Goal: Task Accomplishment & Management: Use online tool/utility

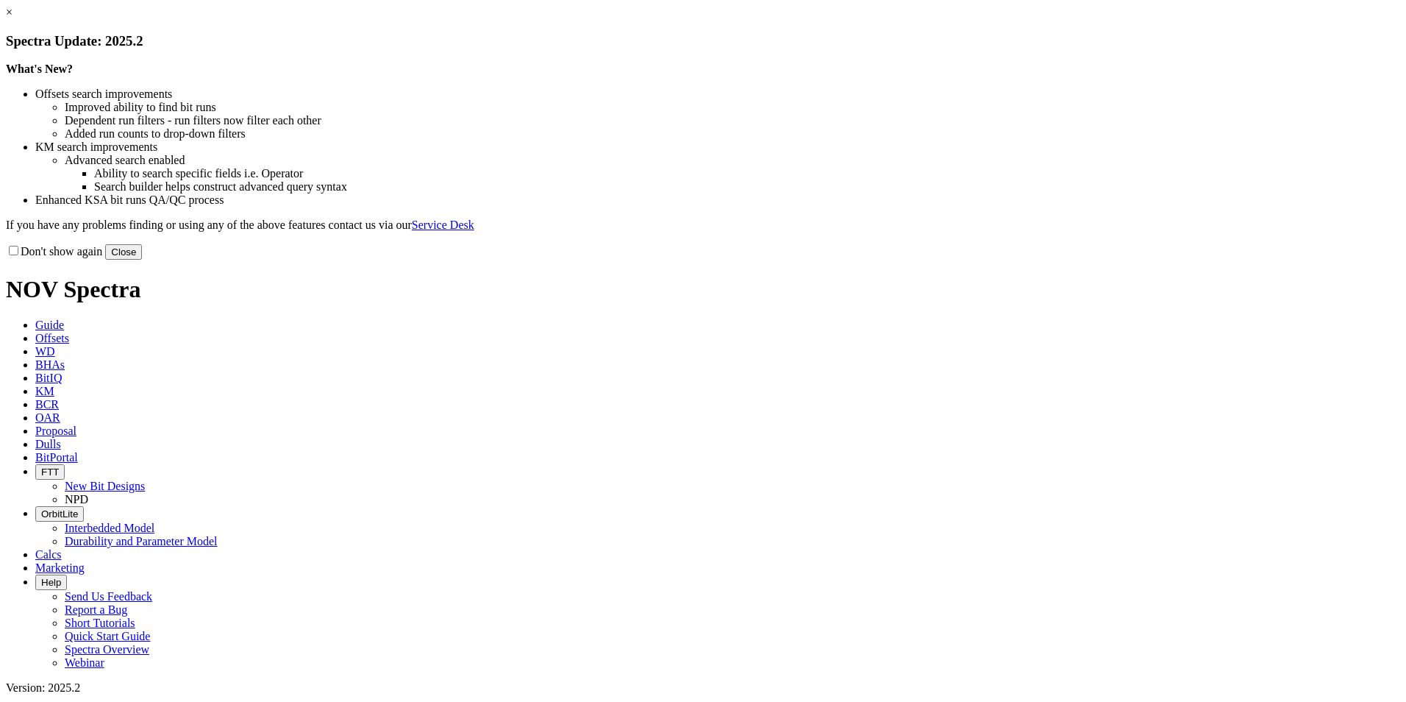
click at [142, 260] on button "Close" at bounding box center [123, 251] width 37 height 15
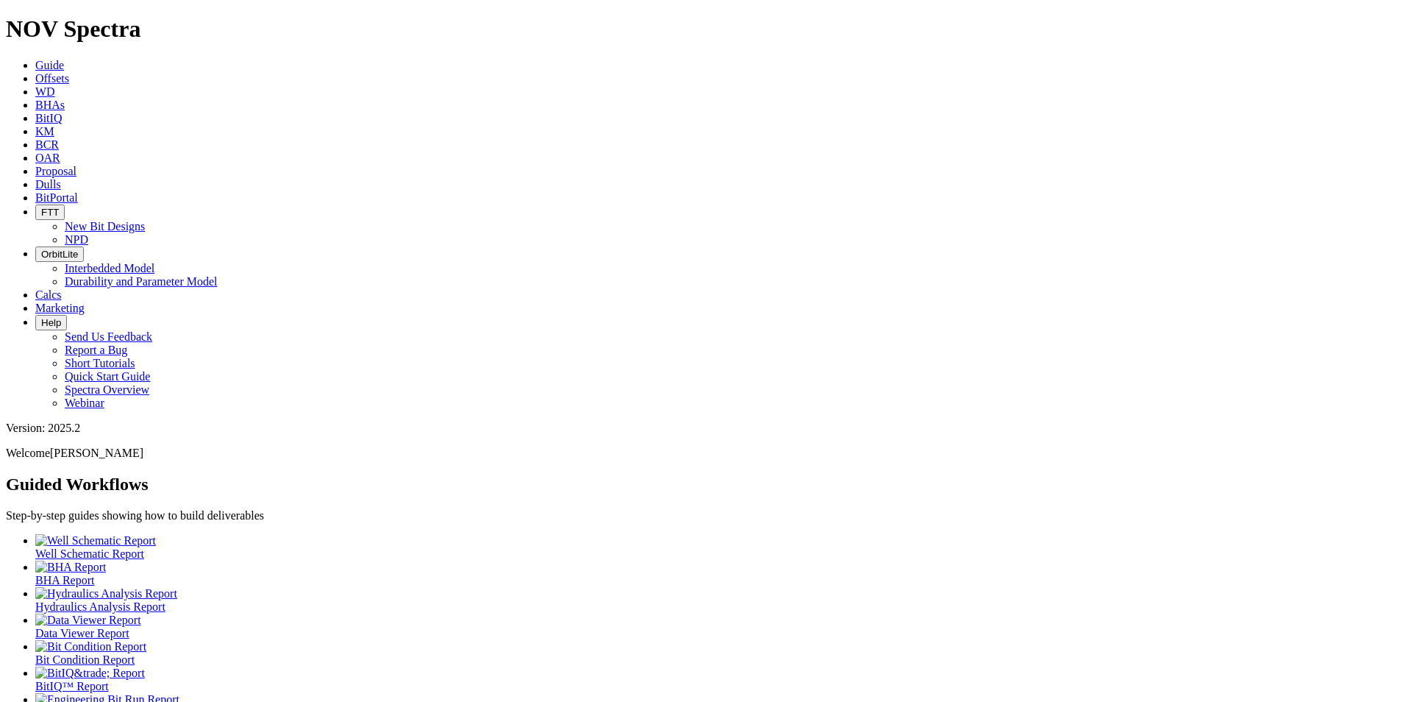
click at [35, 165] on icon at bounding box center [35, 171] width 0 height 13
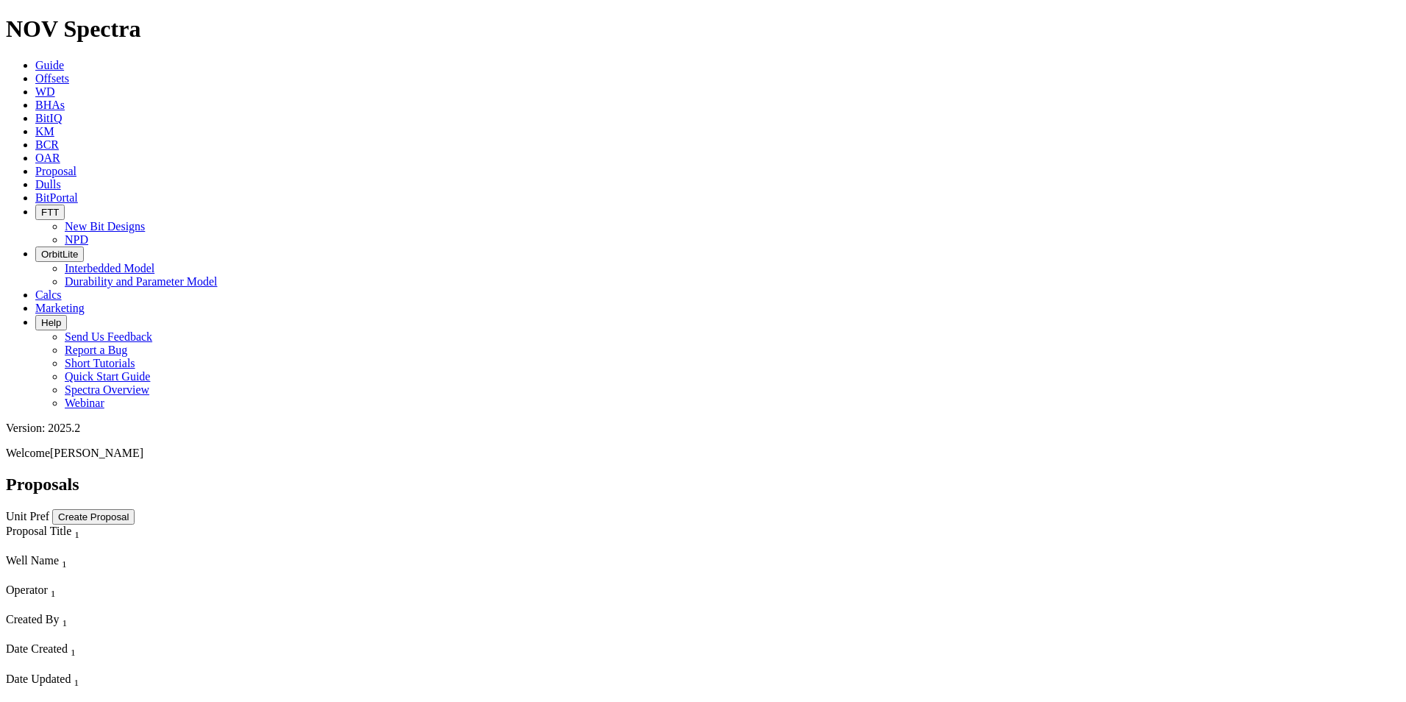
scroll to position [9175, 0]
select select "field"
select select "location"
select select "province"
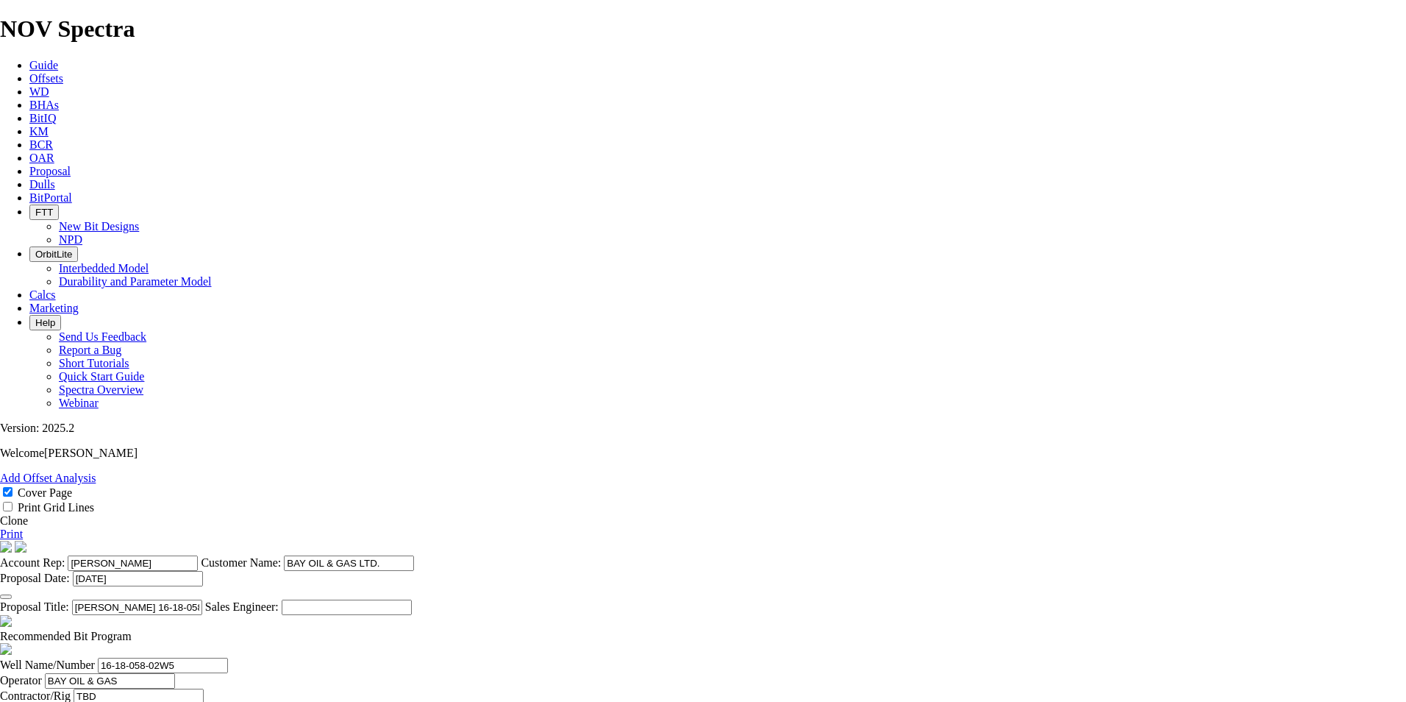
click at [28, 514] on link "Clone" at bounding box center [14, 520] width 28 height 13
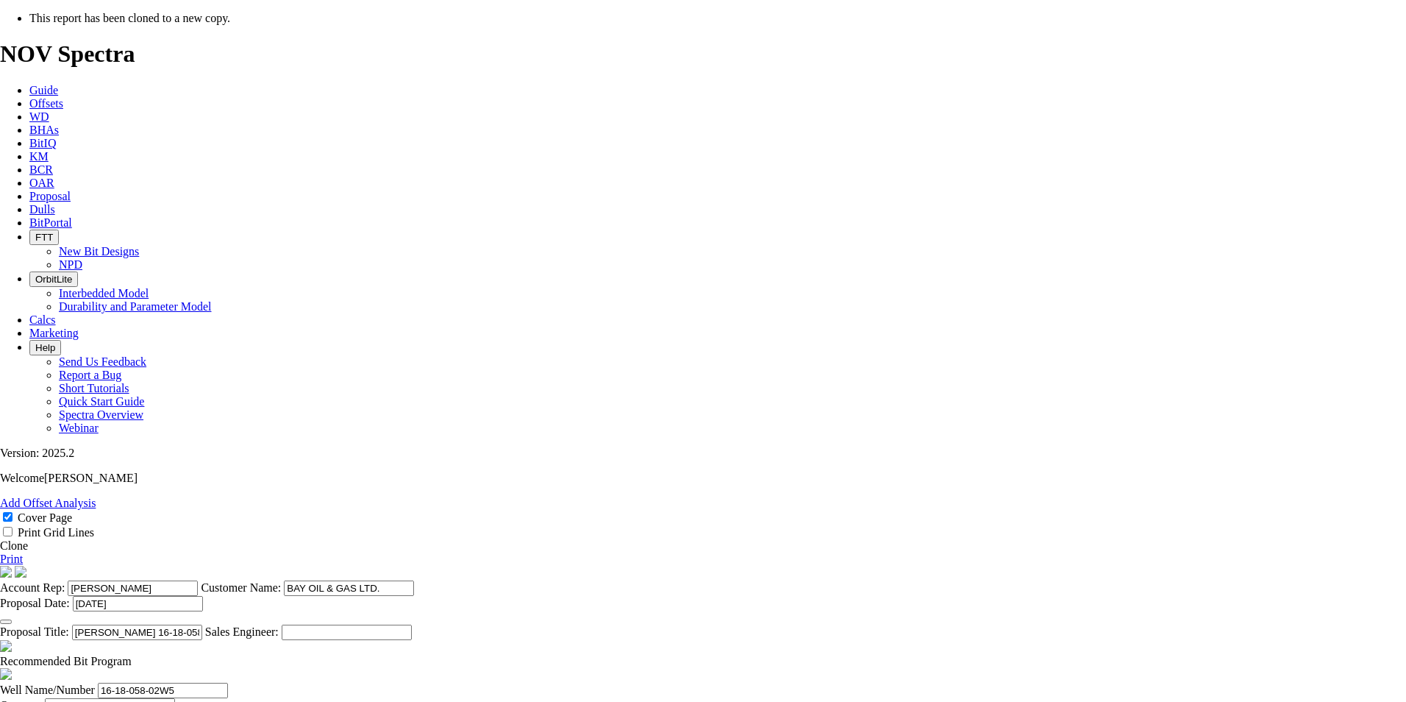
select select "field"
select select "location"
select select "province"
click at [6, 621] on icon "button" at bounding box center [6, 621] width 0 height 0
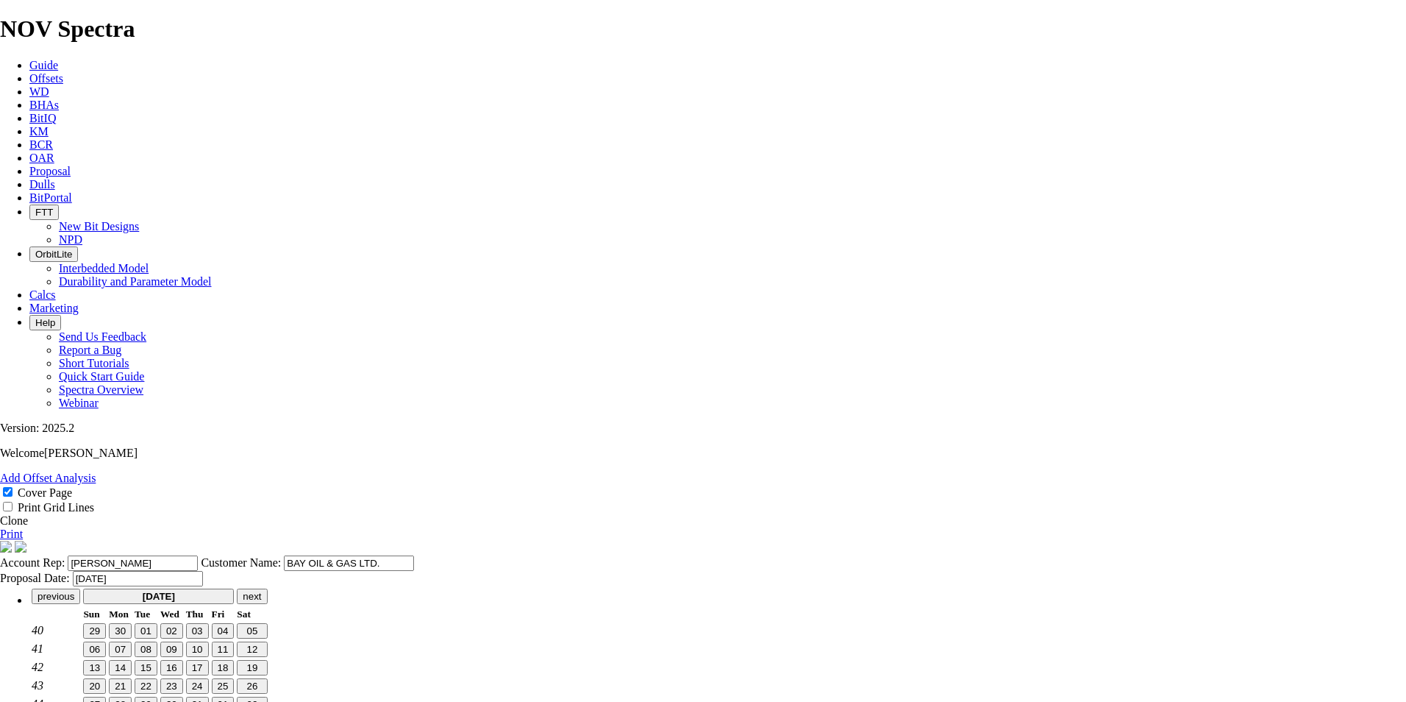
type input "[DATE]"
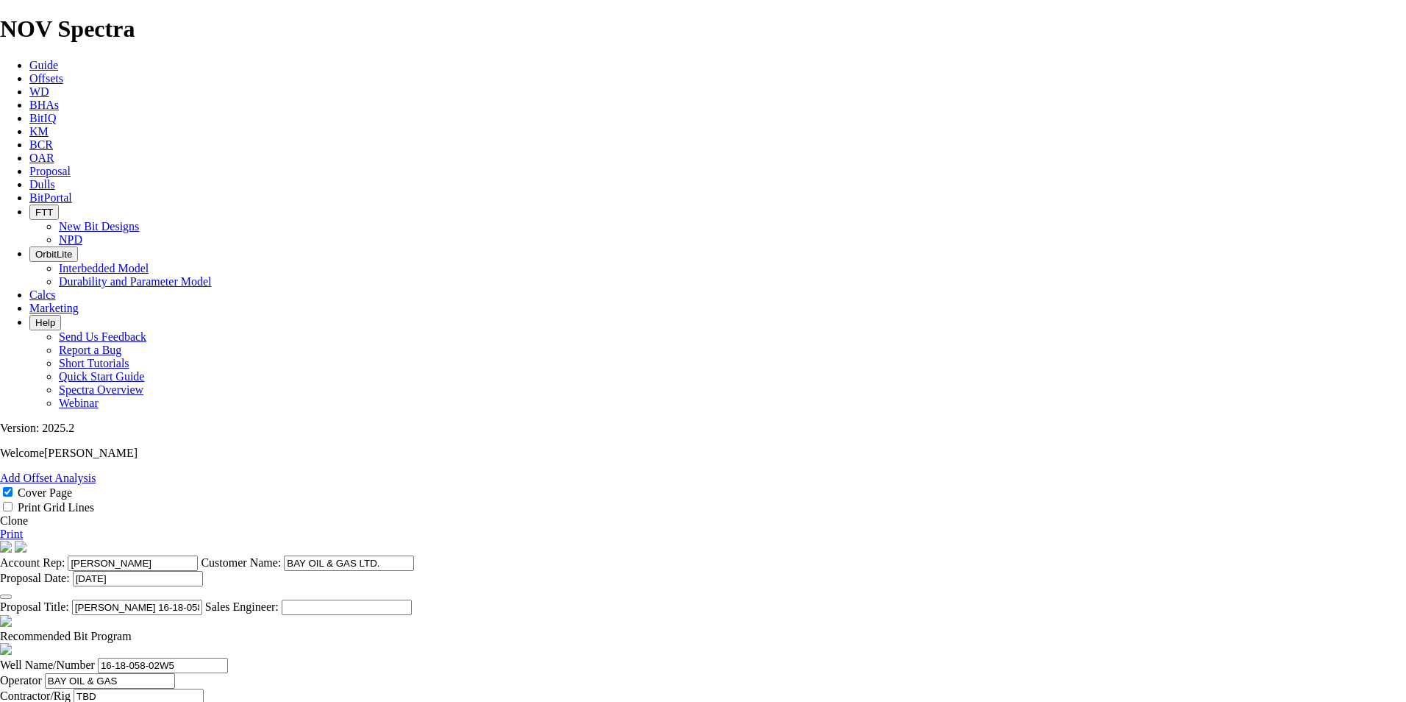
click at [202, 599] on input "[PERSON_NAME] 16-18-058-02W5" at bounding box center [137, 606] width 130 height 15
drag, startPoint x: 700, startPoint y: 560, endPoint x: 691, endPoint y: 561, distance: 9.7
click at [202, 599] on input "[PERSON_NAME] 16-18-058-02W5" at bounding box center [137, 606] width 130 height 15
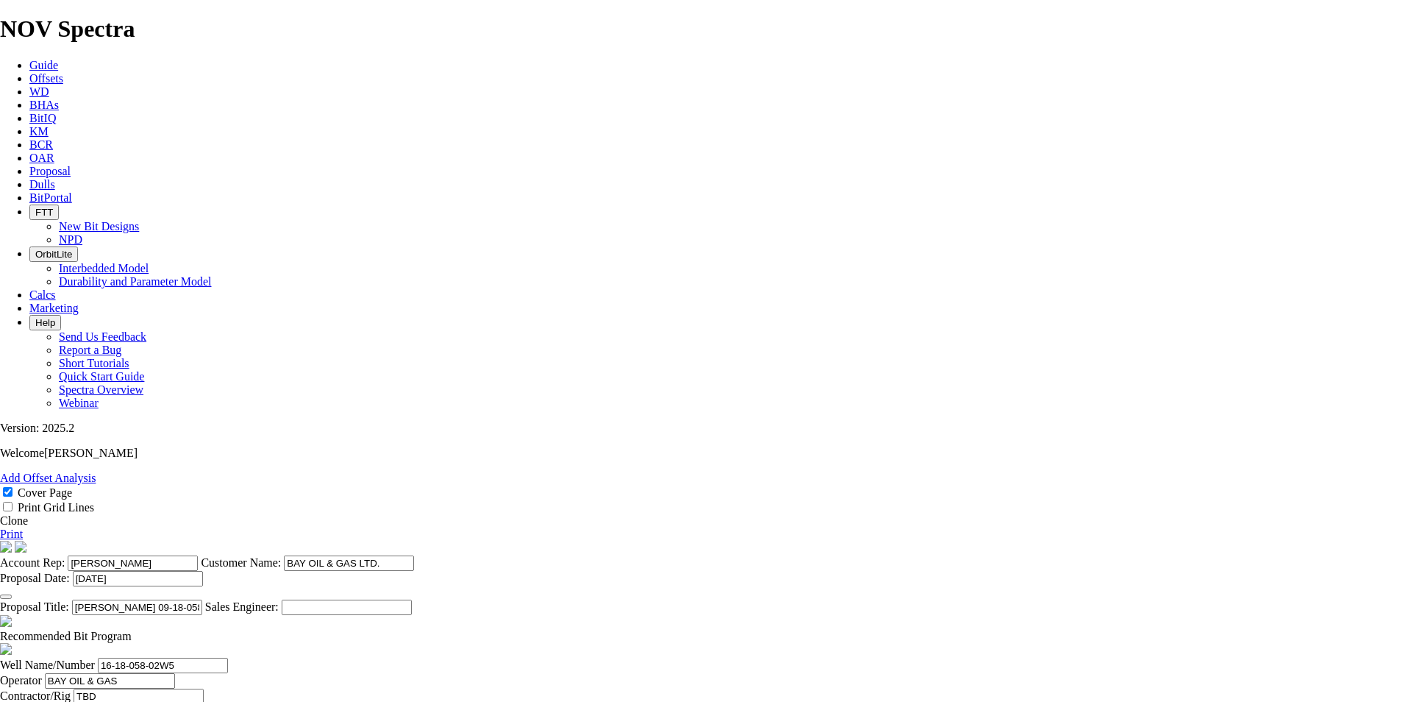
type input "[PERSON_NAME] 09-18-058-02W5"
click at [132, 629] on span at bounding box center [132, 635] width 0 height 13
checkbox input "false"
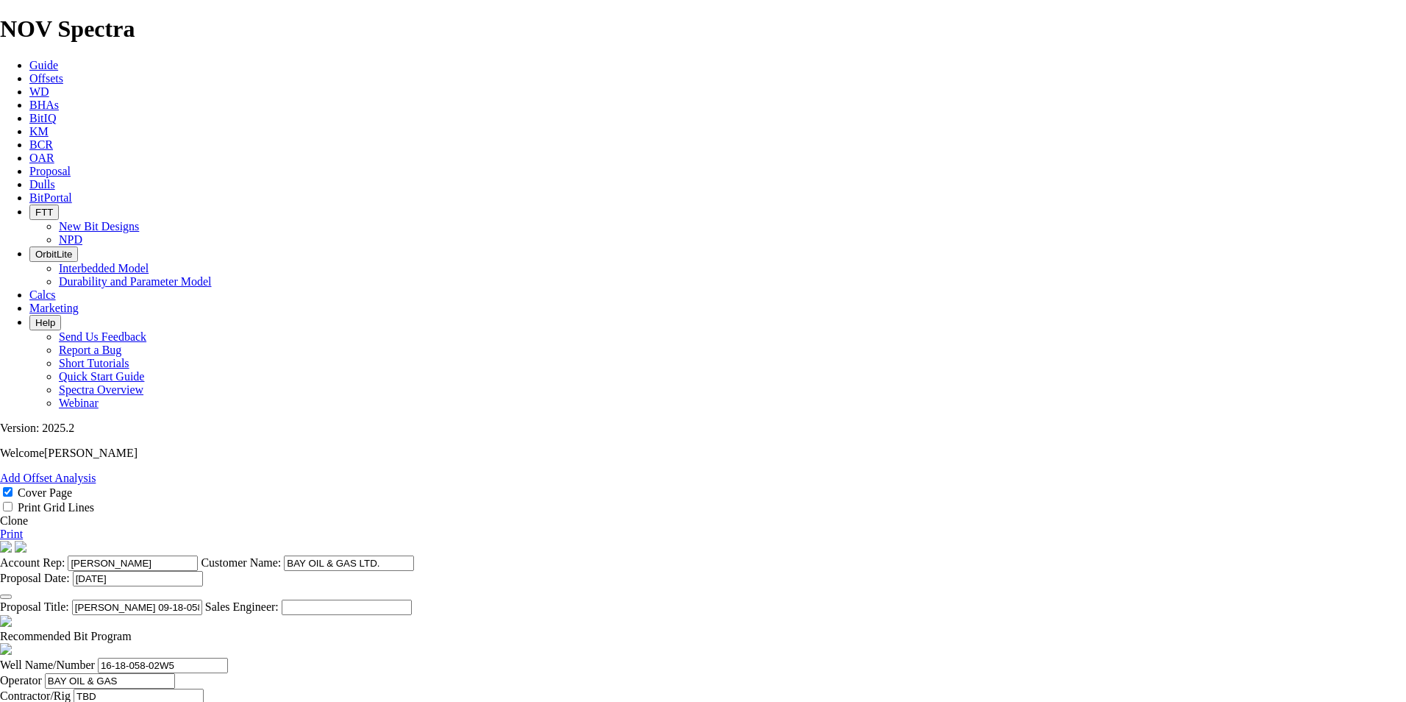
click at [228, 657] on input "16-18-058-02W5" at bounding box center [163, 664] width 130 height 15
drag, startPoint x: 356, startPoint y: 472, endPoint x: 326, endPoint y: 474, distance: 30.2
type input "09-18-058-02W5"
type input "h"
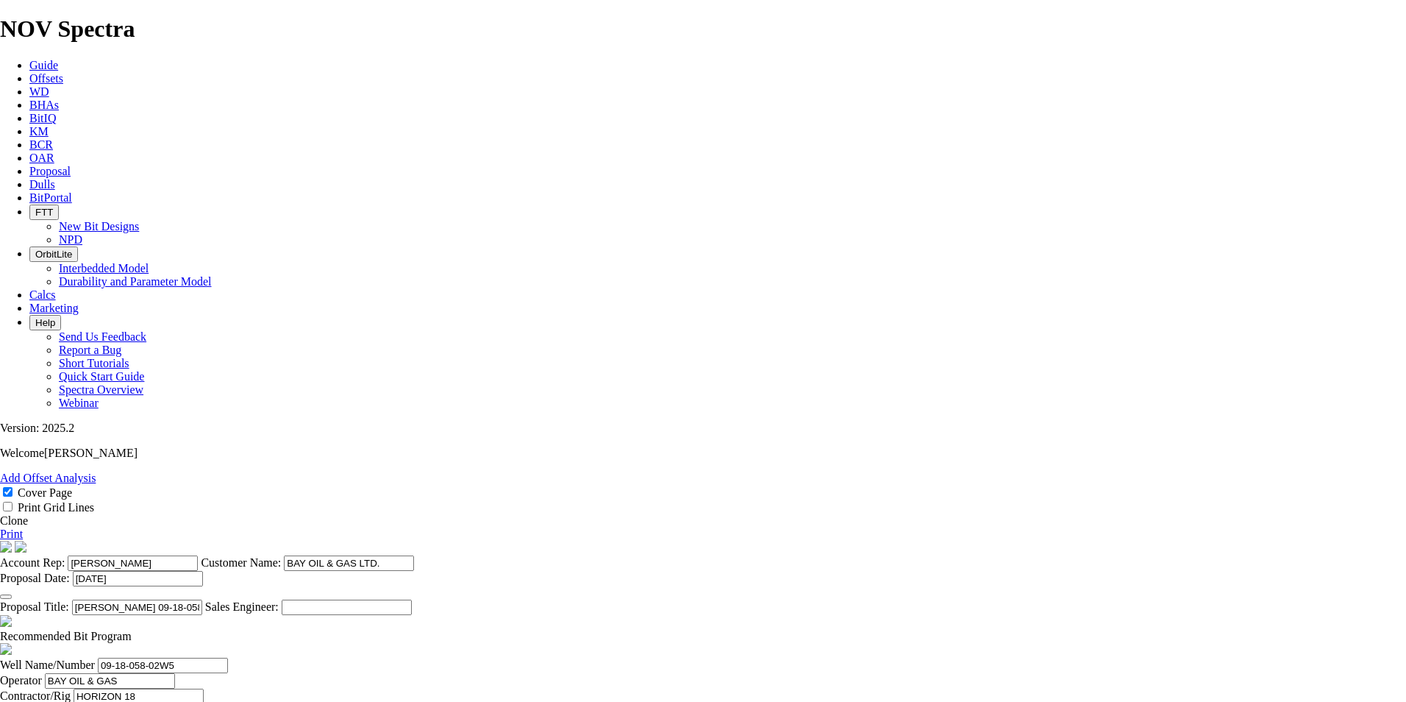
type input "HORIZON 18"
click at [194, 701] on input "[PERSON_NAME]" at bounding box center [129, 711] width 130 height 15
drag, startPoint x: 739, startPoint y: 474, endPoint x: 504, endPoint y: 470, distance: 235.4
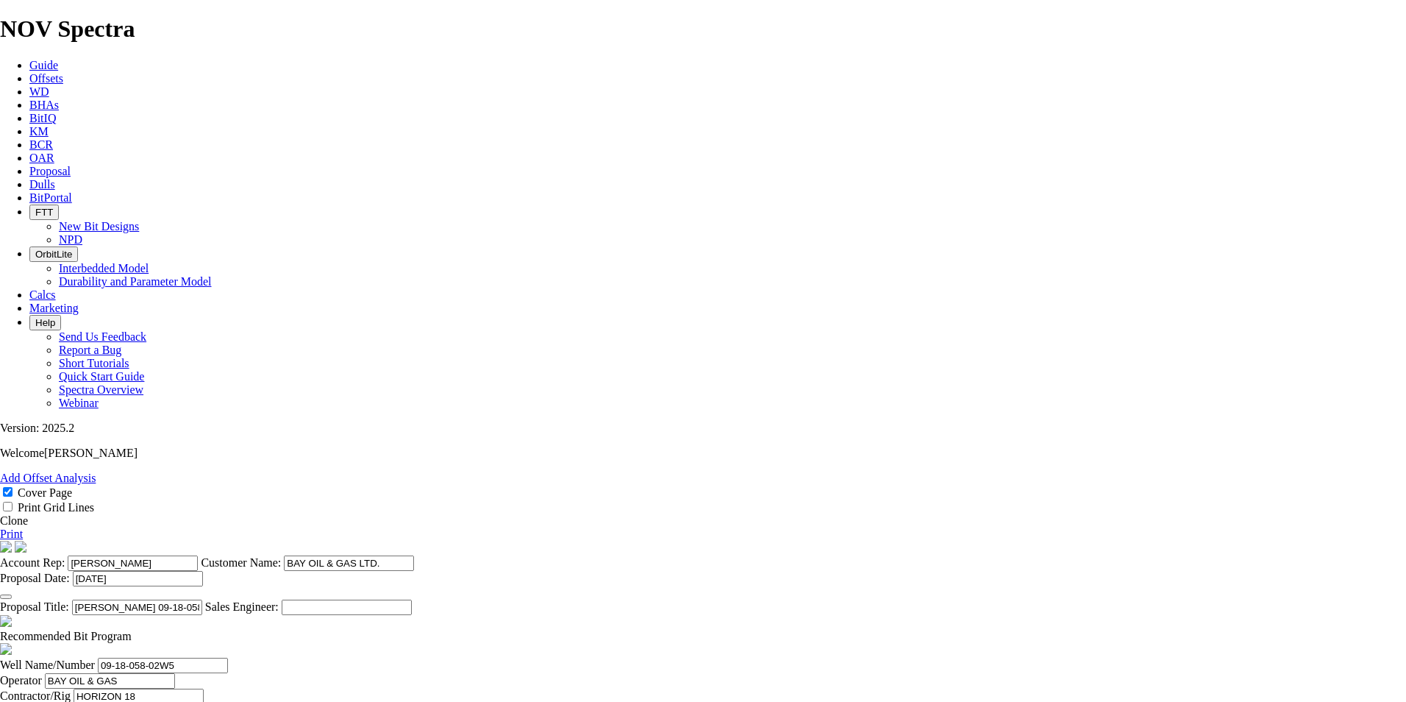
type input "[PERSON_NAME]"
click at [23, 527] on link "Print" at bounding box center [11, 533] width 23 height 13
drag, startPoint x: 880, startPoint y: 471, endPoint x: 859, endPoint y: 475, distance: 21.1
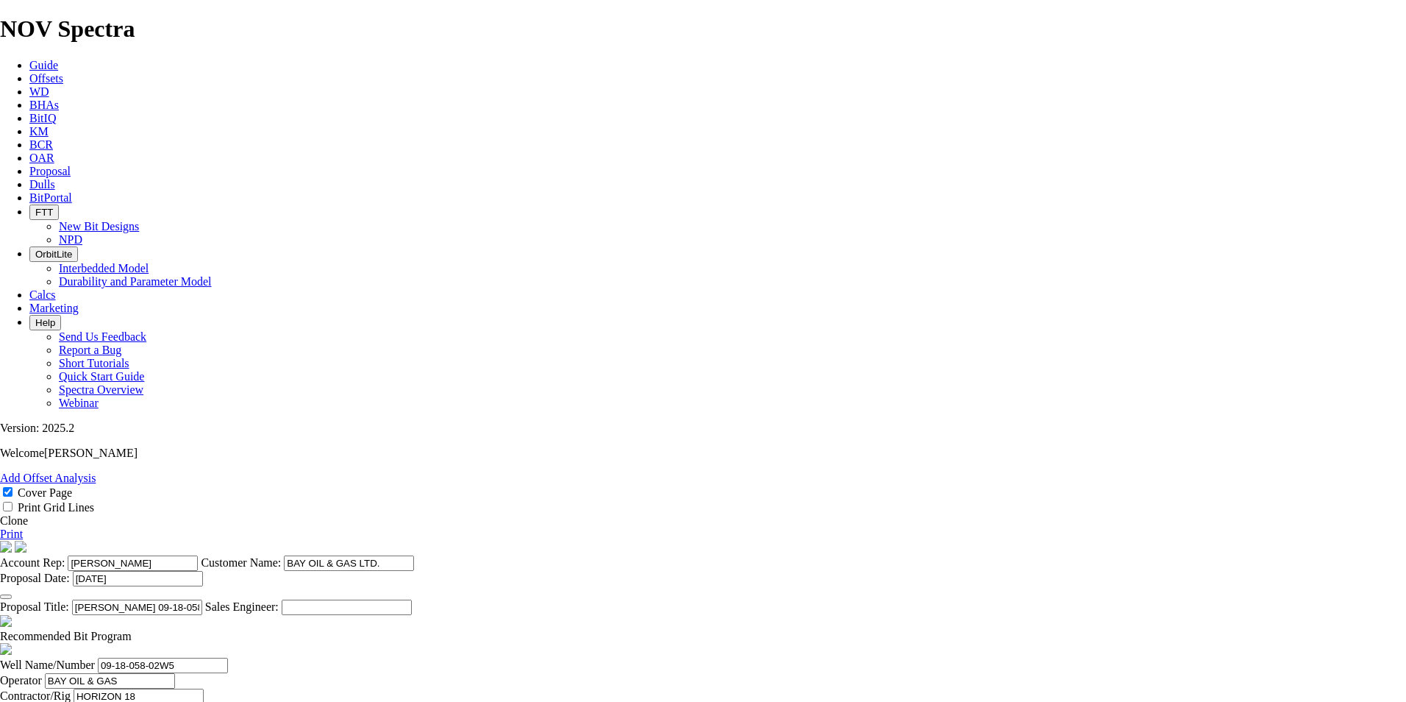
type input "09-18-058-02W5"
type input "5416"
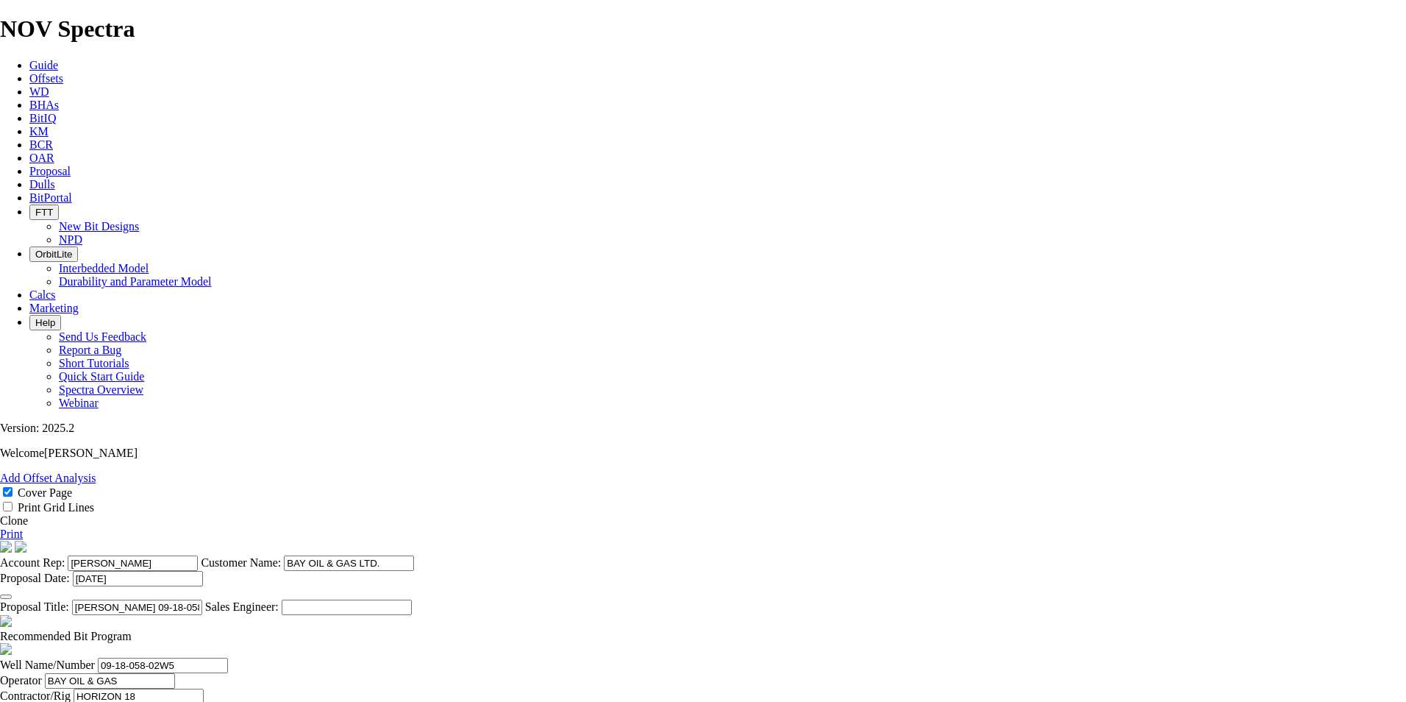
type input "[DATE]"
type input "7500"
drag, startPoint x: 939, startPoint y: 607, endPoint x: 901, endPoint y: 609, distance: 38.3
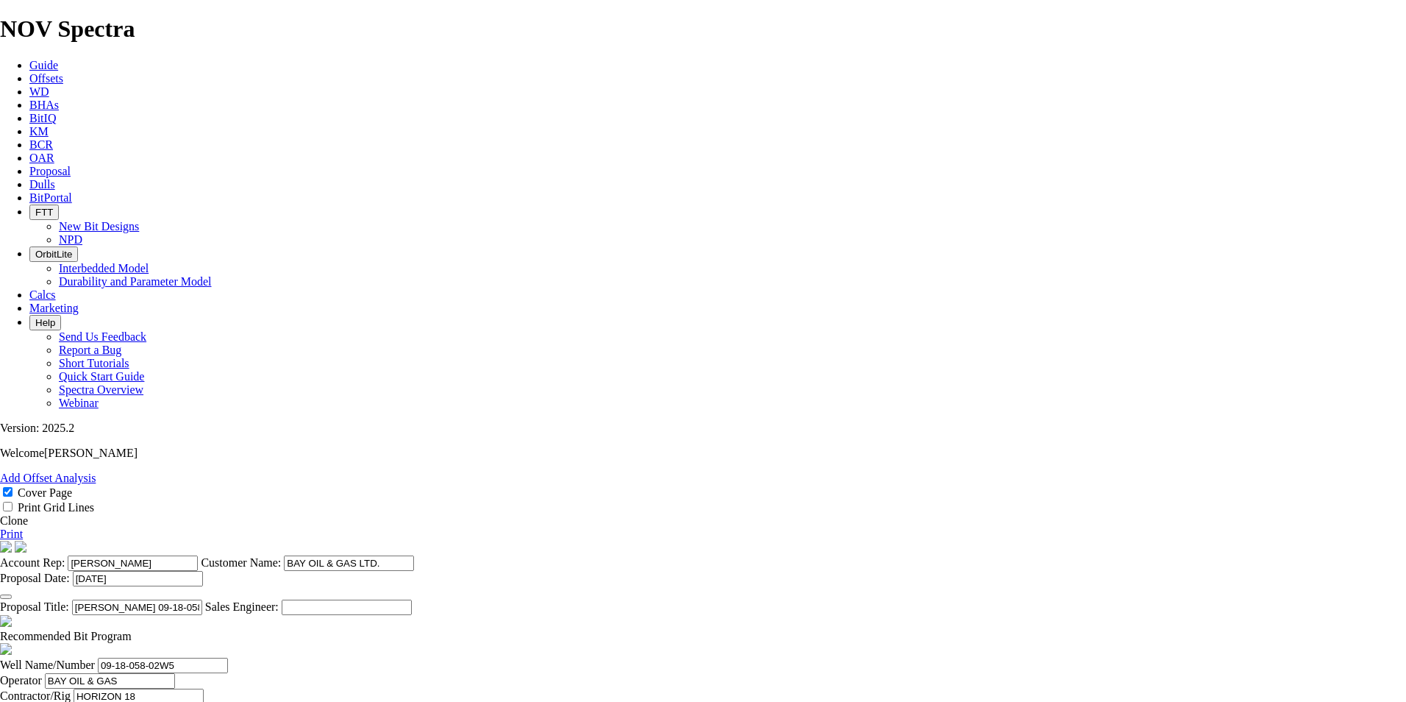
type input "20000"
drag, startPoint x: 616, startPoint y: 613, endPoint x: 602, endPoint y: 611, distance: 14.0
type input "1275"
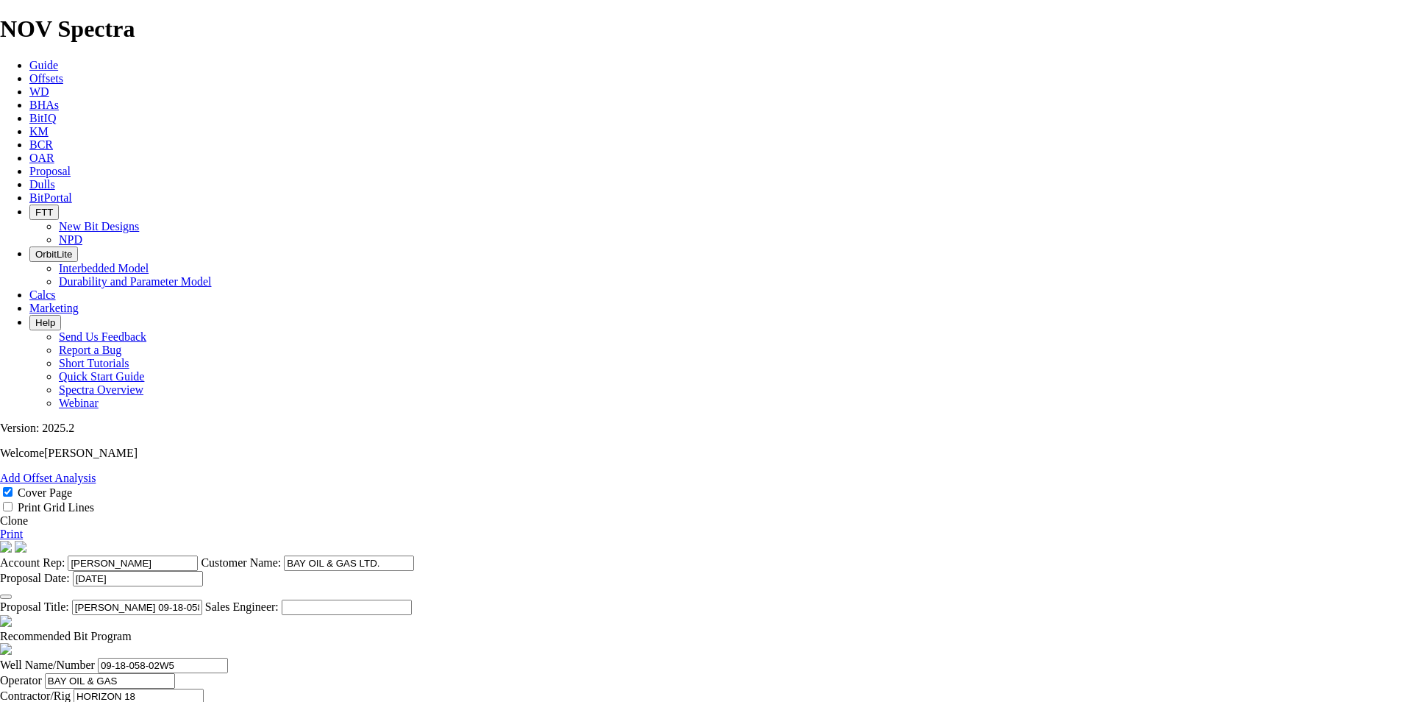
type input "1012"
type input "12.65"
drag, startPoint x: 862, startPoint y: 576, endPoint x: 737, endPoint y: 571, distance: 125.1
type input "70"
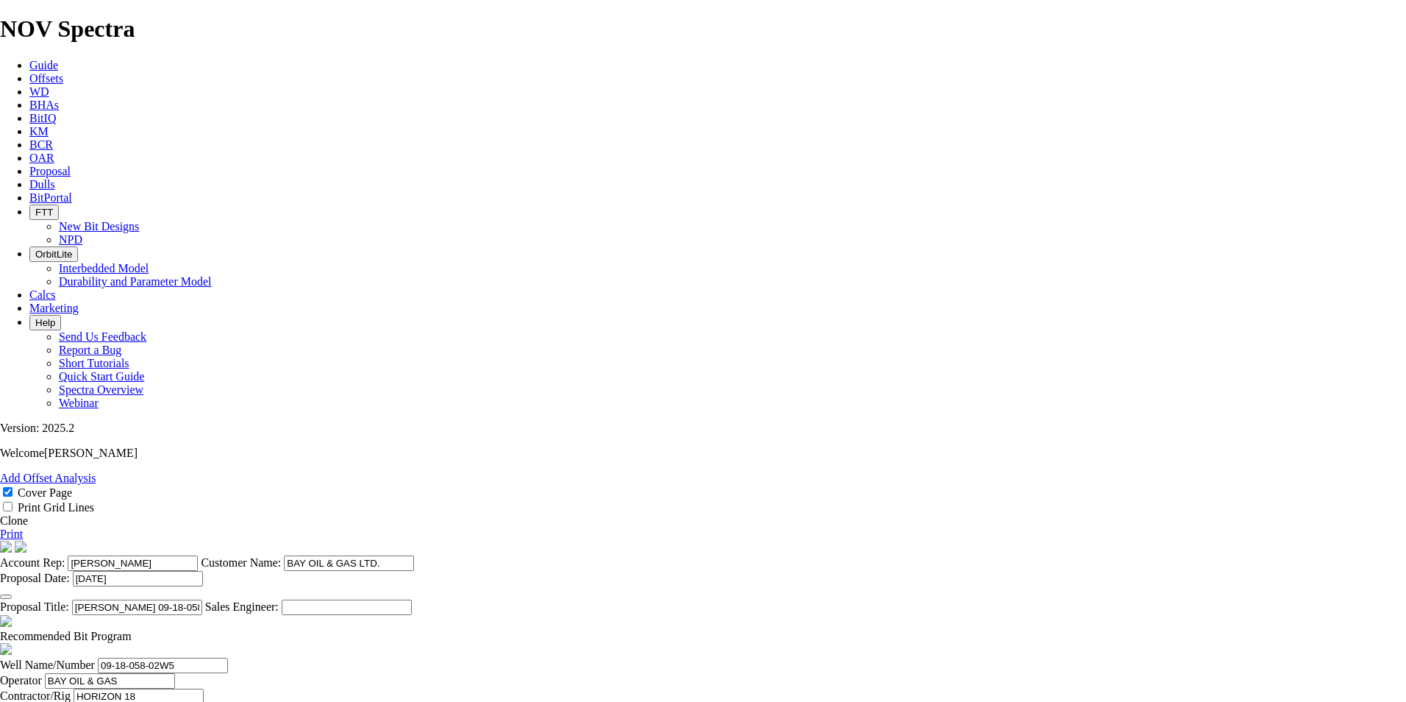
drag, startPoint x: 747, startPoint y: 571, endPoint x: 1097, endPoint y: 627, distance: 354.4
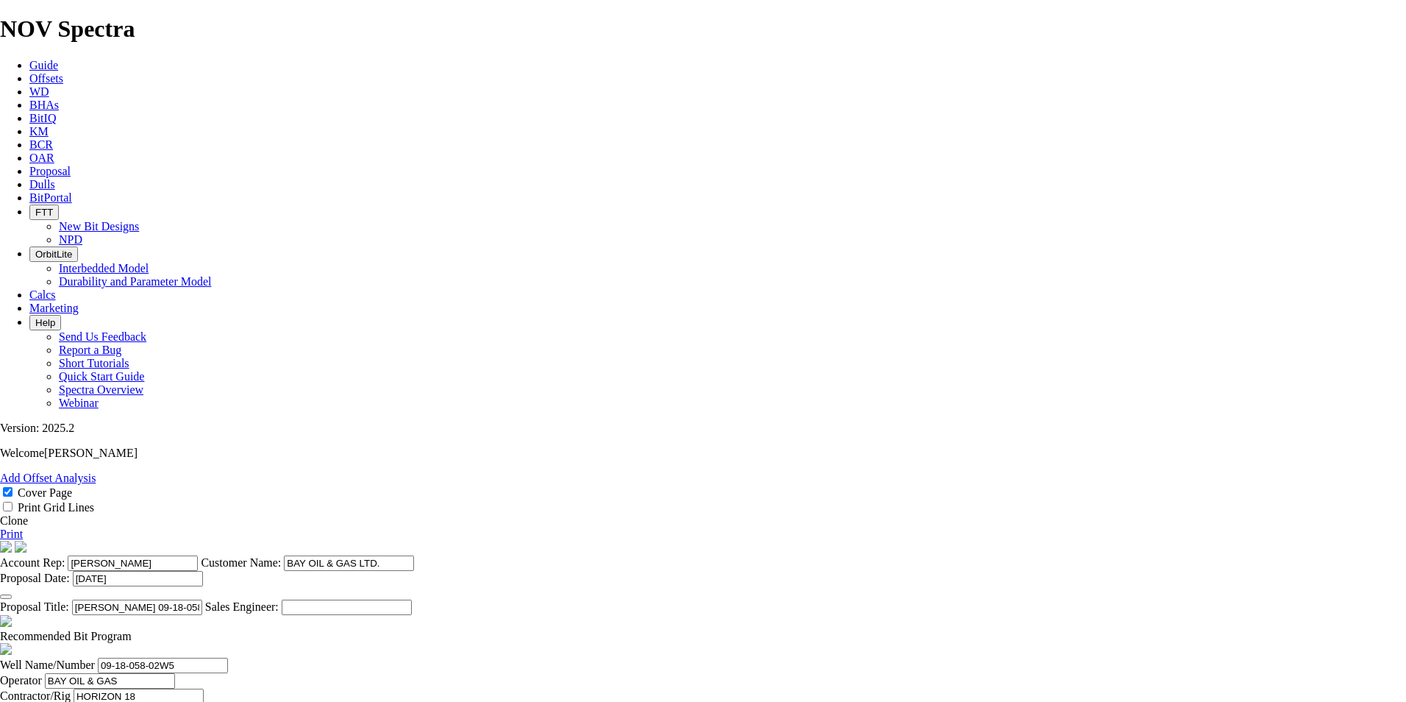
type input "3.757"
click at [23, 527] on link "Print" at bounding box center [11, 533] width 23 height 13
click at [28, 514] on link "Clone" at bounding box center [14, 520] width 28 height 13
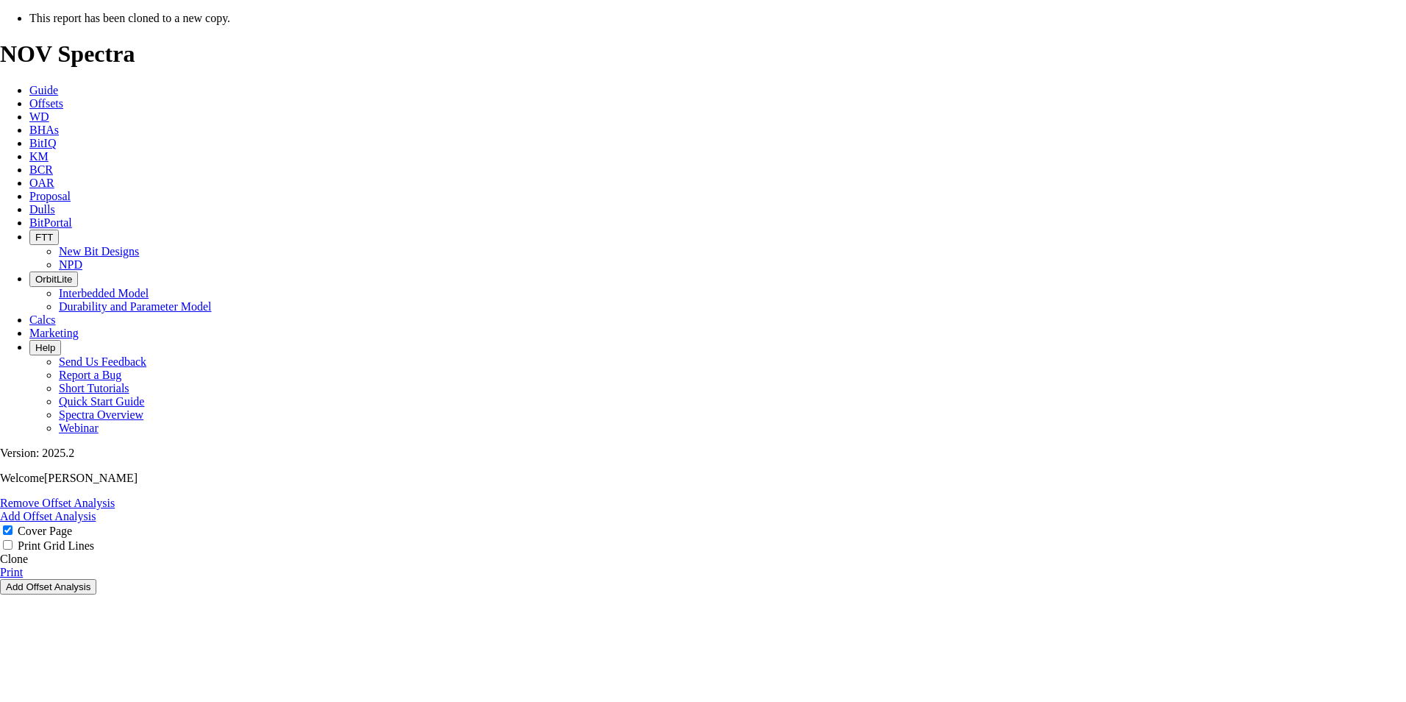
select select "field"
select select "location"
select select "province"
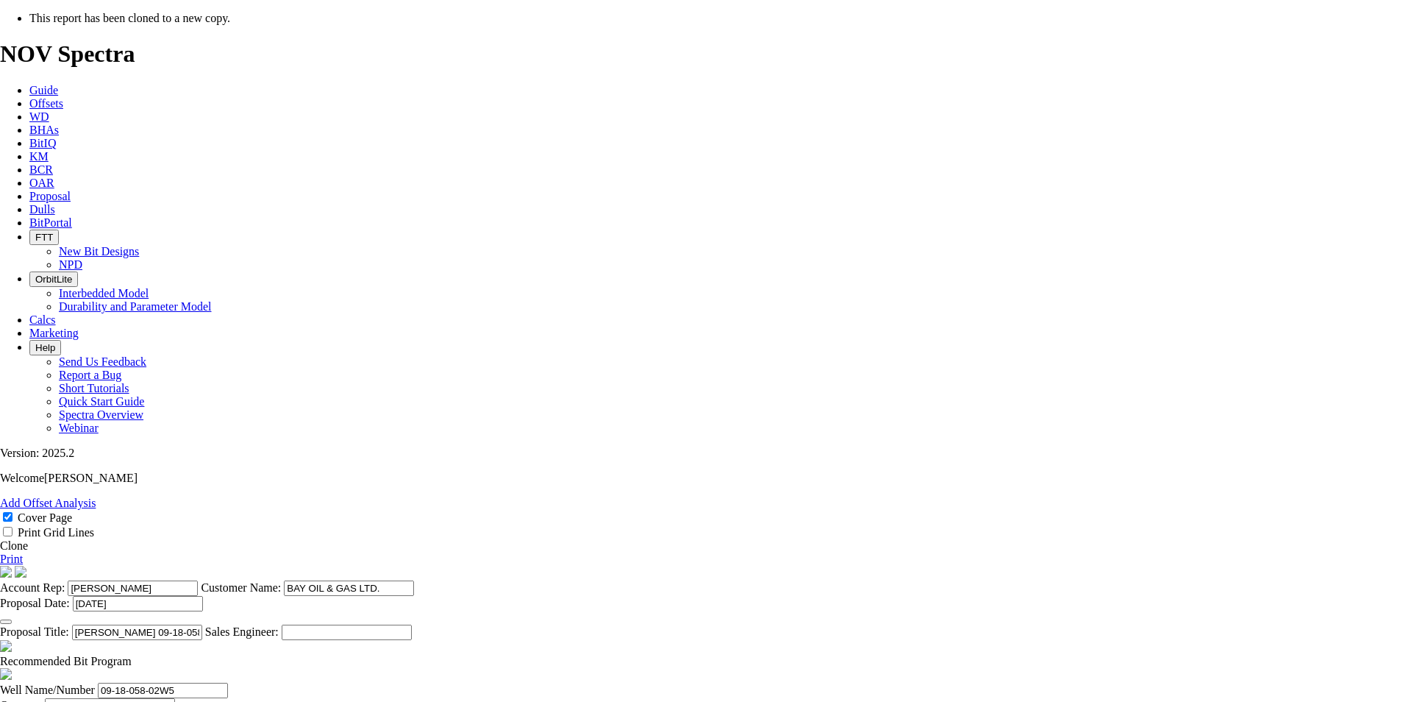
scroll to position [239, 0]
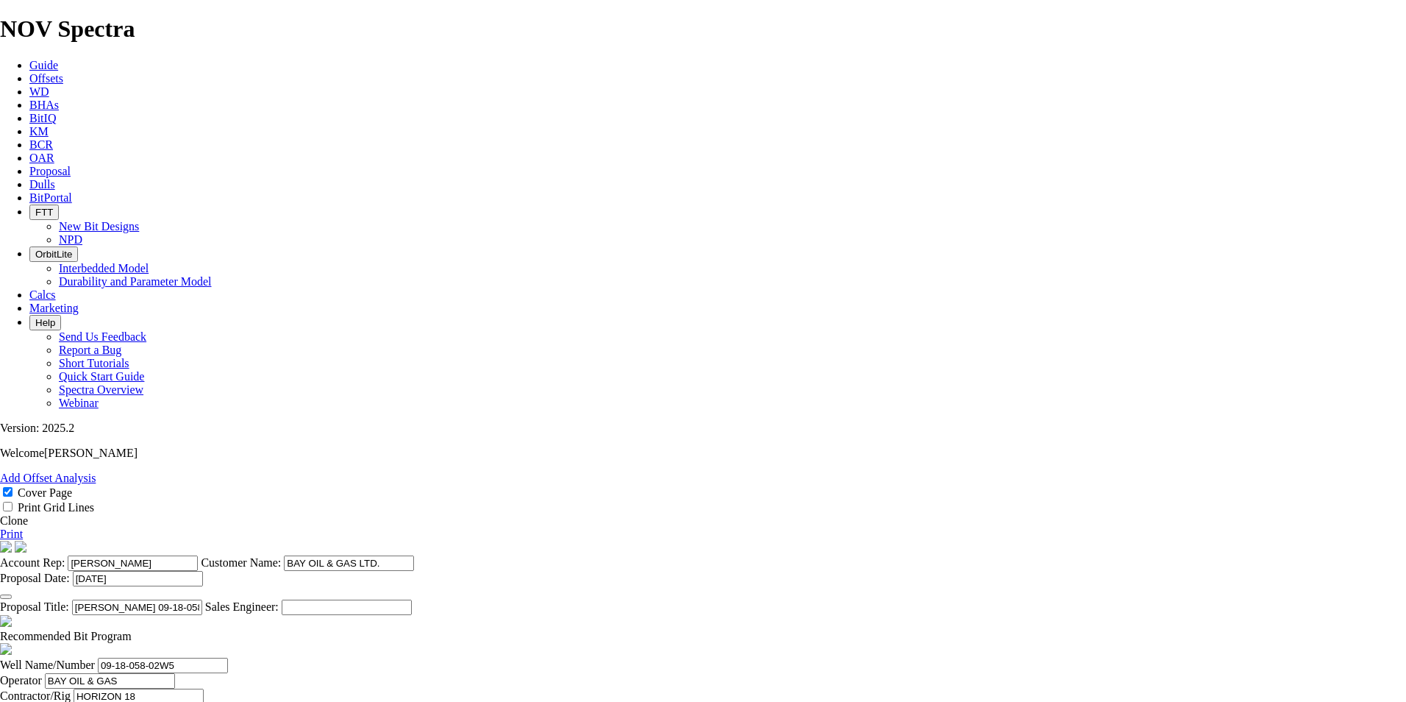
drag, startPoint x: 776, startPoint y: 322, endPoint x: 582, endPoint y: 319, distance: 193.4
click at [202, 599] on input "[PERSON_NAME] 09-18-058-02W5" at bounding box center [137, 606] width 130 height 15
click at [202, 599] on input "HZ M" at bounding box center [137, 606] width 130 height 15
drag, startPoint x: 793, startPoint y: 321, endPoint x: 701, endPoint y: 329, distance: 93.0
click at [701, 541] on section "Account Rep: [PERSON_NAME] Customer Name: BAY OIL & GAS LTD. Proposal Date: [DA…" at bounding box center [703, 578] width 1406 height 74
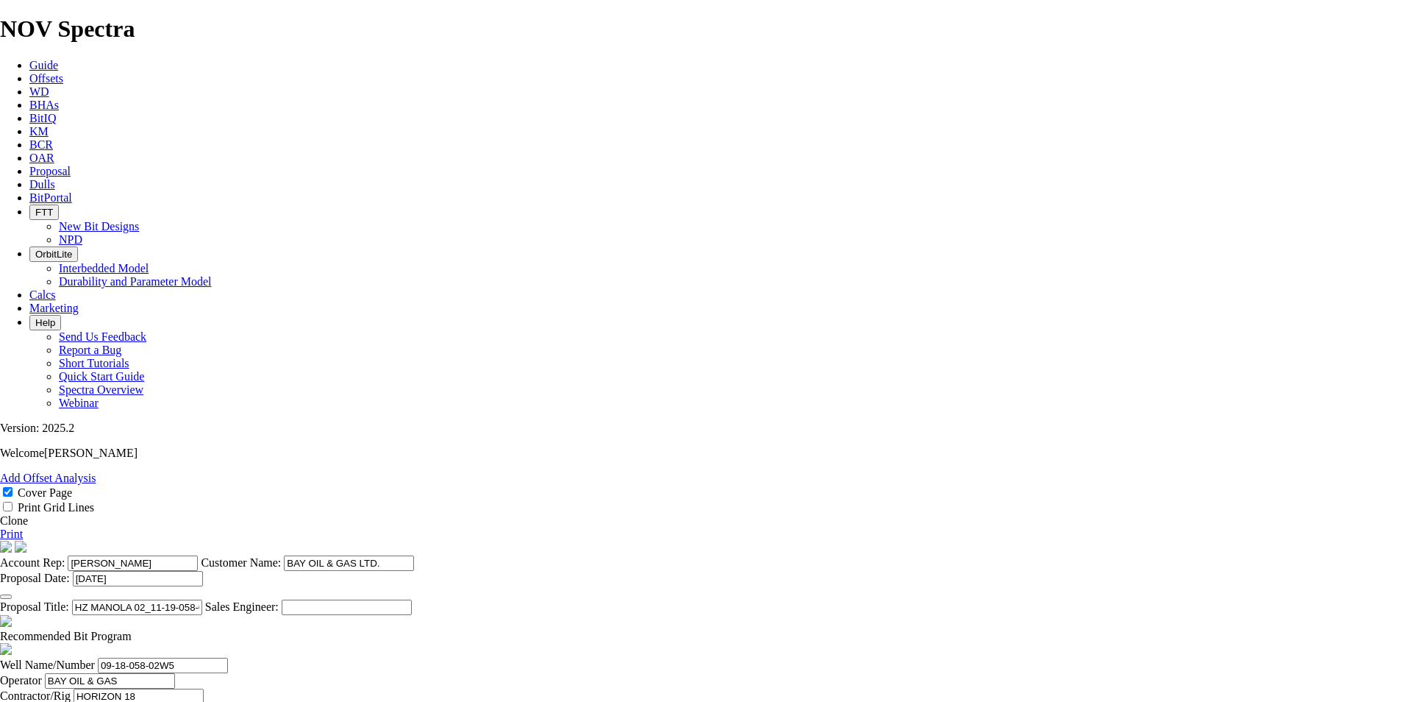
type input "HZ MANOLA 02_11-19-058-02W5"
drag, startPoint x: 424, startPoint y: 527, endPoint x: 293, endPoint y: 496, distance: 134.0
paste input "11-19"
type input "11-19-058-02W5"
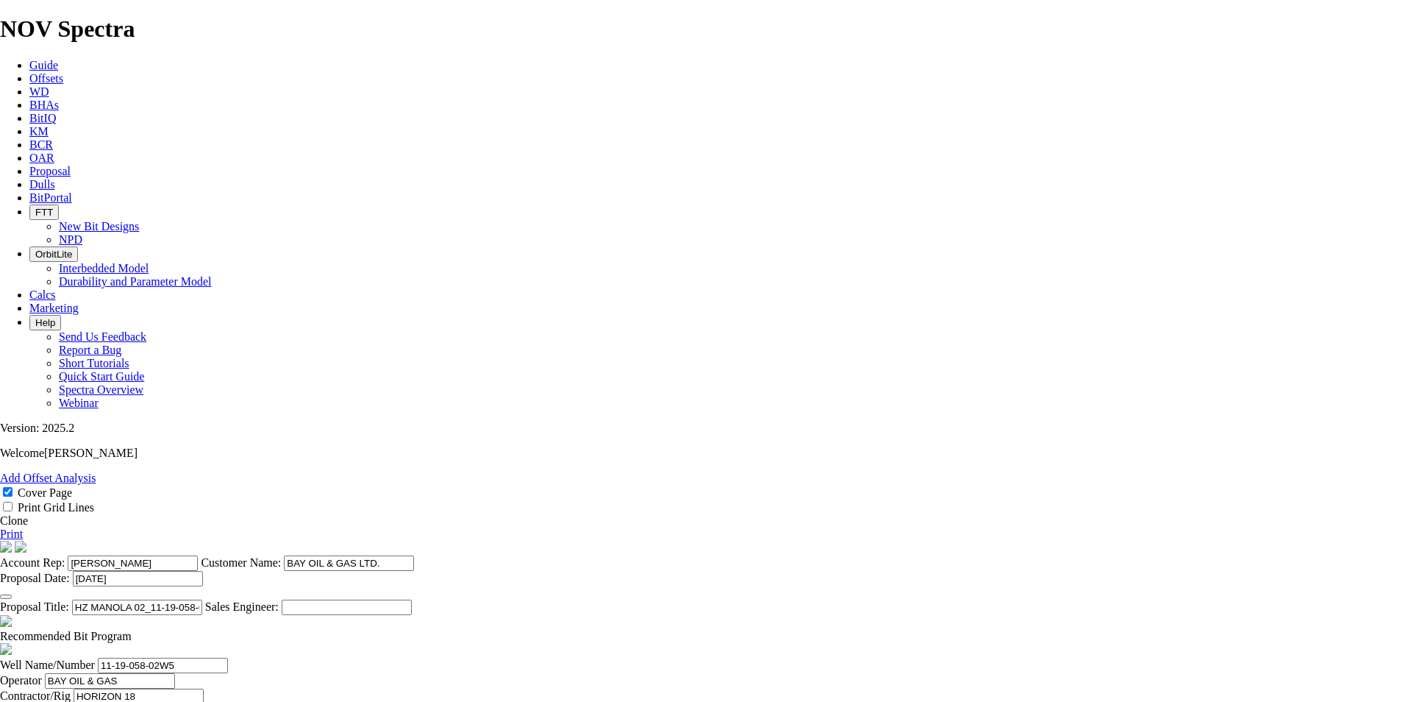
type input "16-18-058-02W5"
click at [132, 629] on span at bounding box center [132, 635] width 0 height 13
checkbox input "false"
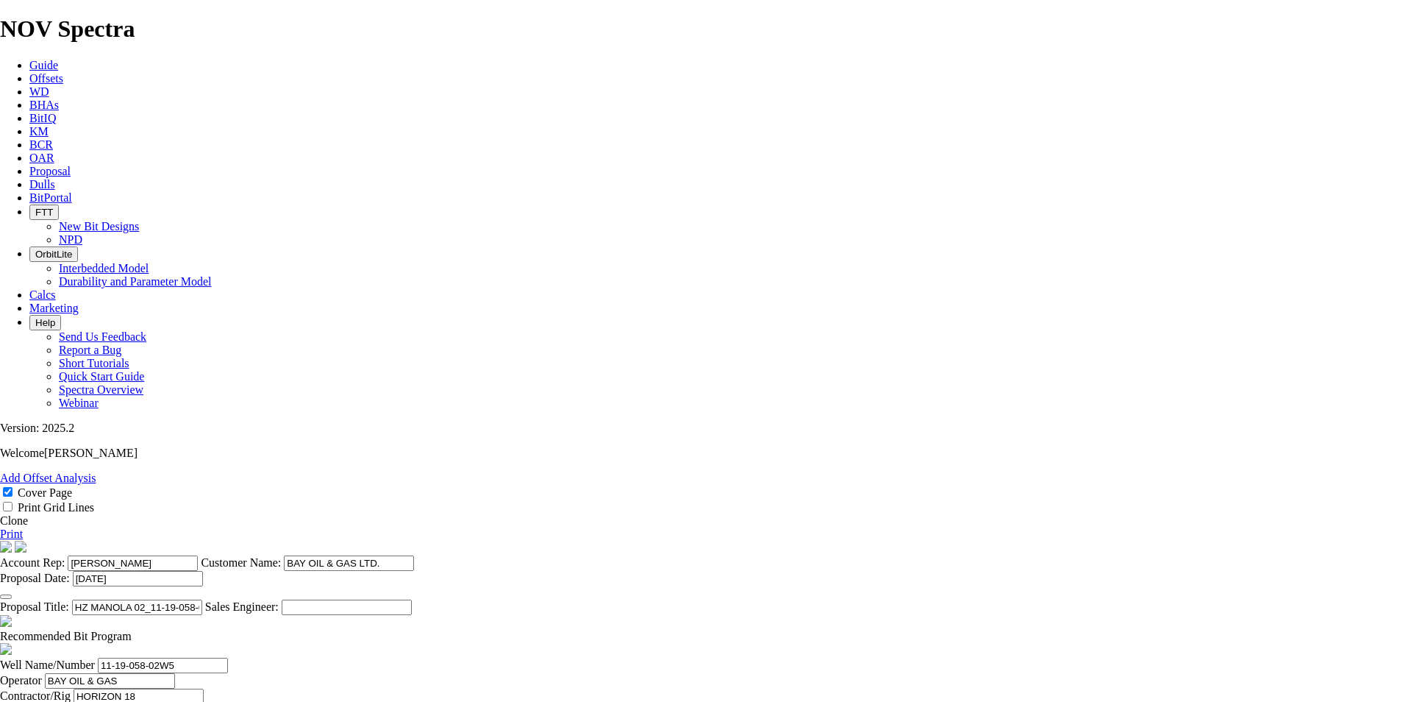
type input "262"
drag, startPoint x: 460, startPoint y: 613, endPoint x: 429, endPoint y: 613, distance: 31.6
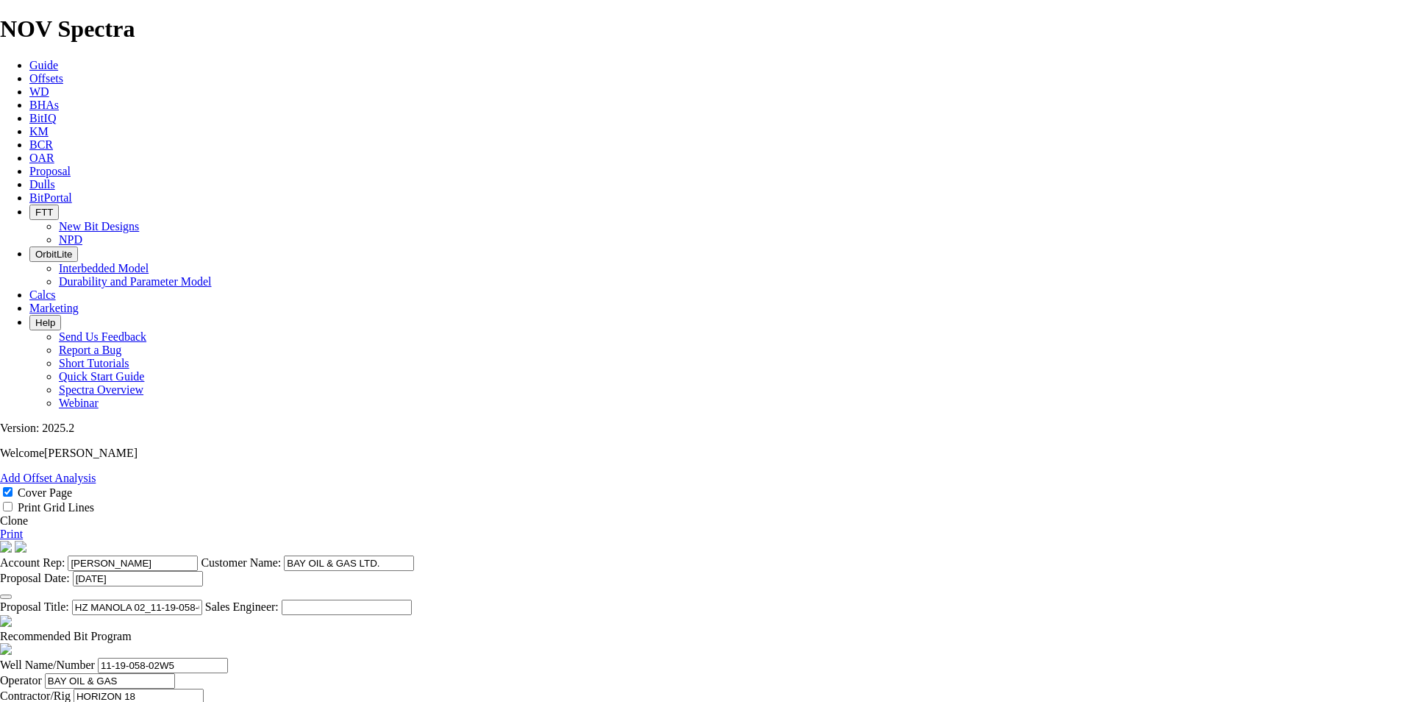
type input "222.3"
type input "TK53-K1C"
type input "75"
type input "21500"
drag, startPoint x: 579, startPoint y: 611, endPoint x: 640, endPoint y: 613, distance: 60.3
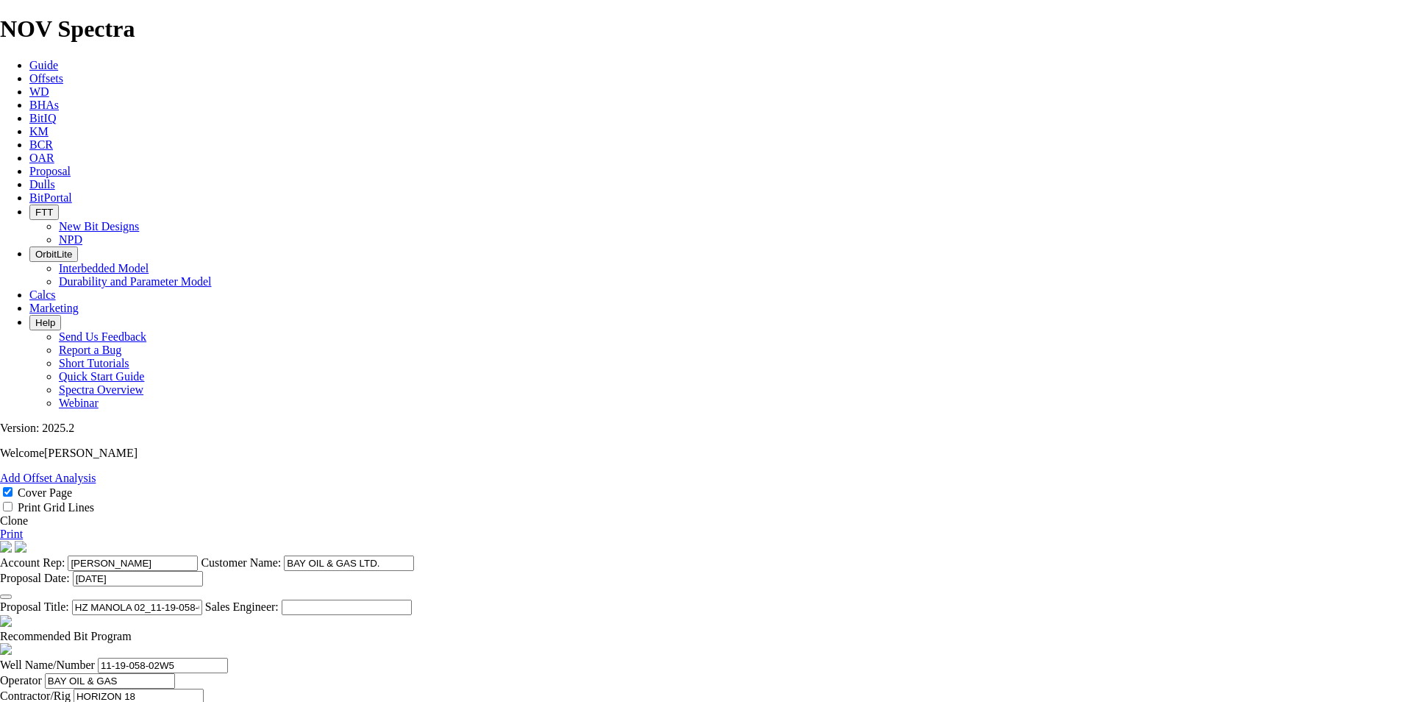
drag, startPoint x: 582, startPoint y: 568, endPoint x: 615, endPoint y: 568, distance: 33.1
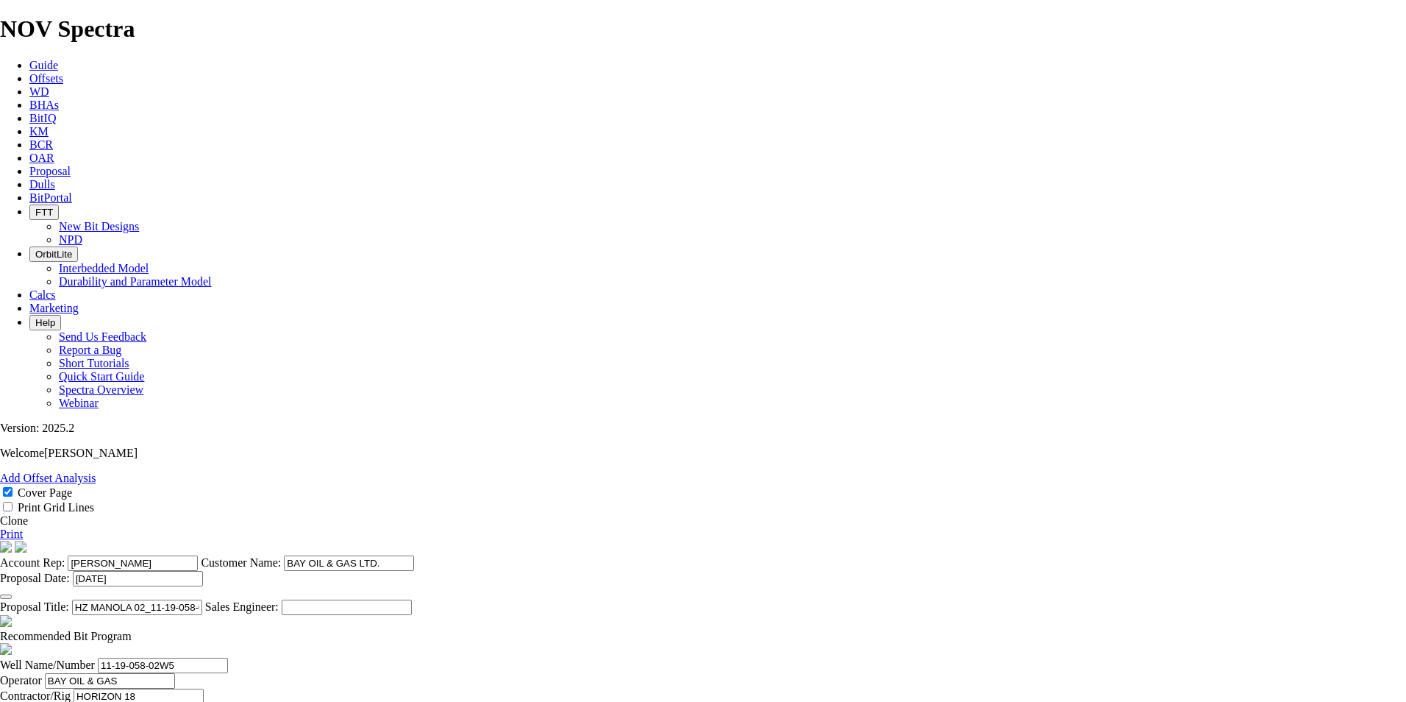
type input "3"
type input "158.8"
type input "TK53-L1"
type input "40"
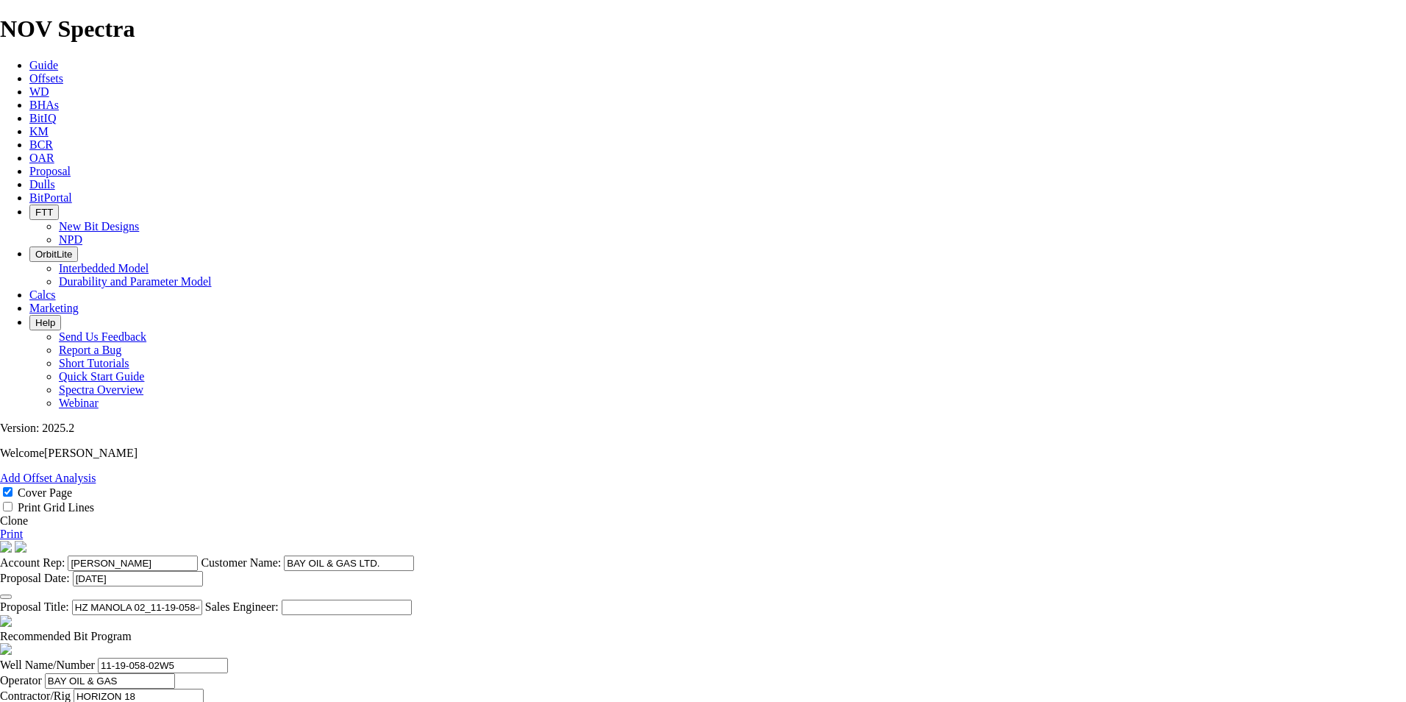
type input "18250"
type input "23000"
drag, startPoint x: 741, startPoint y: 169, endPoint x: 618, endPoint y: 162, distance: 123.0
click at [618, 541] on section "Account Rep: [PERSON_NAME] Customer Name: BAY OIL & GAS LTD. Proposal Date: [DA…" at bounding box center [703, 578] width 1406 height 74
type input "[PERSON_NAME]"
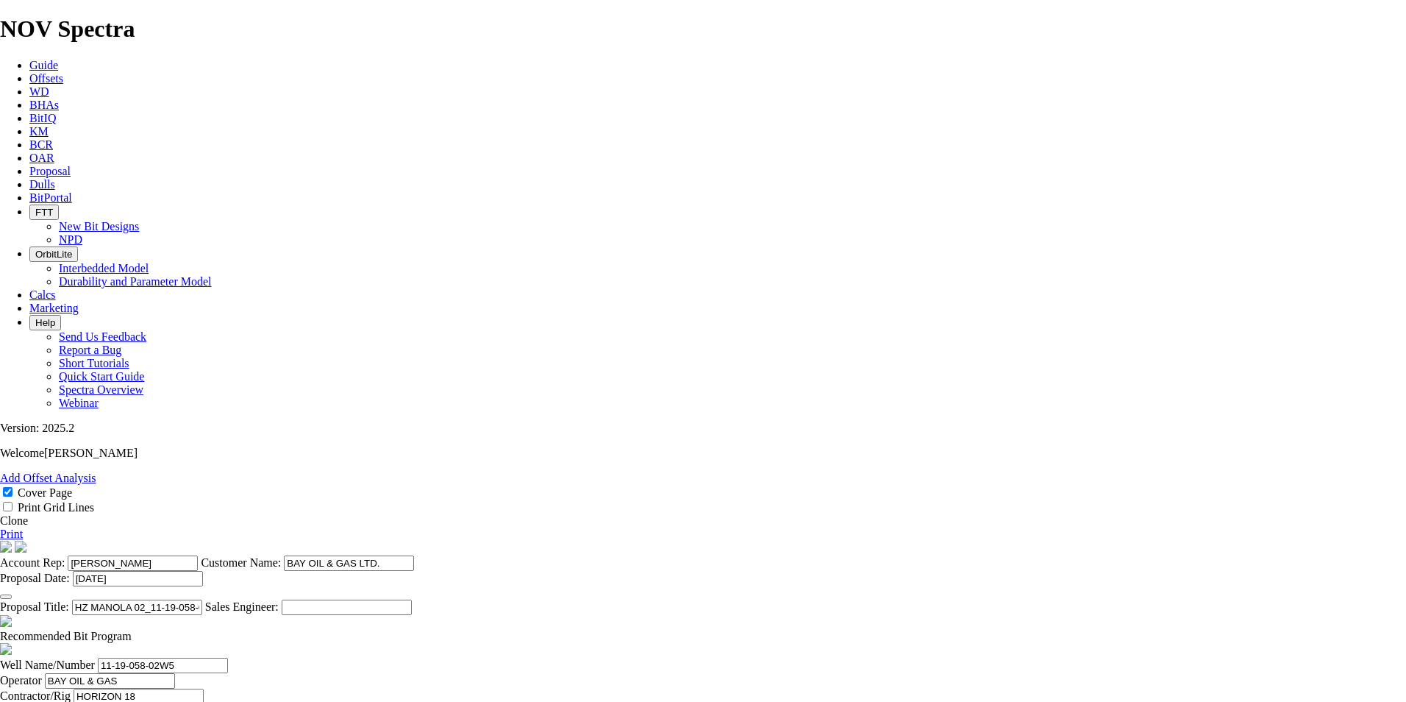
drag, startPoint x: 529, startPoint y: 501, endPoint x: 432, endPoint y: 497, distance: 97.1
type input "[PERSON_NAME]"
drag, startPoint x: 613, startPoint y: 506, endPoint x: 524, endPoint y: 510, distance: 89.8
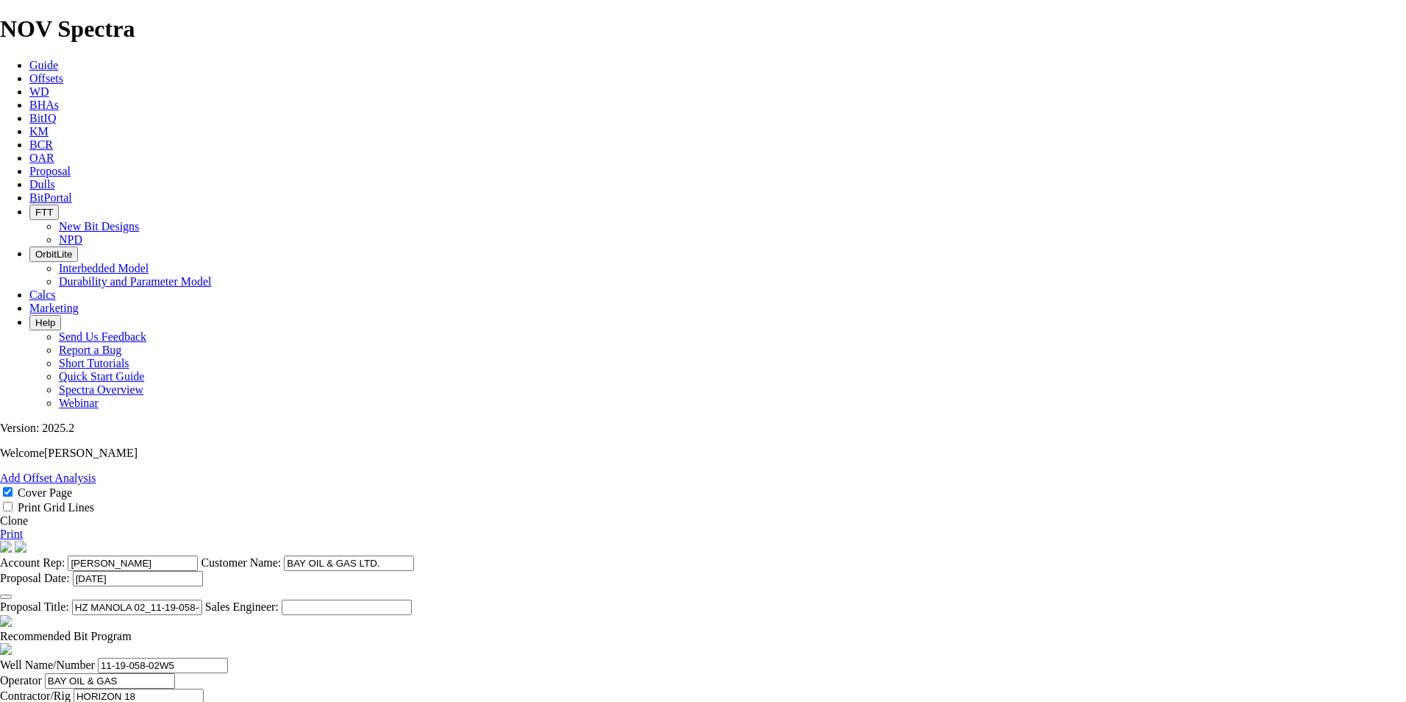
type input "[PHONE_NUMBER]"
type input "263"
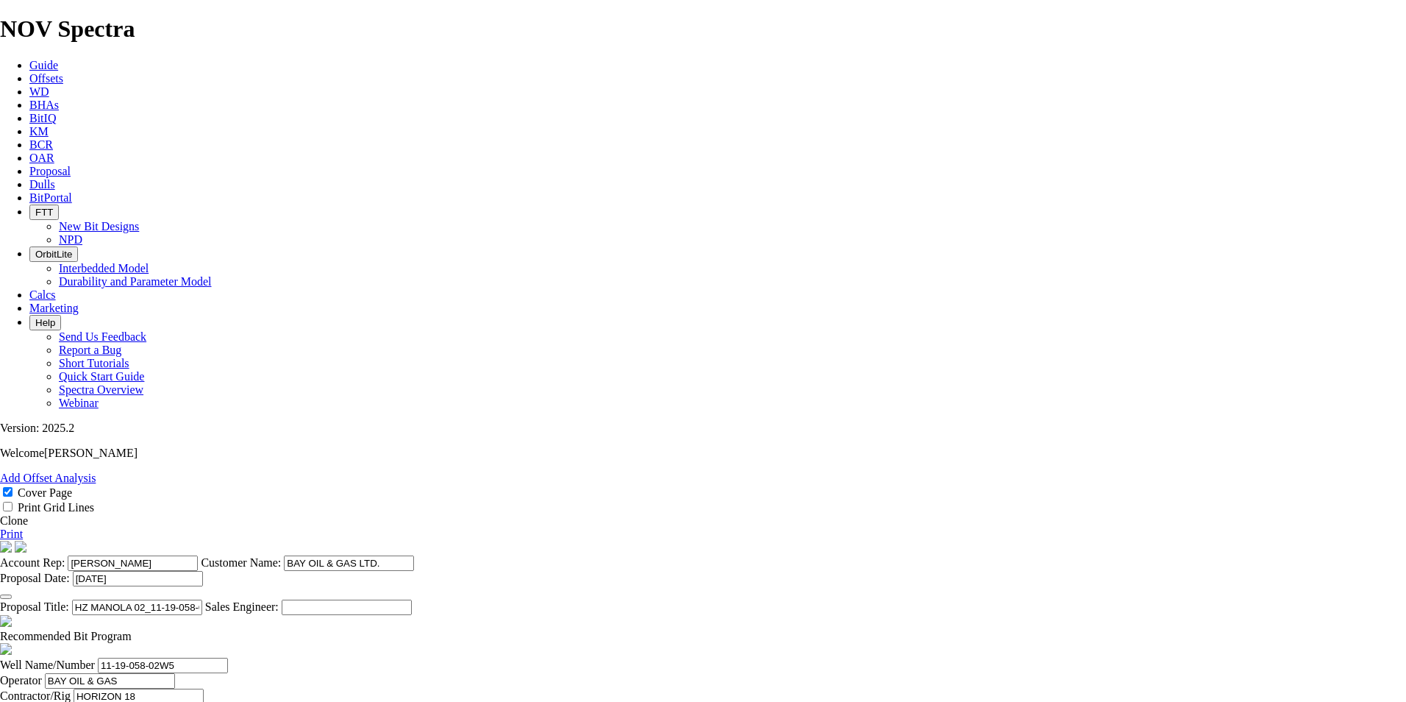
drag, startPoint x: 748, startPoint y: 574, endPoint x: 919, endPoint y: 594, distance: 172.6
type input "3.757"
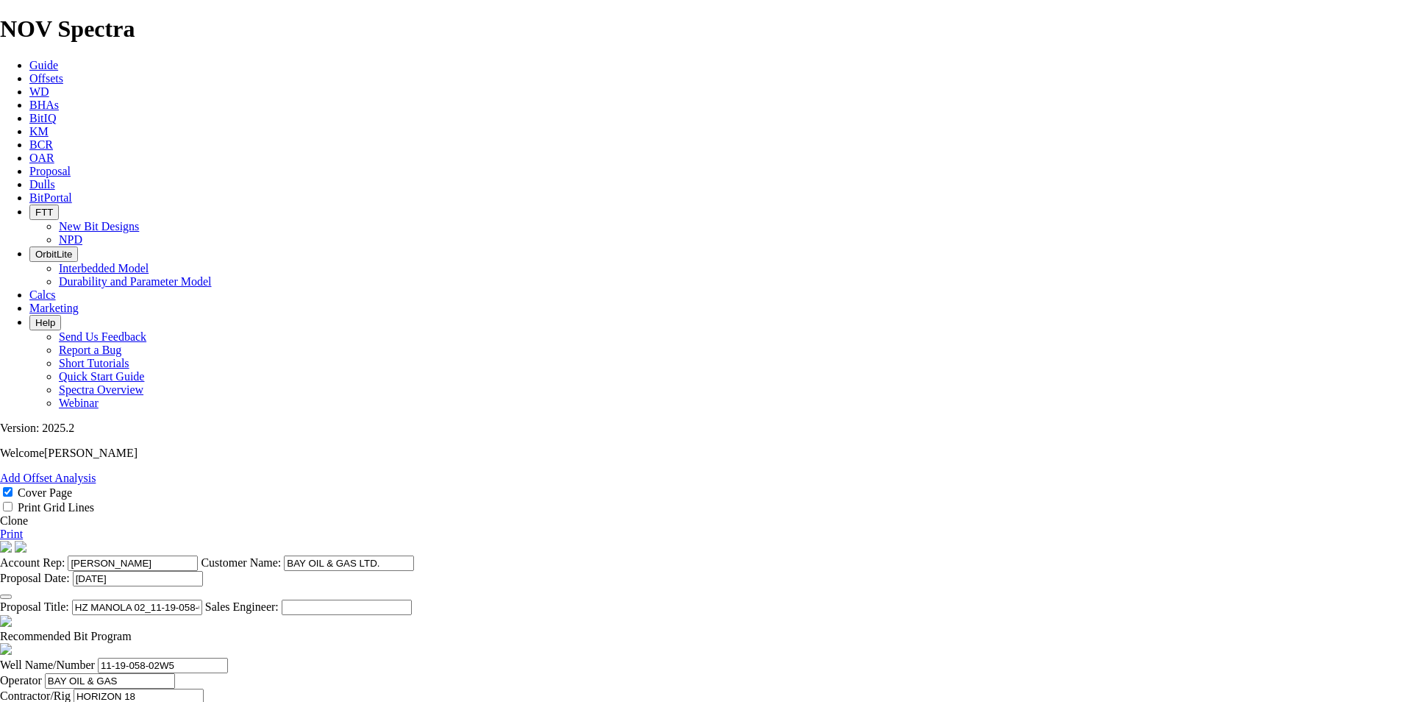
type input "1461"
type input "1198"
drag, startPoint x: 755, startPoint y: 608, endPoint x: 1267, endPoint y: 739, distance: 529.0
click at [1267, 701] on html "Spectra is built to be used with Google Chrome. Please switch browsers. NOV Spe…" at bounding box center [703, 552] width 1406 height 1105
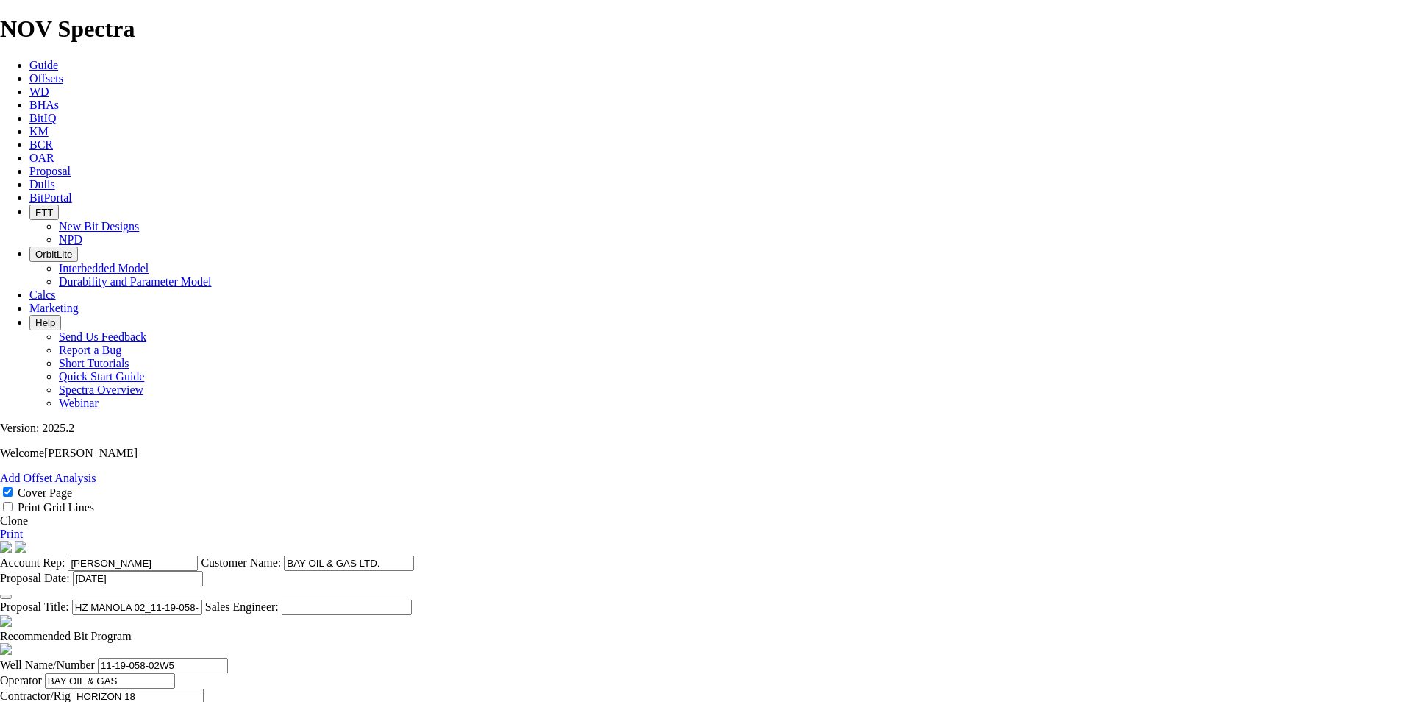
scroll to position [0, 0]
type input "15.973"
type input "2661"
type input "1200"
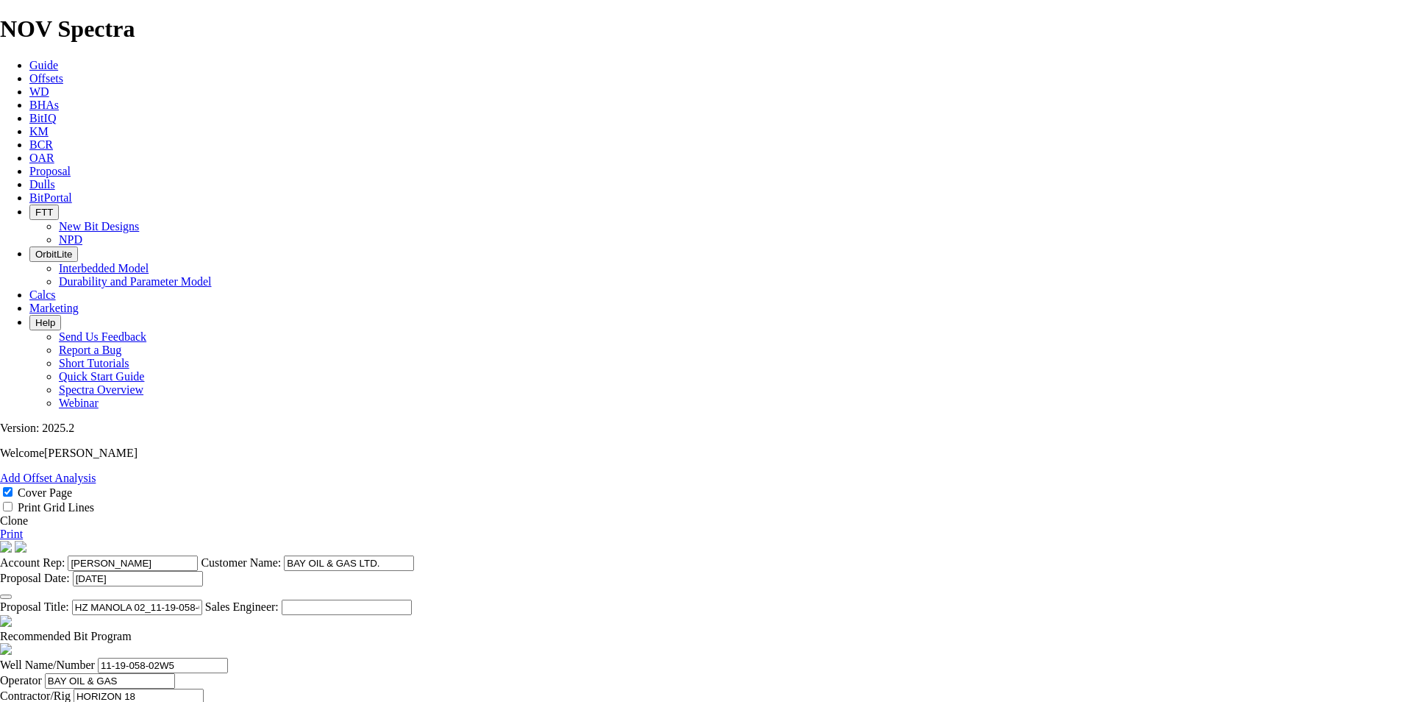
type input "30"
click at [23, 527] on link "Print" at bounding box center [11, 533] width 23 height 13
drag, startPoint x: 623, startPoint y: 429, endPoint x: 551, endPoint y: 435, distance: 72.3
click at [71, 165] on span "Proposal" at bounding box center [49, 171] width 41 height 13
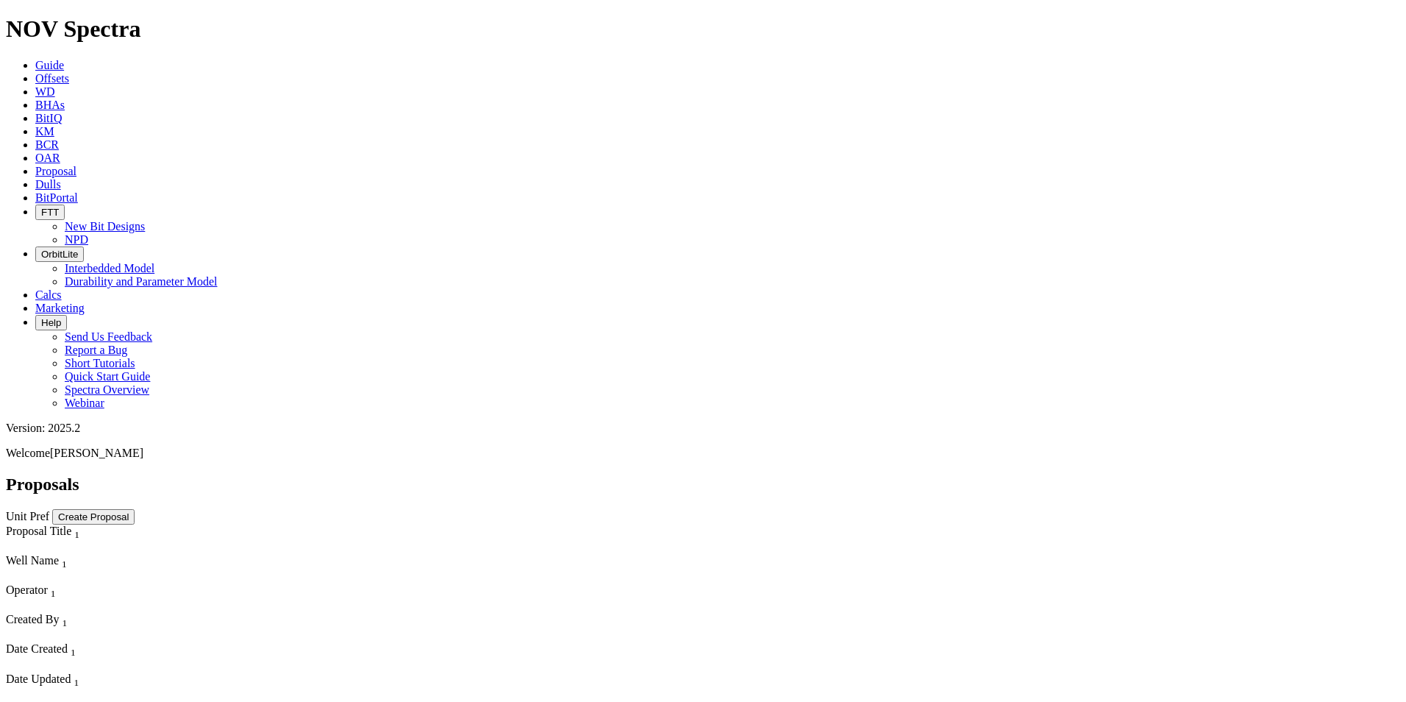
select select "field"
select select "location"
select select "province"
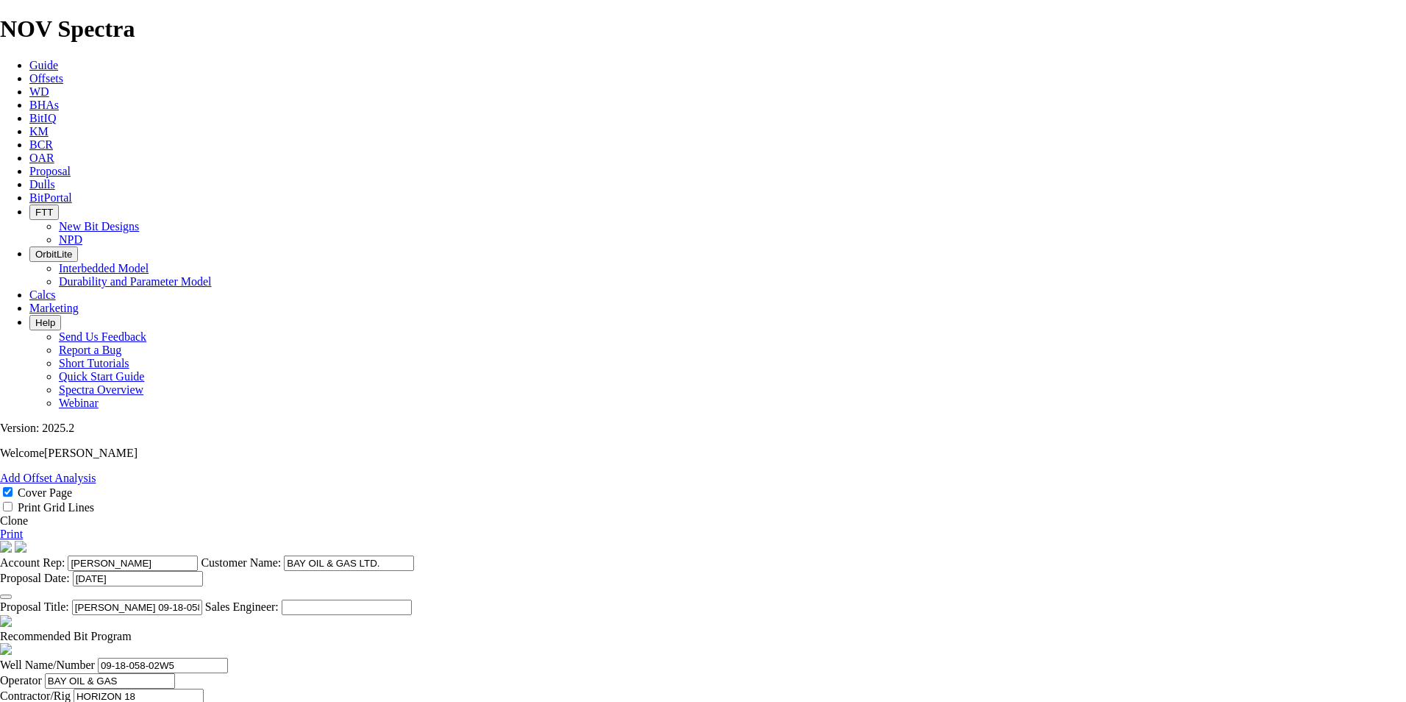
drag, startPoint x: 755, startPoint y: 463, endPoint x: 558, endPoint y: 449, distance: 196.8
click at [562, 541] on section "Account Rep: [PERSON_NAME] Customer Name: BAY OIL & GAS LTD. Proposal Date: [DA…" at bounding box center [703, 578] width 1406 height 74
type input "[PERSON_NAME]"
drag, startPoint x: 522, startPoint y: 543, endPoint x: 356, endPoint y: 536, distance: 166.4
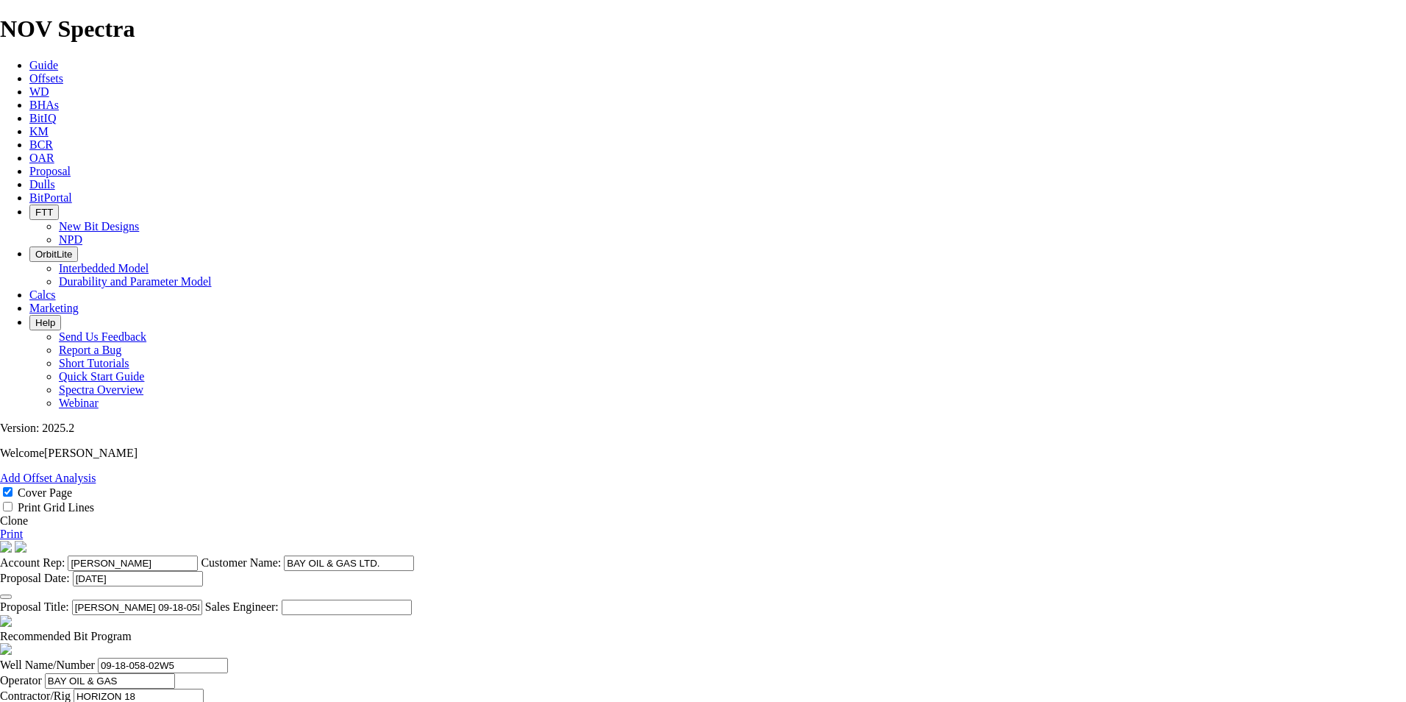
type input "[PERSON_NAME]"
paste input "[PHONE_NUMBER]"
type input "[PHONE_NUMBER]"
click at [132, 629] on span at bounding box center [132, 635] width 0 height 13
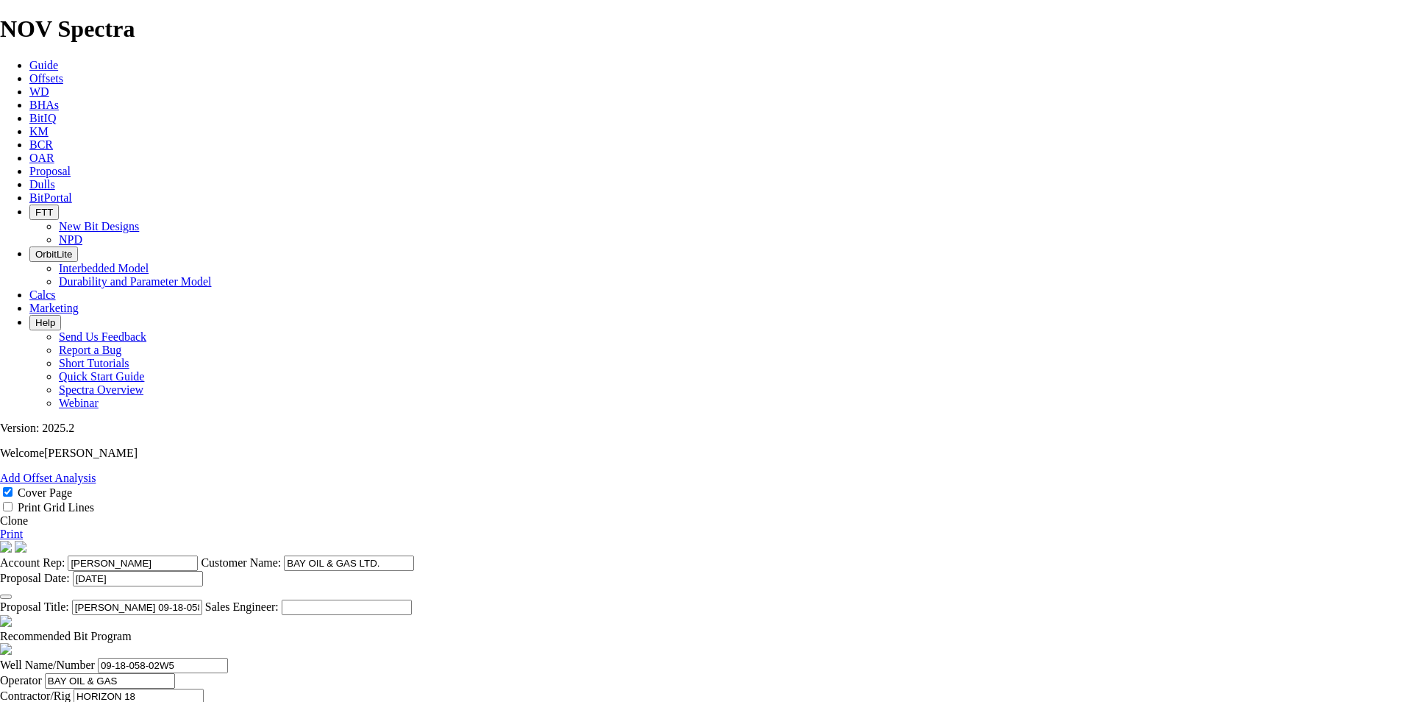
checkbox input "false"
click at [23, 527] on link "Print" at bounding box center [11, 533] width 23 height 13
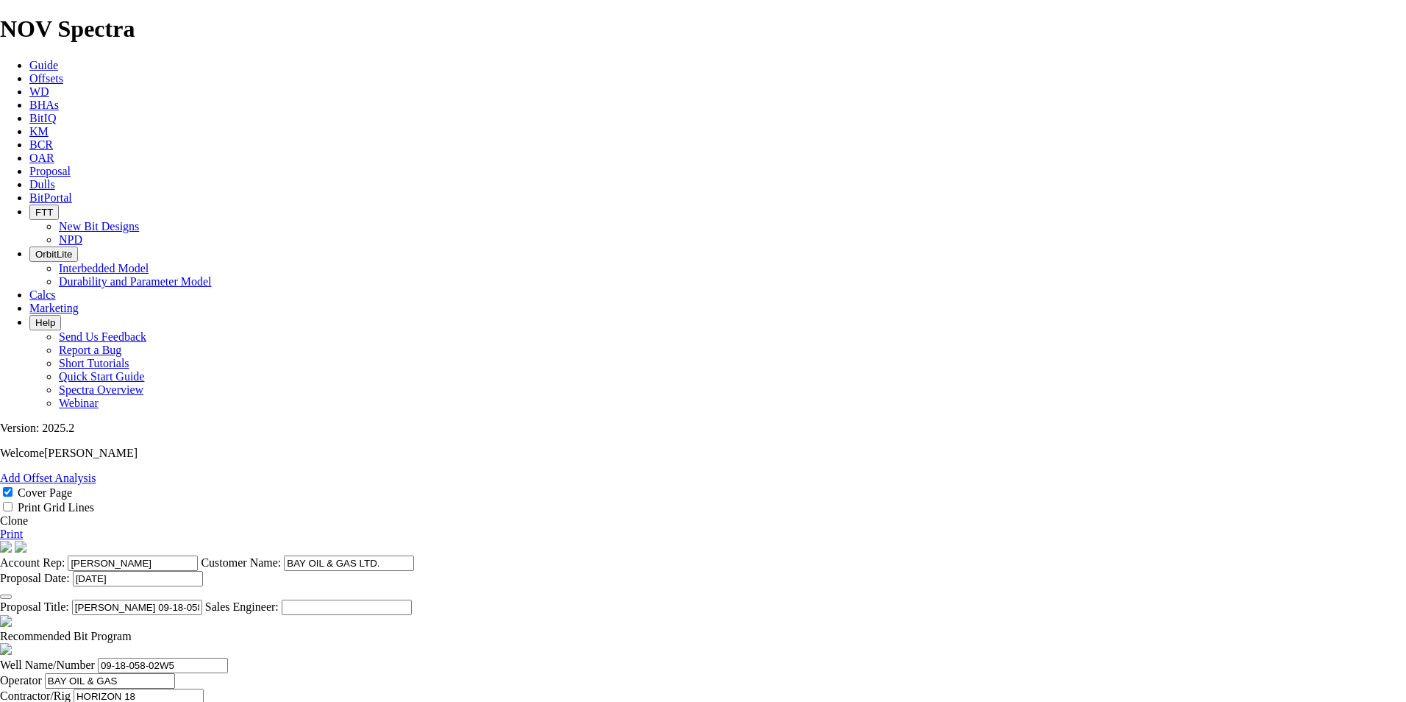
click at [71, 165] on link "Proposal" at bounding box center [49, 171] width 41 height 13
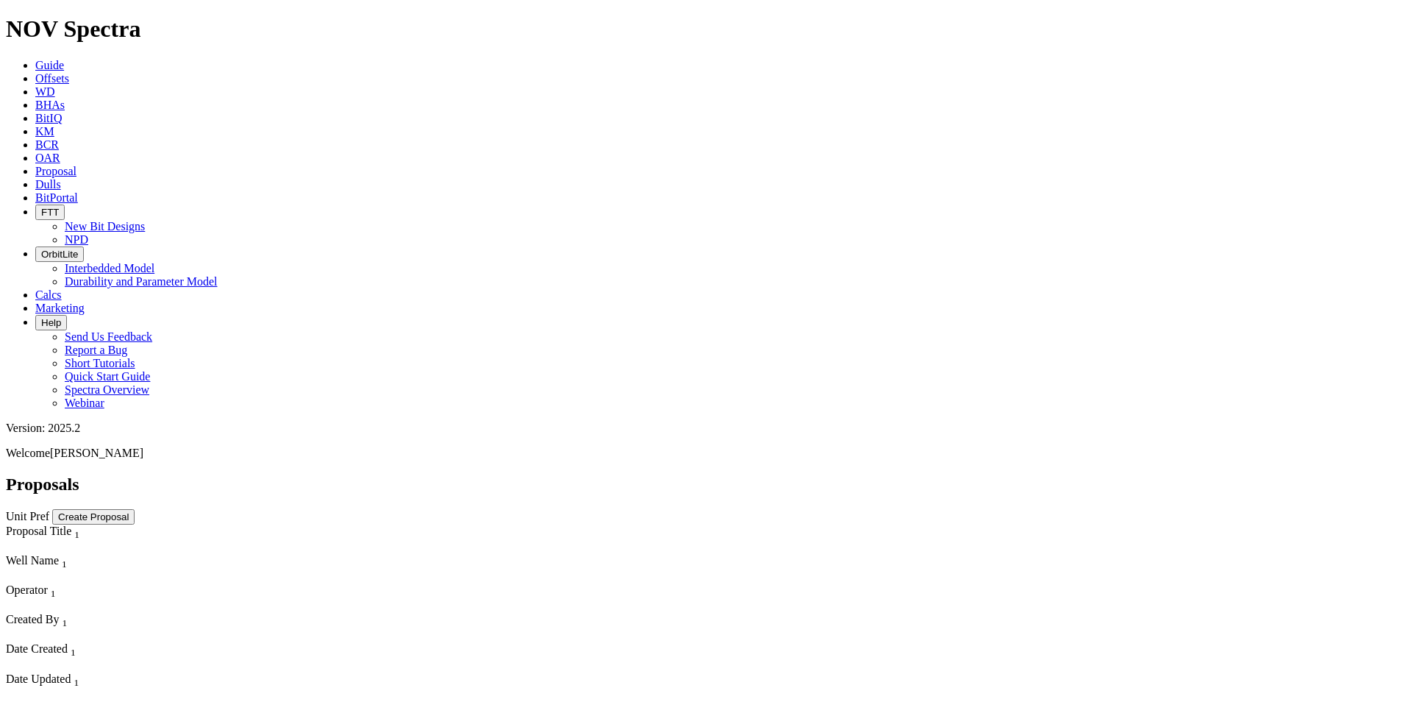
select select "field"
select select "location"
select select "province"
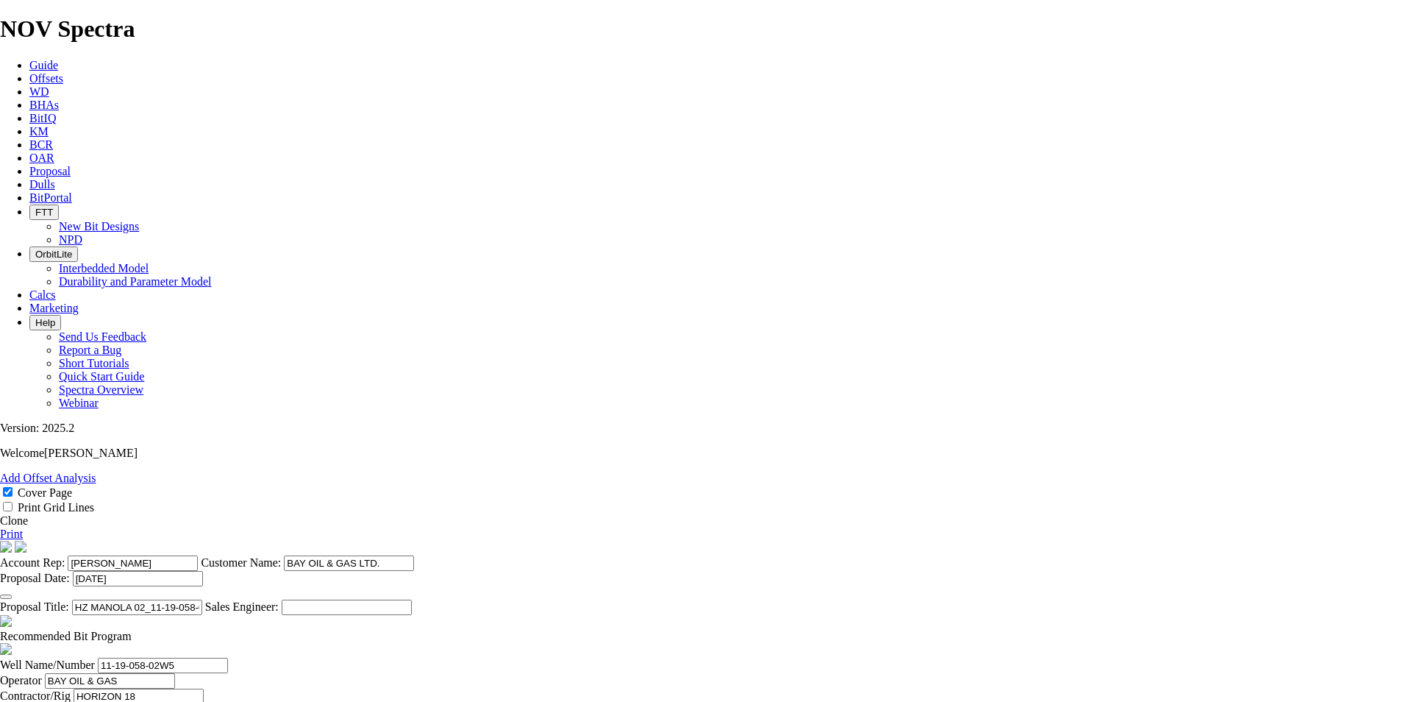
click at [71, 165] on span "Proposal" at bounding box center [49, 171] width 41 height 13
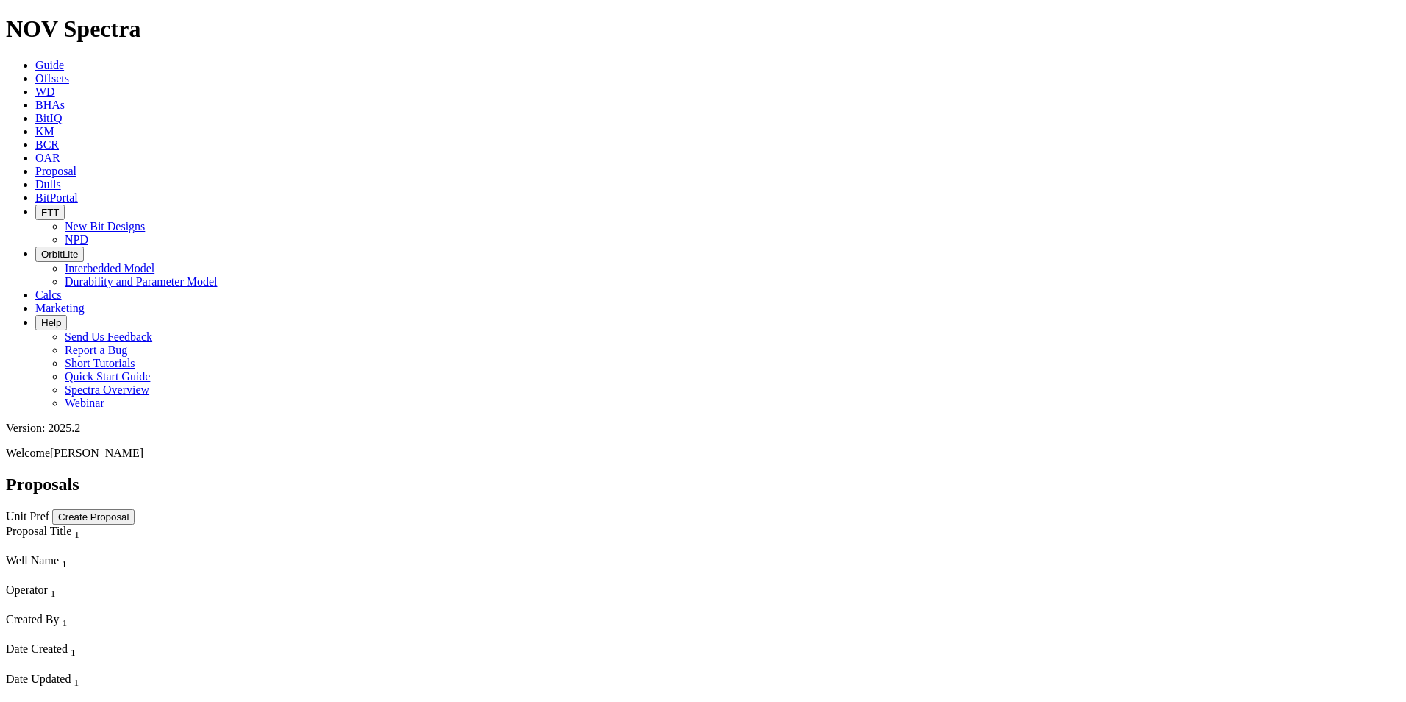
scroll to position [184, 0]
select select "field"
select select "location"
select select "province"
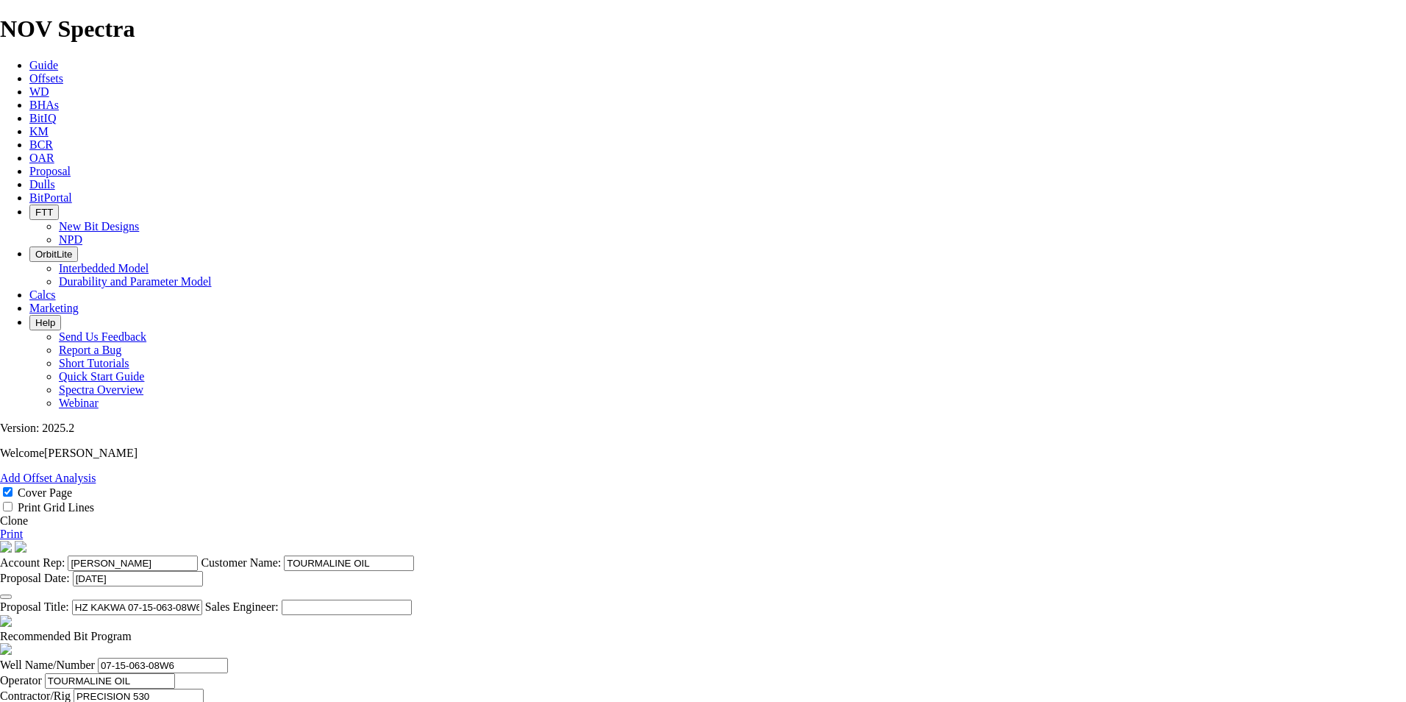
click at [28, 514] on link "Clone" at bounding box center [14, 520] width 28 height 13
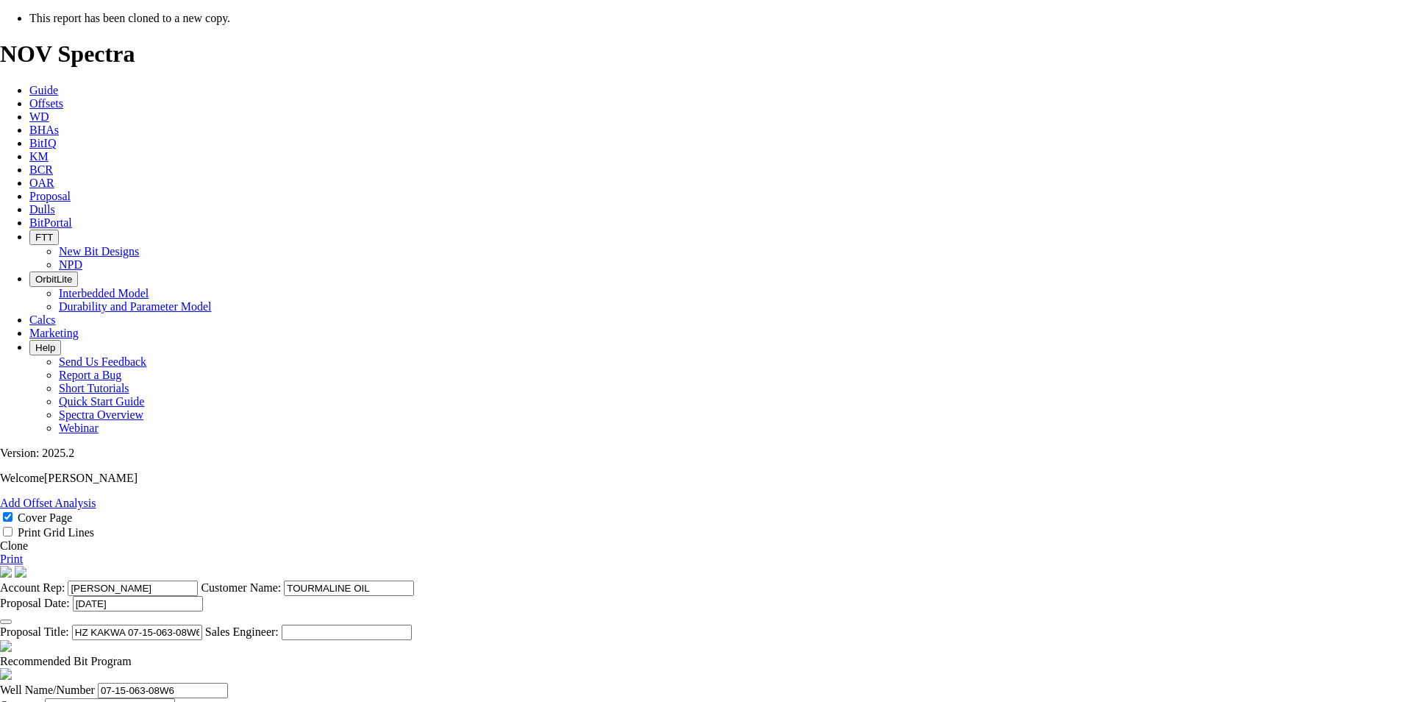
select select "field"
select select "location"
select select "province"
click at [203, 596] on input "[DATE]" at bounding box center [138, 603] width 130 height 15
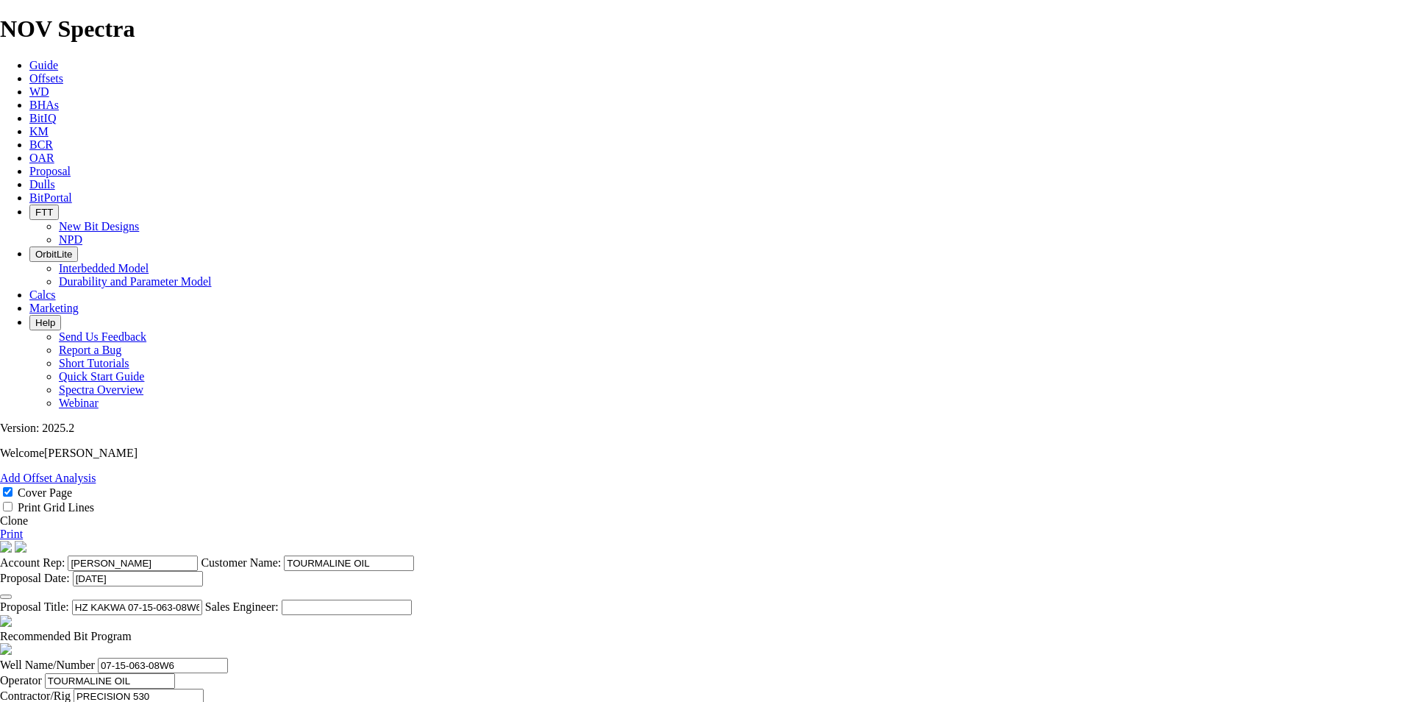
click at [6, 596] on icon "button" at bounding box center [6, 596] width 0 height 0
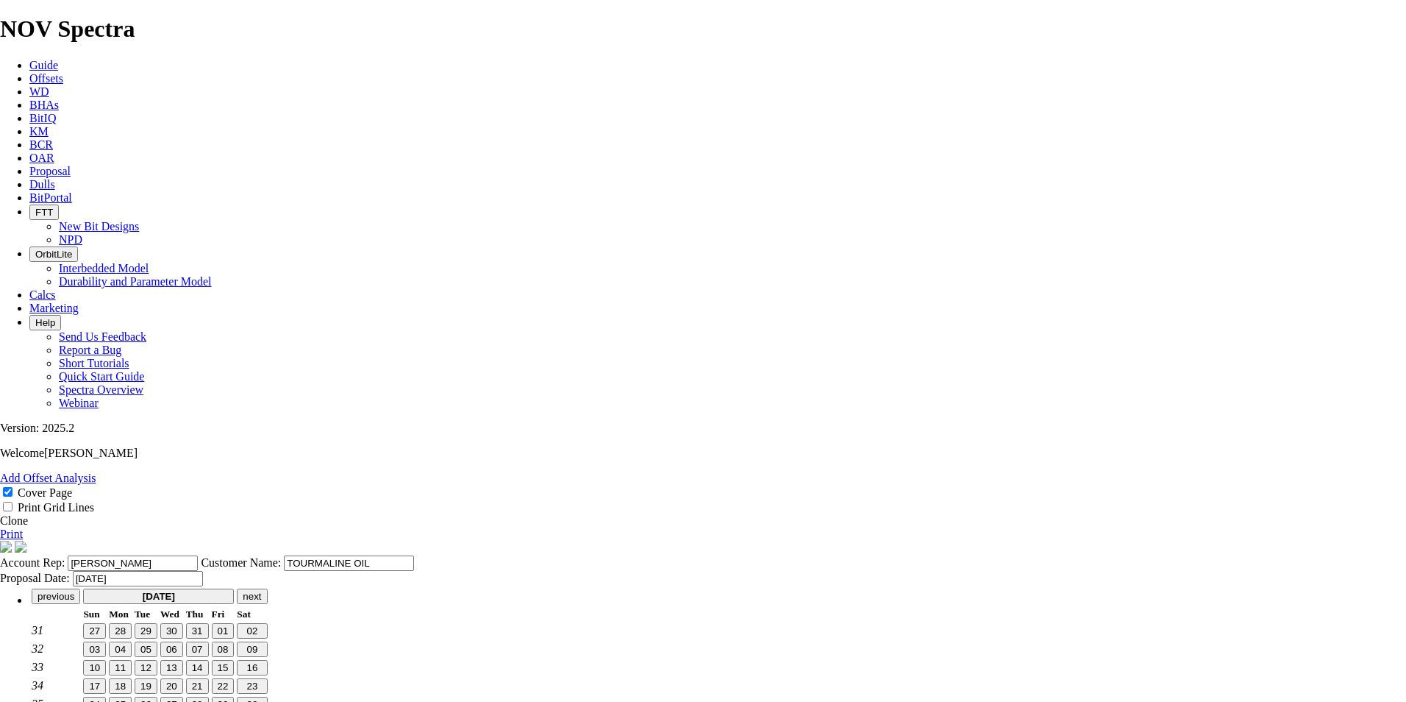
type input "[DATE]"
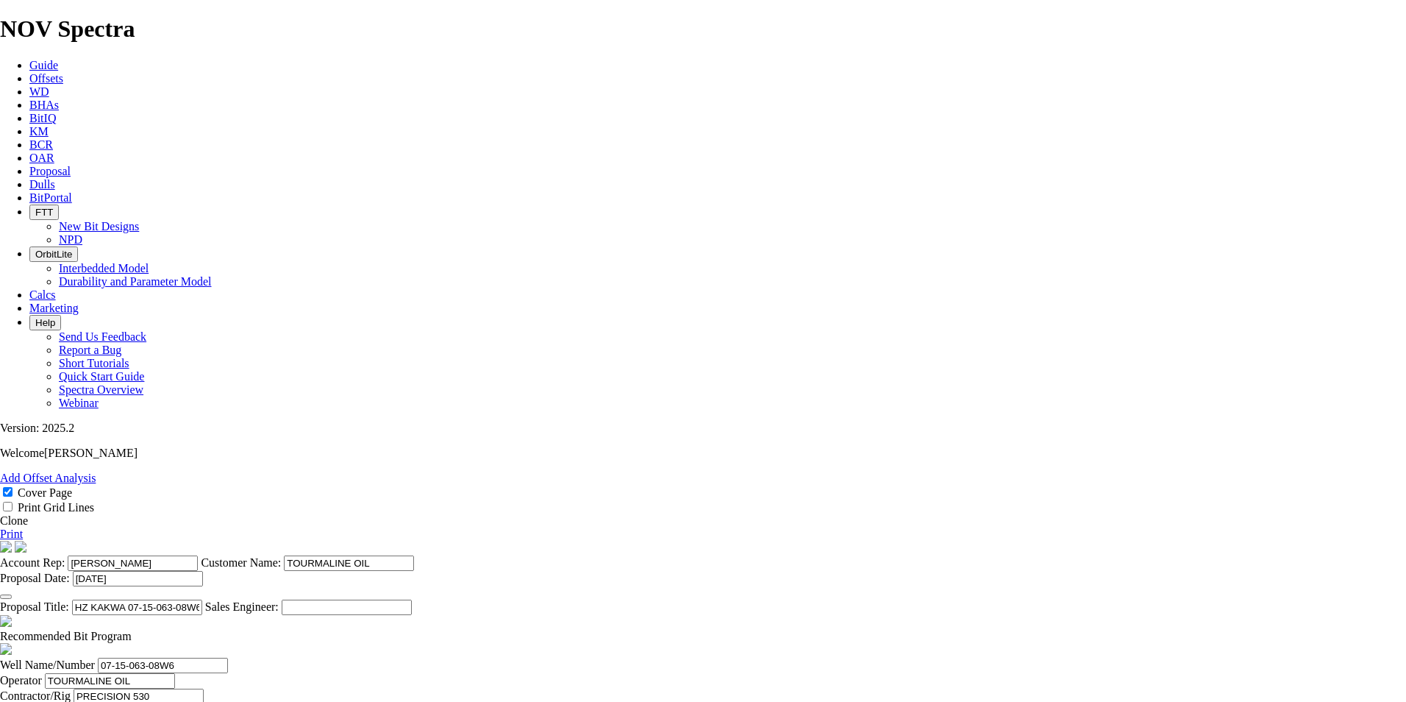
click at [202, 599] on input "HZ KAKWA 07-15-063-08W6 (3 [GEOGRAPHIC_DATA][PERSON_NAME])" at bounding box center [137, 606] width 130 height 15
drag, startPoint x: 725, startPoint y: 561, endPoint x: 657, endPoint y: 559, distance: 67.7
click at [202, 599] on input "HZ KAKWA 07-15-063-08W6 (FALHER WELL)" at bounding box center [137, 606] width 130 height 15
click at [202, 599] on input "HZ KAKWA 0336-061-07W6 (FALHER WELL)" at bounding box center [137, 606] width 130 height 15
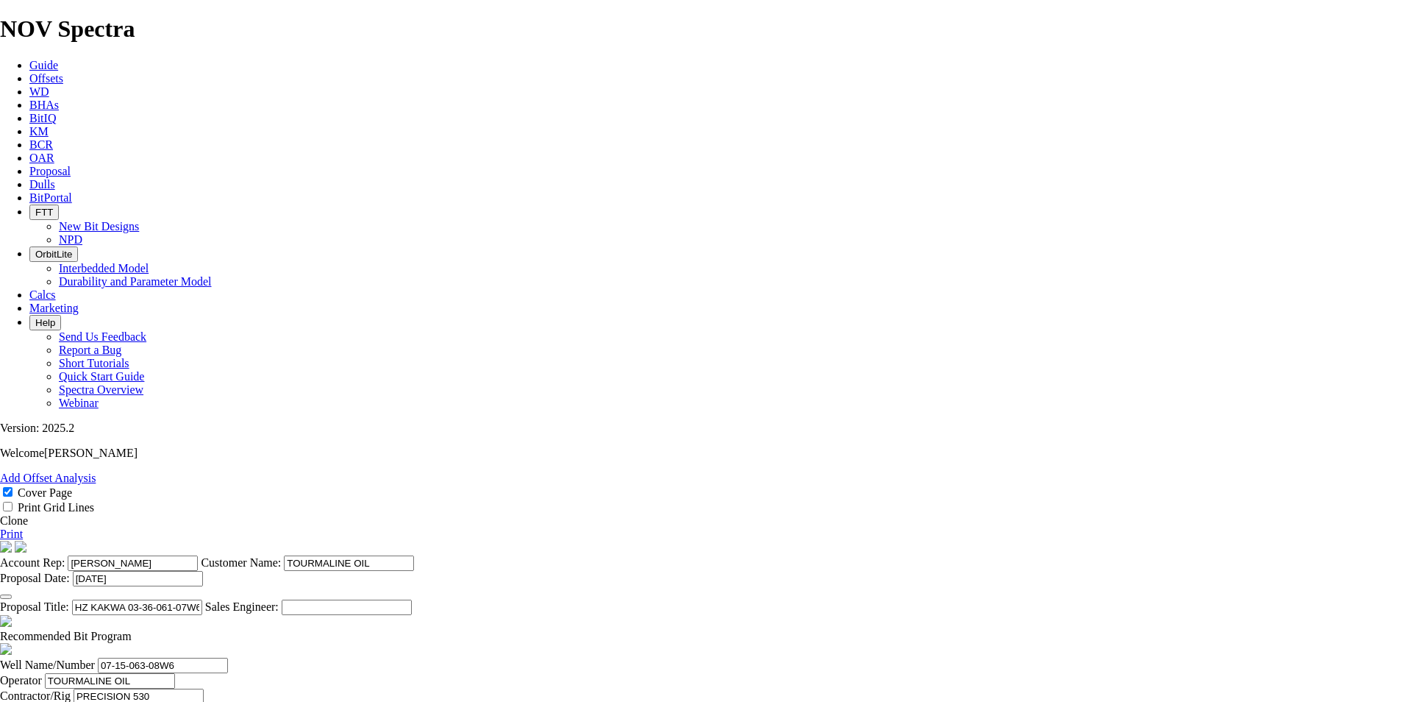
drag, startPoint x: 724, startPoint y: 305, endPoint x: 656, endPoint y: 309, distance: 68.5
click at [202, 599] on input "HZ KAKWA 03-36-061-07W6 (FALHER WELL)" at bounding box center [137, 606] width 130 height 15
type input "HZ KAKWA 03-36-061-07W6 (FALHER WELL)"
drag, startPoint x: 421, startPoint y: 512, endPoint x: 260, endPoint y: 487, distance: 163.0
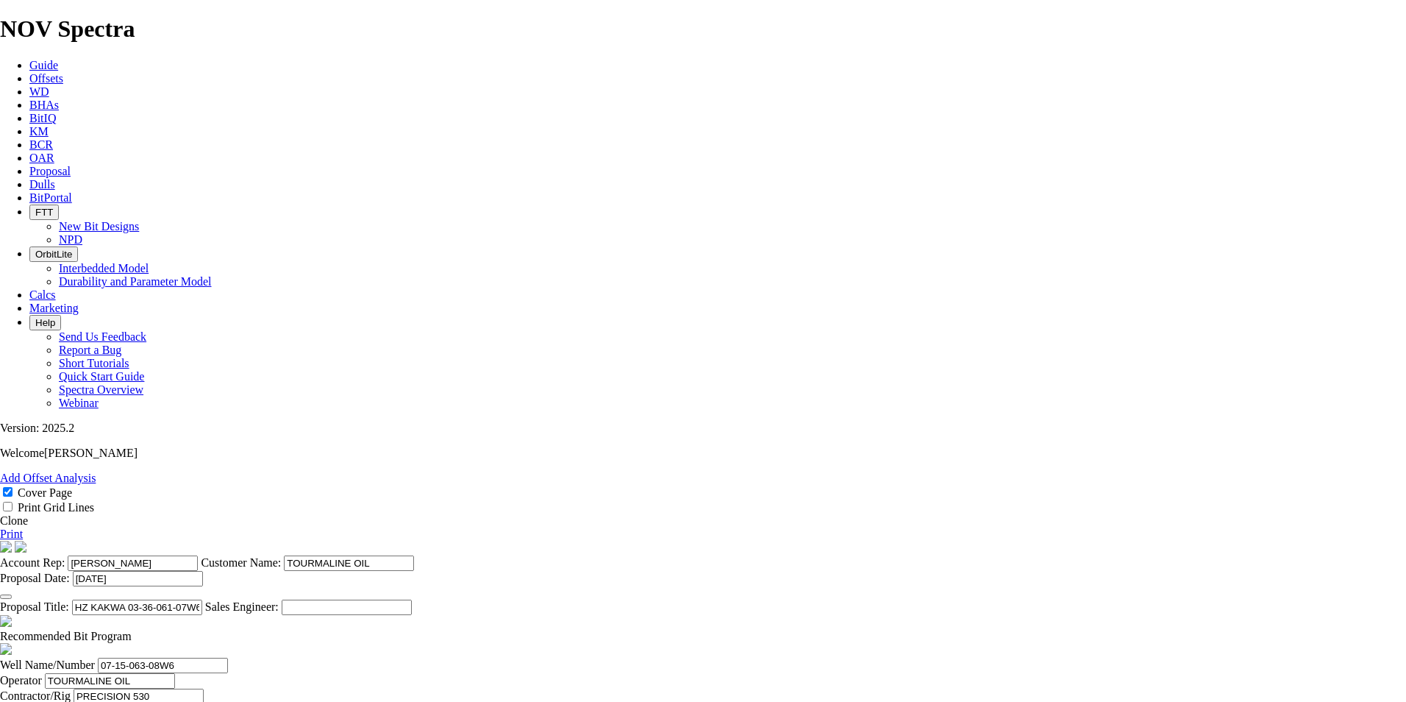
paste input "3-36-061-07"
type input "03-36-061-07W6"
type input "ENSIGN 858"
drag, startPoint x: 941, startPoint y: 510, endPoint x: 816, endPoint y: 517, distance: 126.0
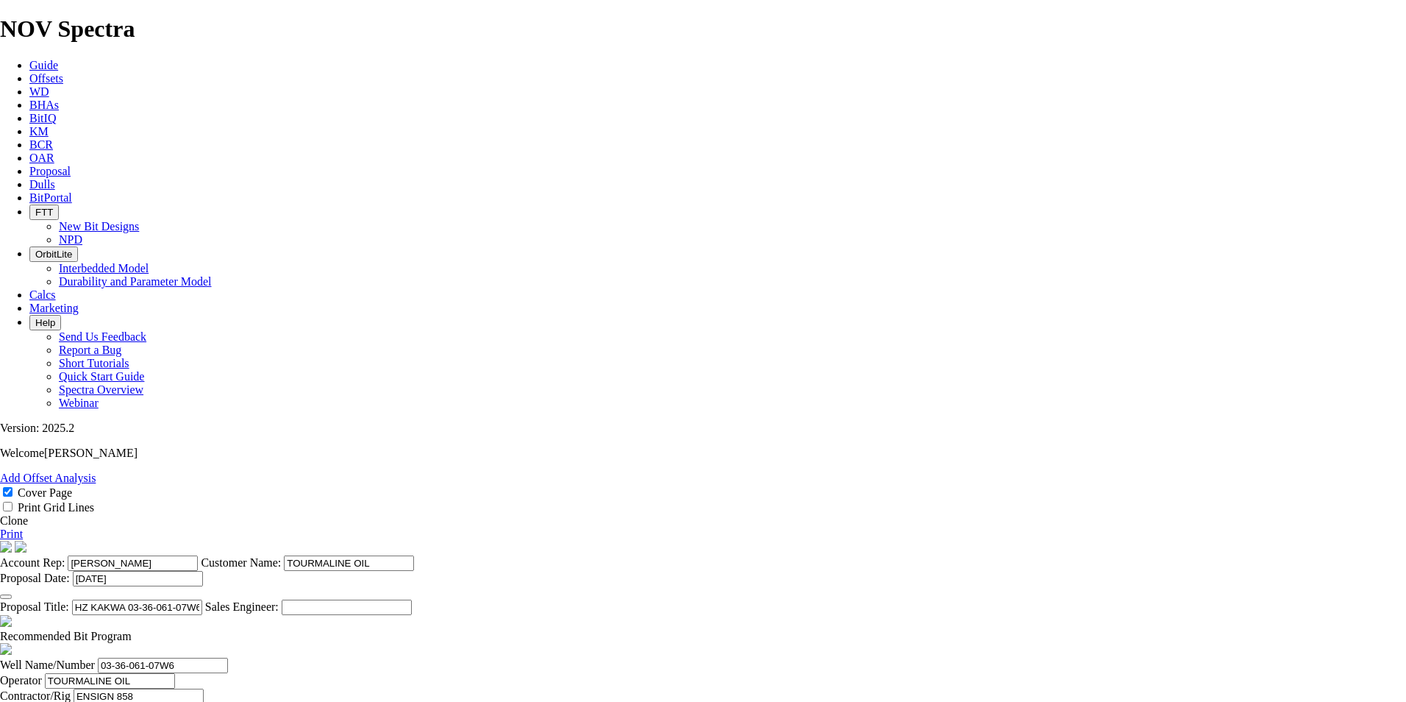
type input "15-19-061-07W6"
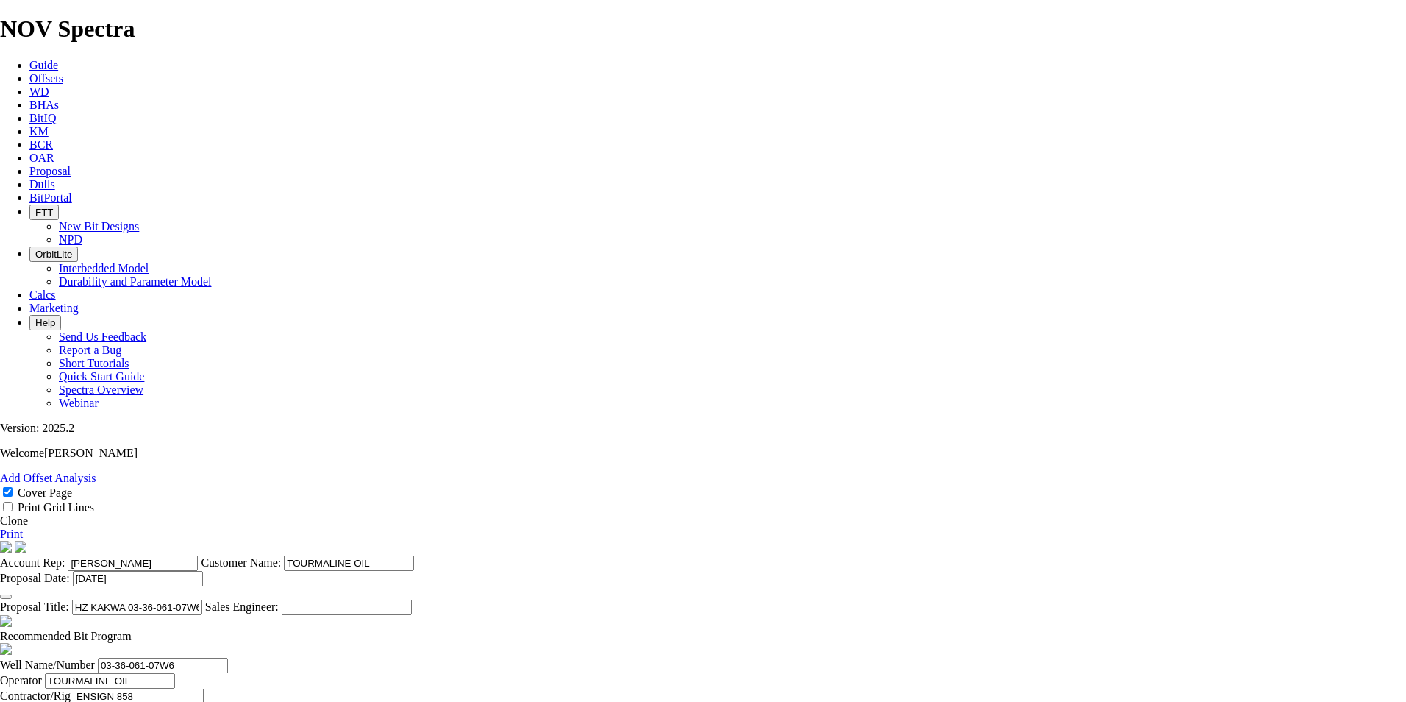
type input "[DATE]"
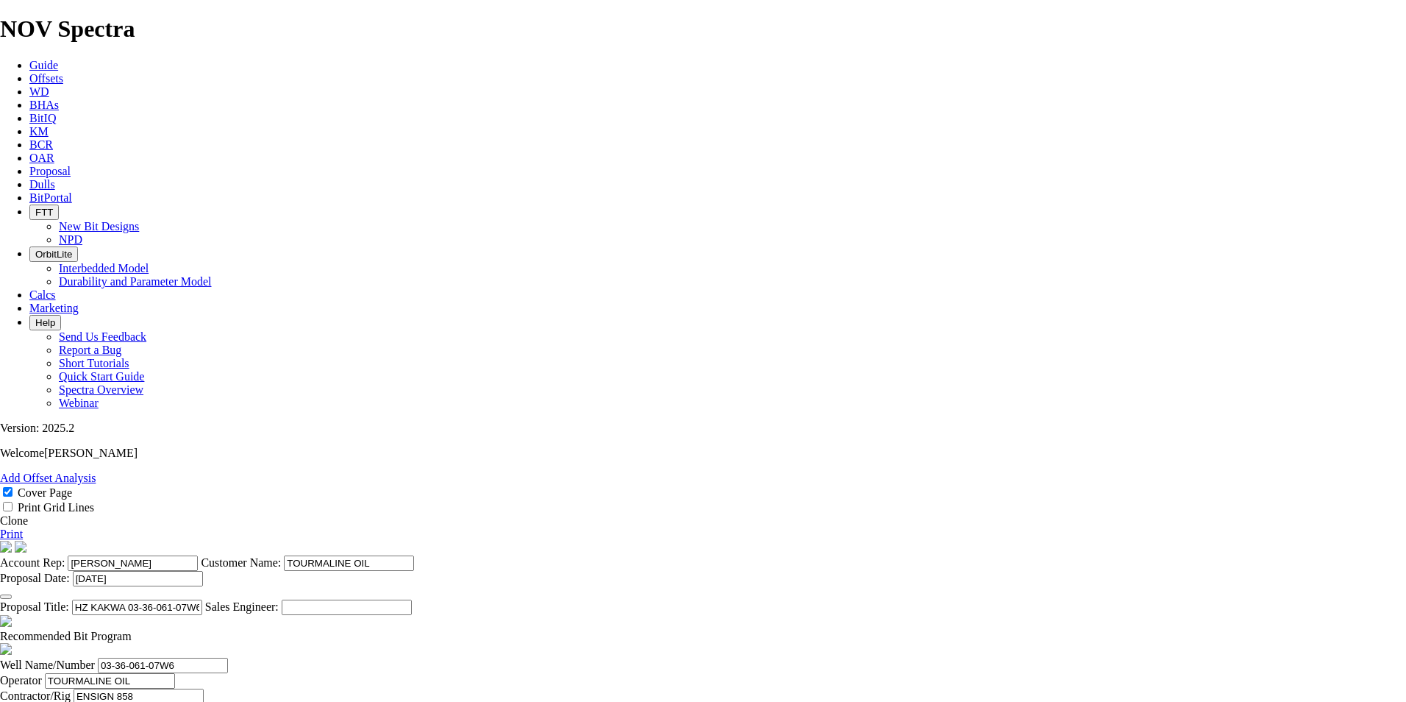
scroll to position [515, 0]
drag, startPoint x: 795, startPoint y: 624, endPoint x: 331, endPoint y: 607, distance: 464.3
click at [132, 629] on span at bounding box center [132, 635] width 0 height 13
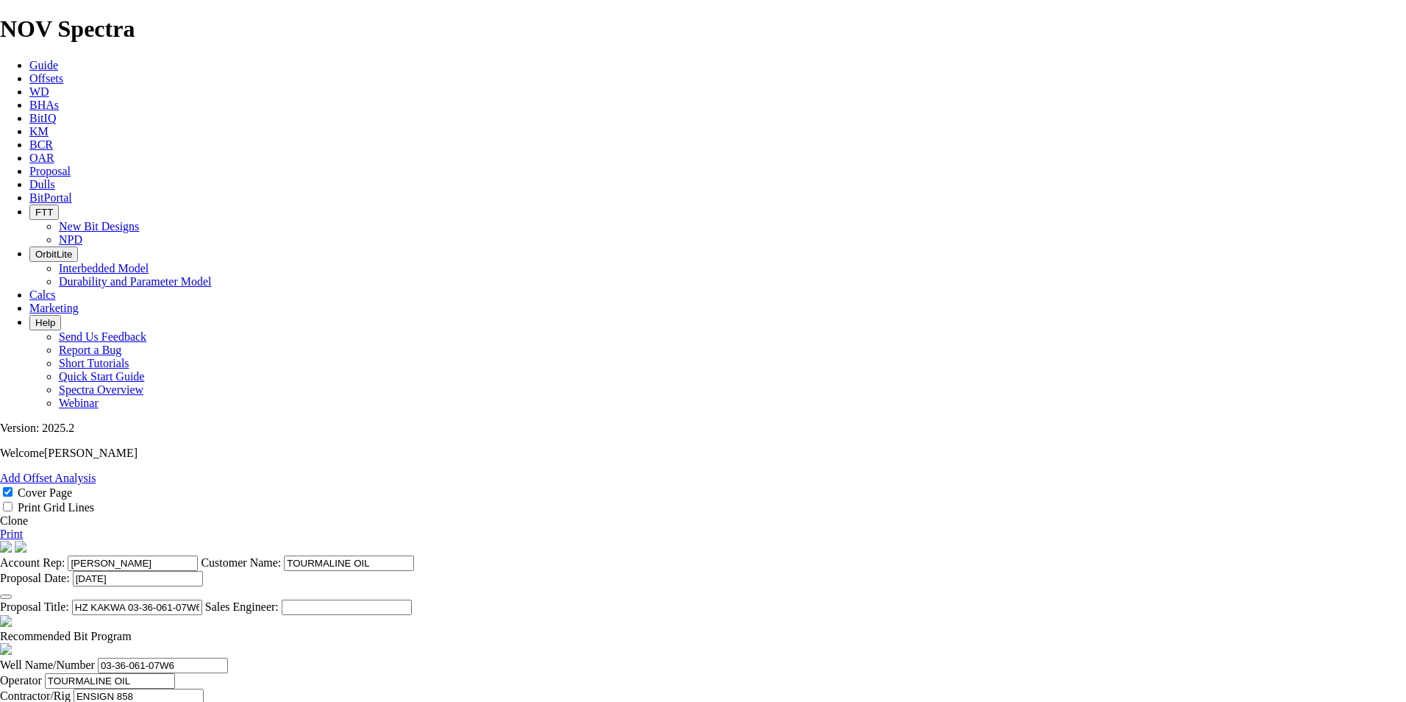
checkbox input "false"
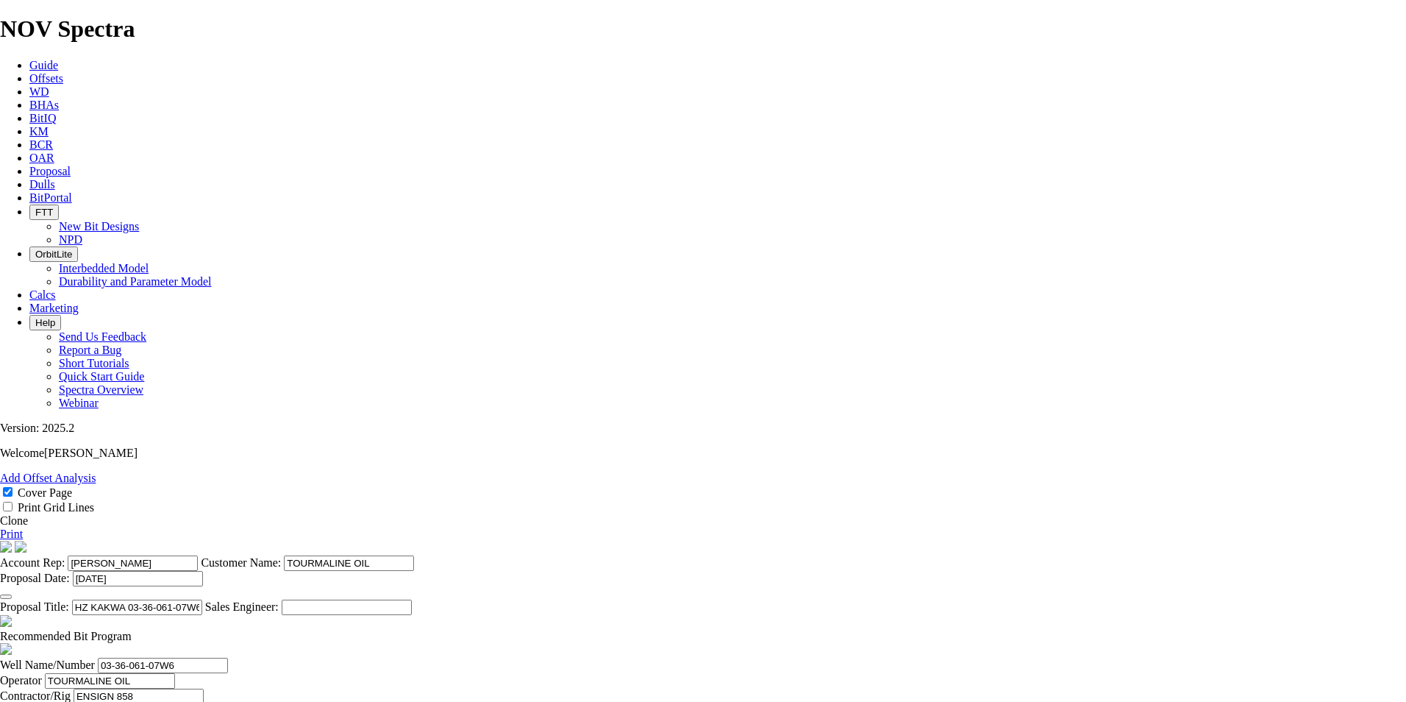
type input "609"
type input "7"
drag, startPoint x: 625, startPoint y: 385, endPoint x: 563, endPoint y: 388, distance: 62.6
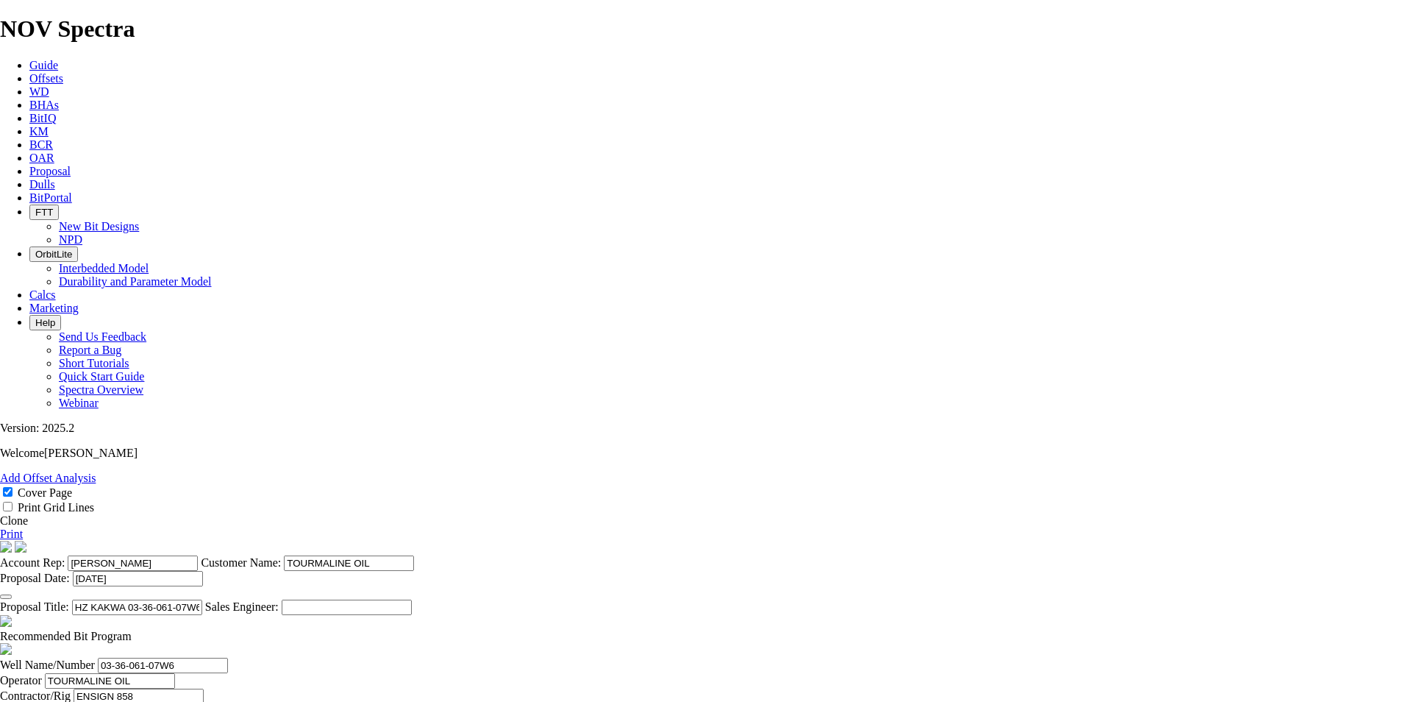
type input "1830"
type input "1221"
drag, startPoint x: 752, startPoint y: 391, endPoint x: 919, endPoint y: 382, distance: 167.2
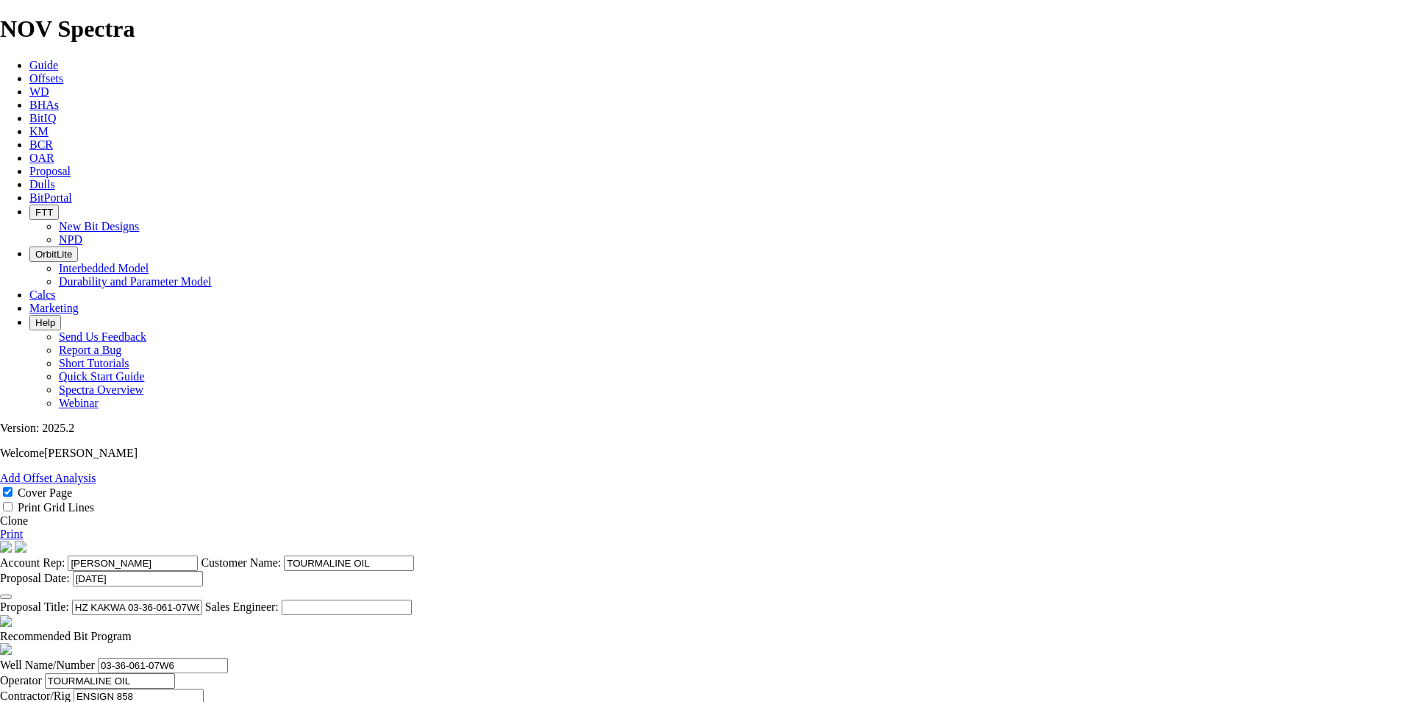
scroll to position [0, 0]
type input "27.133"
drag, startPoint x: 616, startPoint y: 427, endPoint x: 599, endPoint y: 432, distance: 17.7
type input "2941"
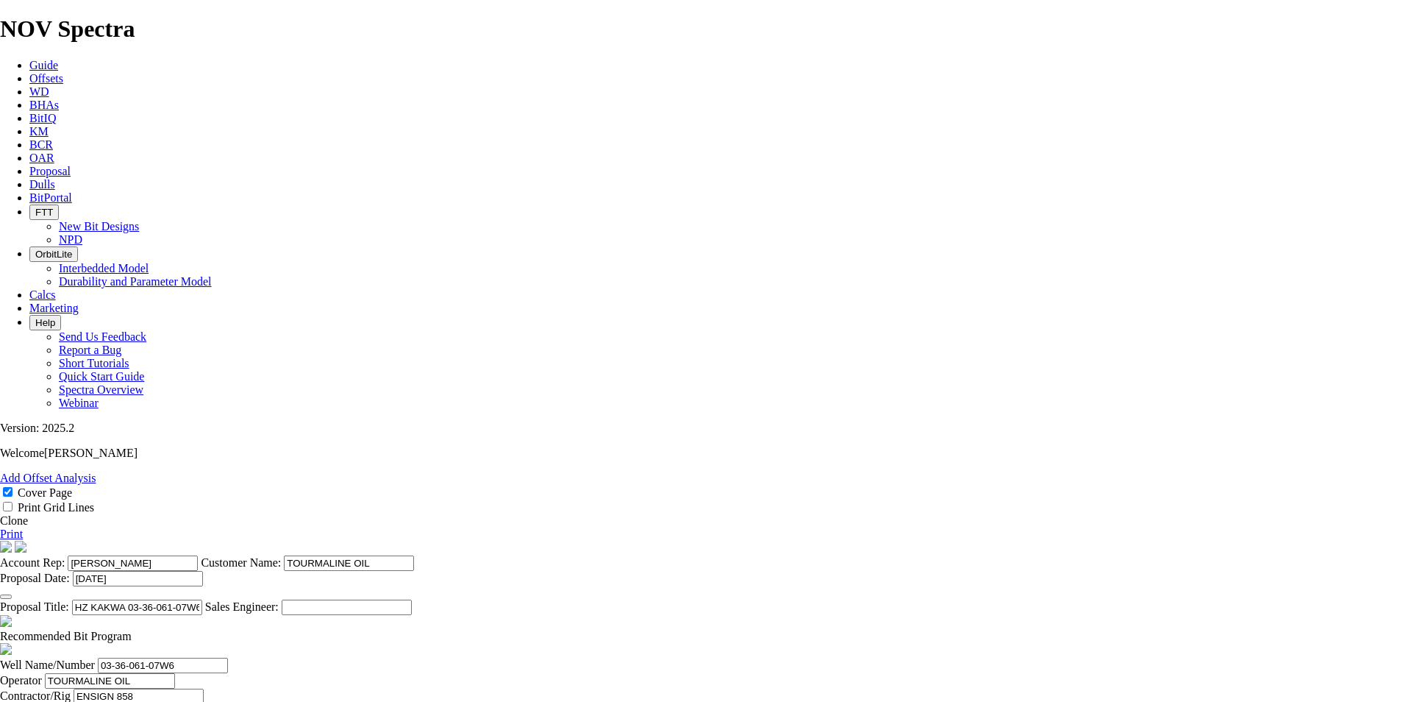
type input "1111"
drag, startPoint x: 397, startPoint y: 440, endPoint x: 301, endPoint y: 439, distance: 96.3
type input "BUILD & TURN @ 2941m"
drag, startPoint x: 618, startPoint y: 464, endPoint x: 588, endPoint y: 463, distance: 30.2
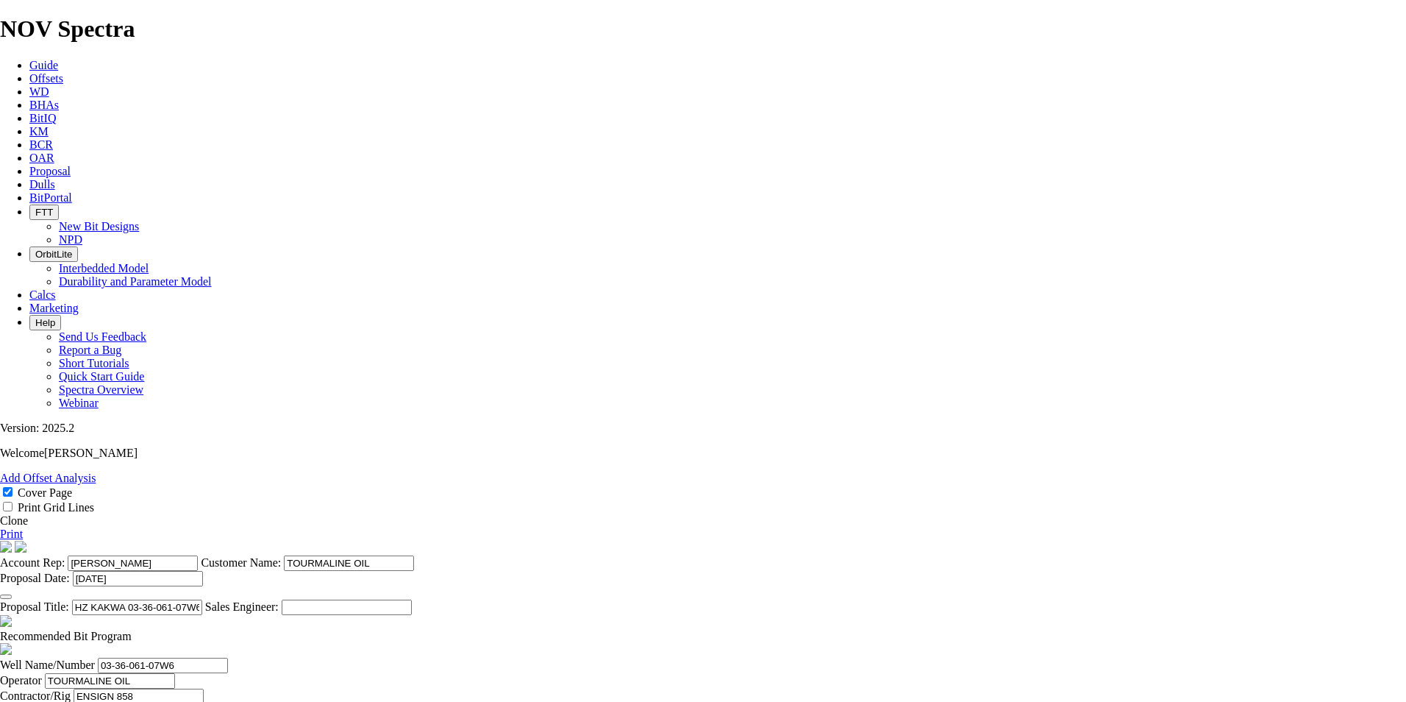
type input "3447"
type input "506"
drag, startPoint x: 755, startPoint y: 466, endPoint x: 1134, endPoint y: 491, distance: 380.3
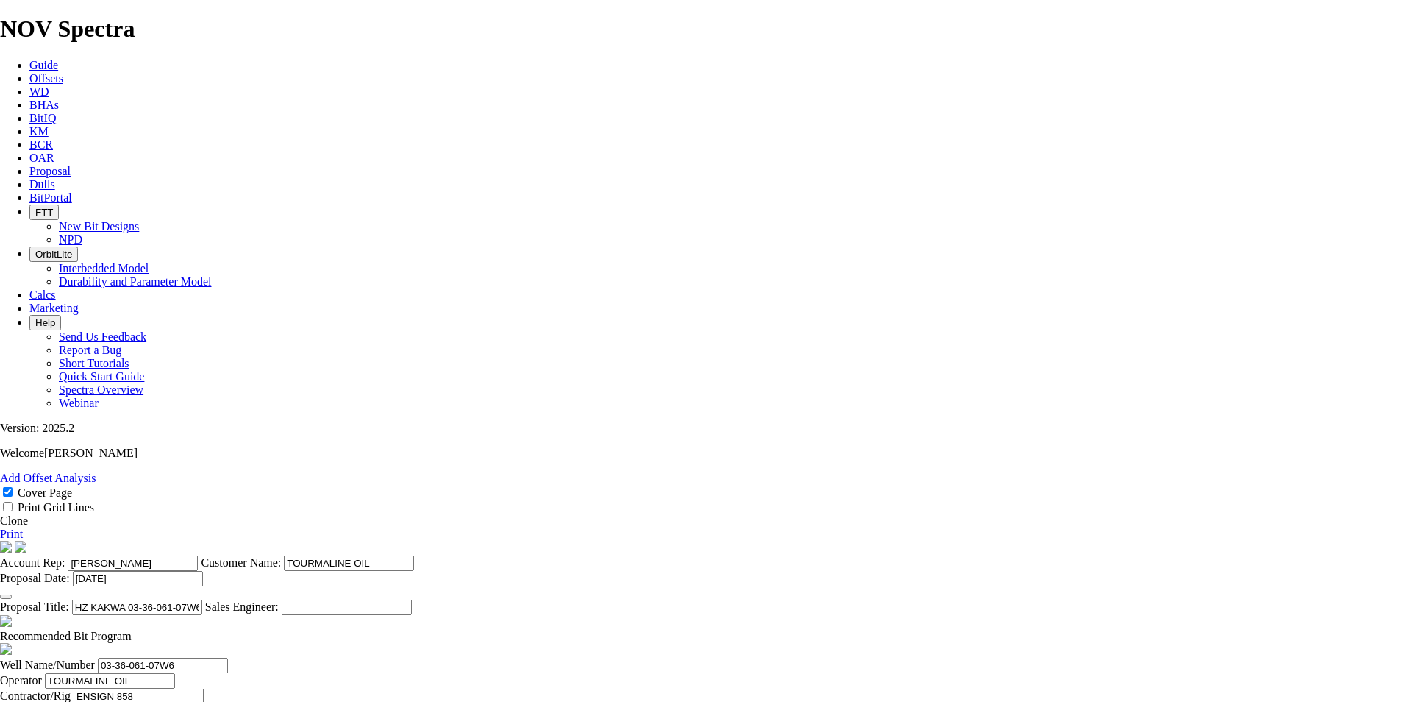
type input "33.733"
type input "15"
drag, startPoint x: 393, startPoint y: 481, endPoint x: 377, endPoint y: 485, distance: 16.1
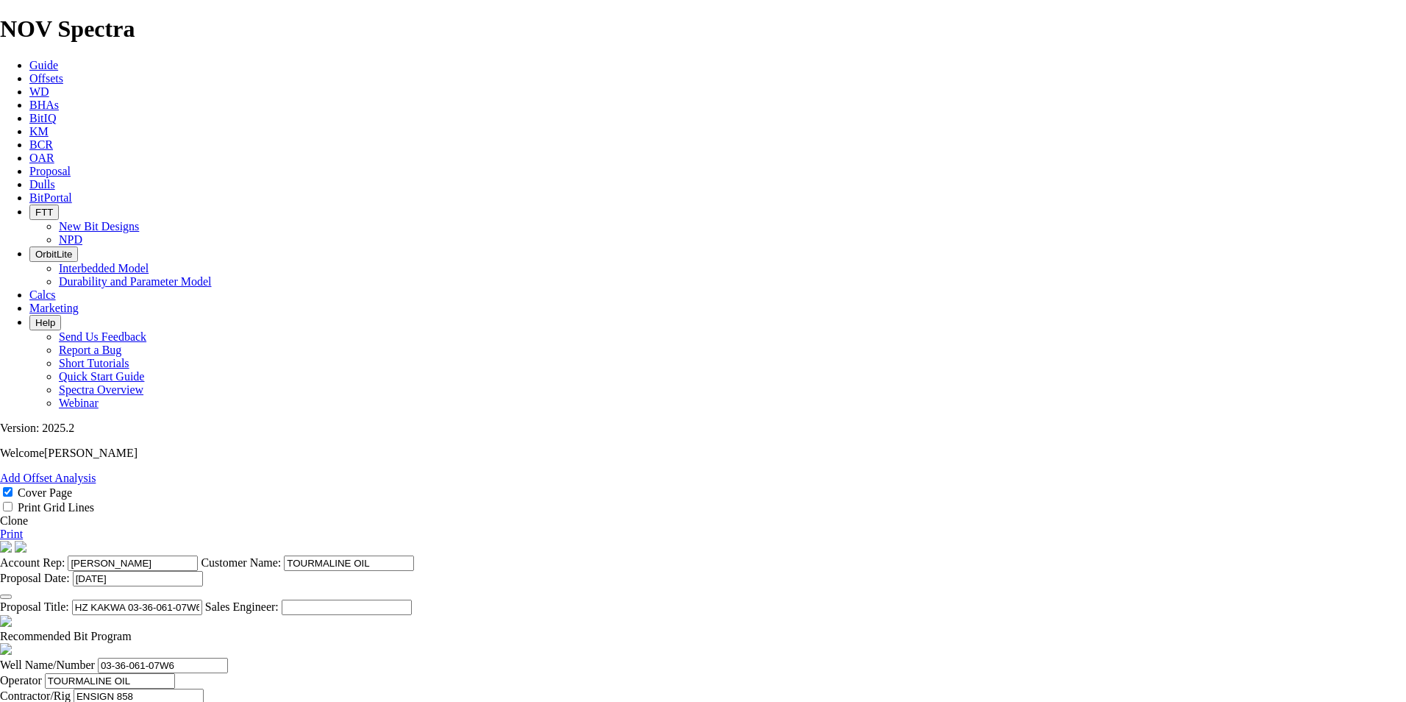
type input "HEEL @ 3447m"
drag, startPoint x: 574, startPoint y: 505, endPoint x: 529, endPoint y: 504, distance: 44.1
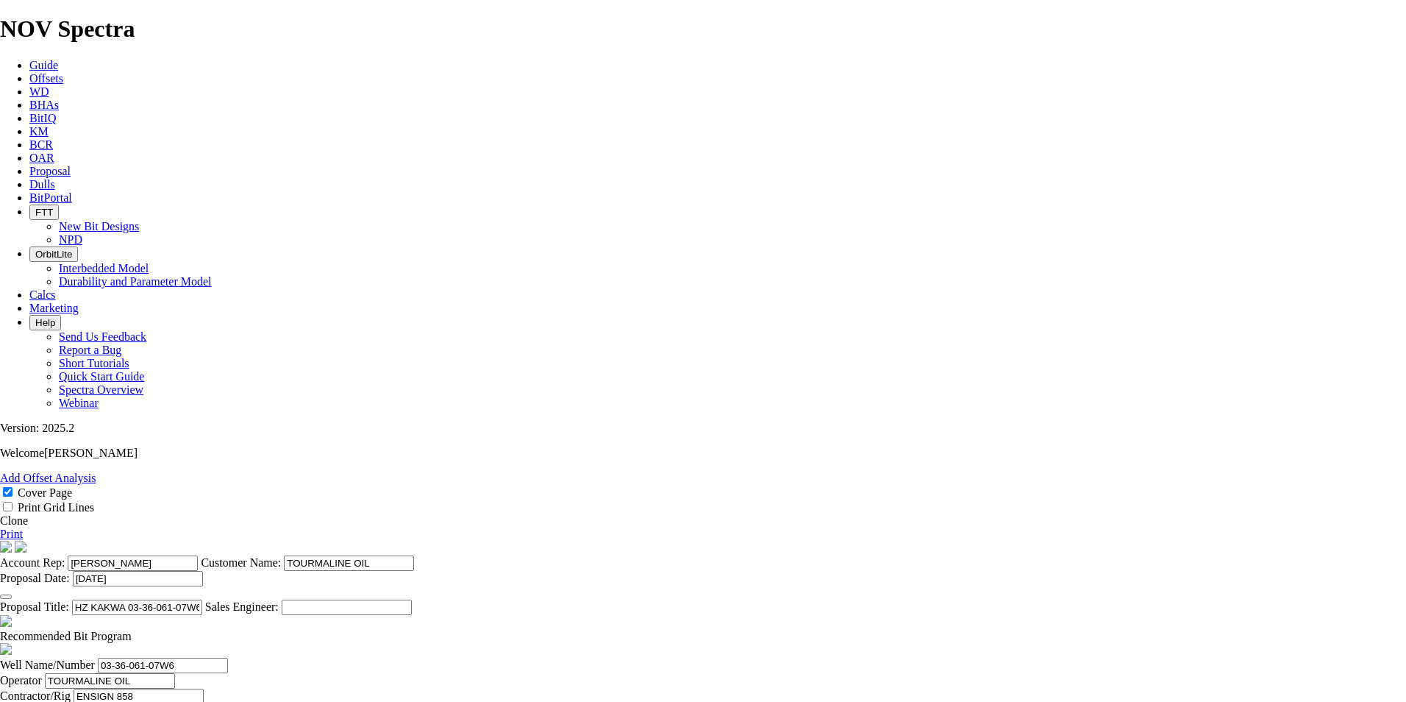
type input "6438"
type input "2991"
drag, startPoint x: 619, startPoint y: 537, endPoint x: 521, endPoint y: 536, distance: 98.5
type input "6438"
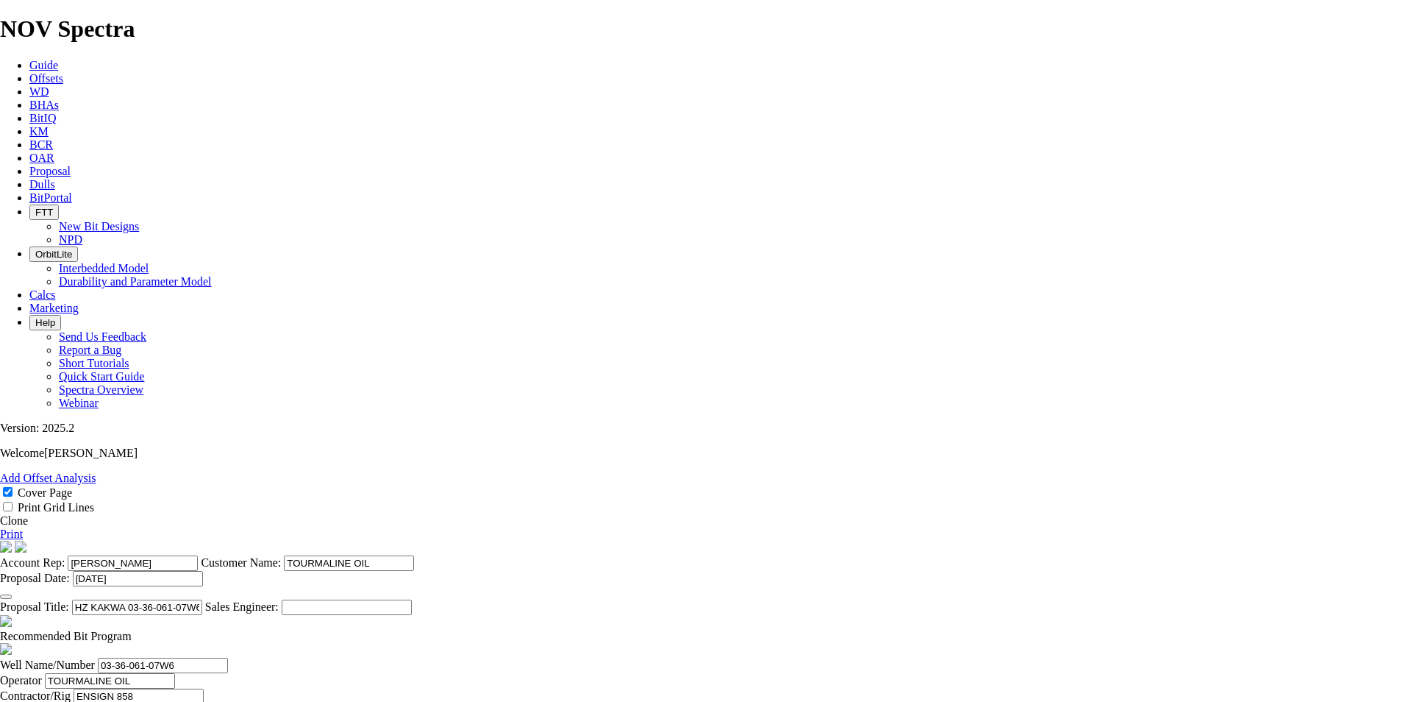
drag, startPoint x: 623, startPoint y: 499, endPoint x: 559, endPoint y: 499, distance: 64.0
type input "4943"
type input "1496"
type input "59.84"
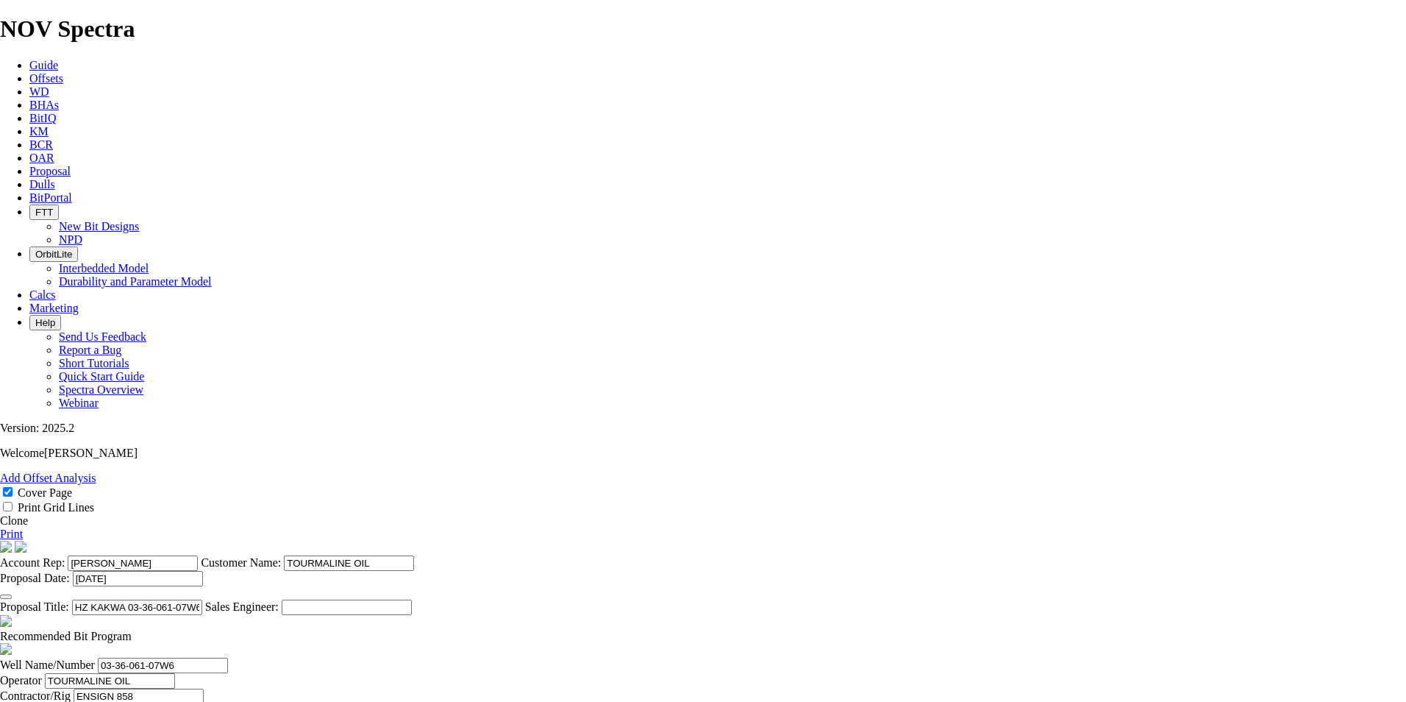
drag, startPoint x: 714, startPoint y: 541, endPoint x: 635, endPoint y: 534, distance: 79.0
type input "1495"
type input "59.8"
drag, startPoint x: 375, startPoint y: 441, endPoint x: 341, endPoint y: 443, distance: 33.9
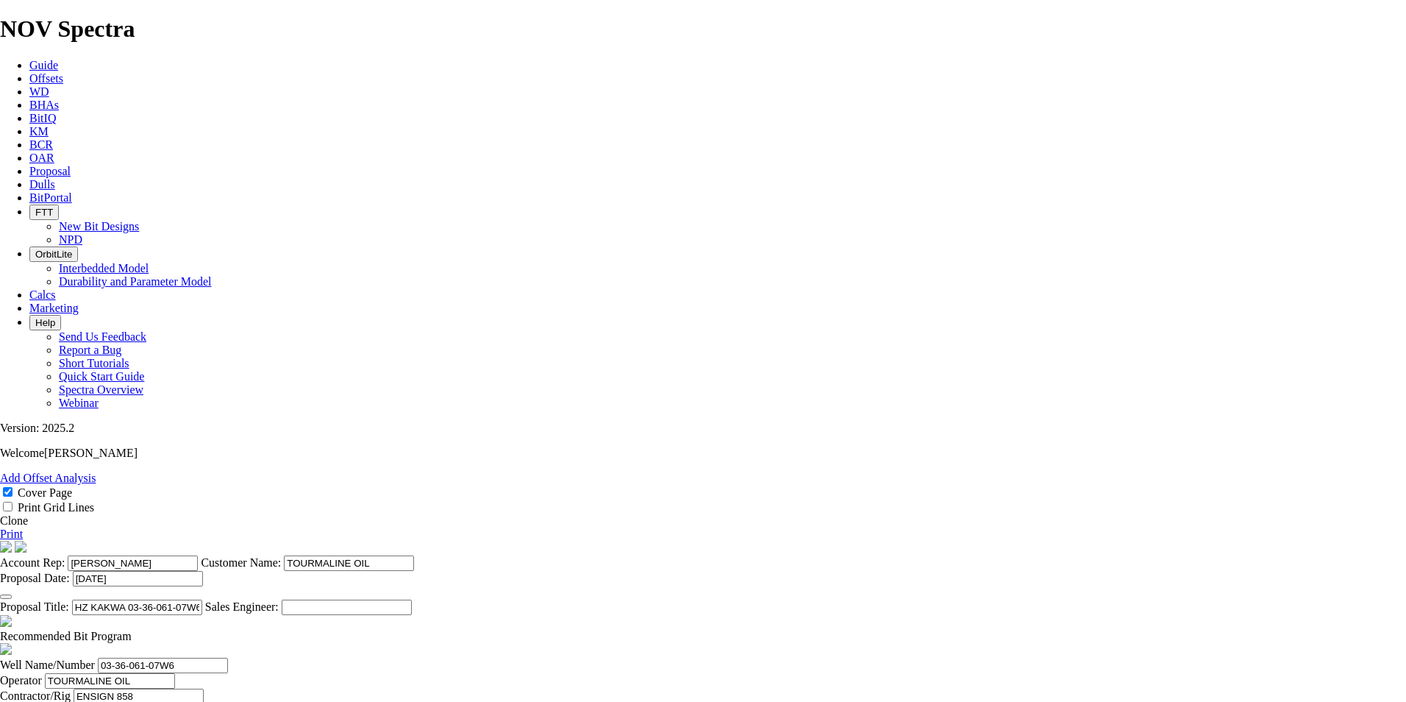
type input "TURN @ 2941m"
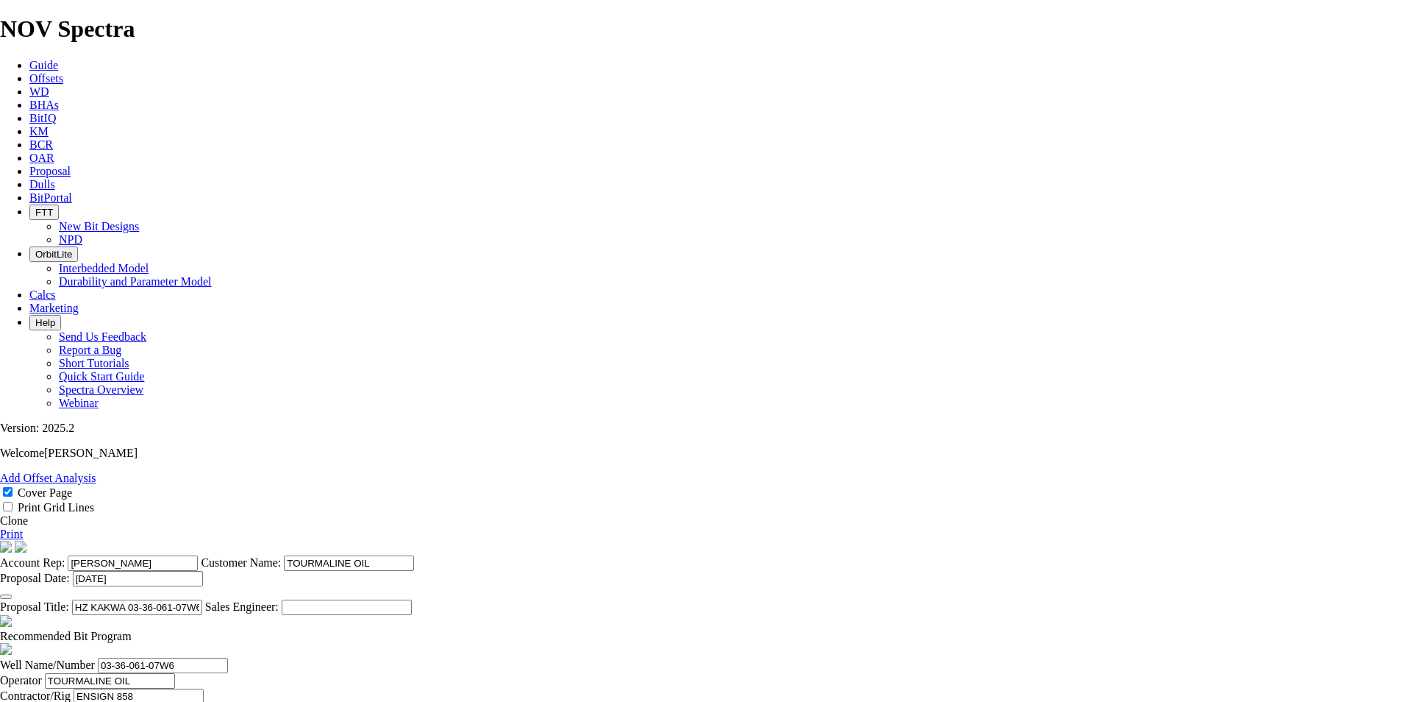
type input "55.55"
click at [23, 527] on link "Print" at bounding box center [11, 533] width 23 height 13
click at [28, 514] on link "Clone" at bounding box center [14, 520] width 28 height 13
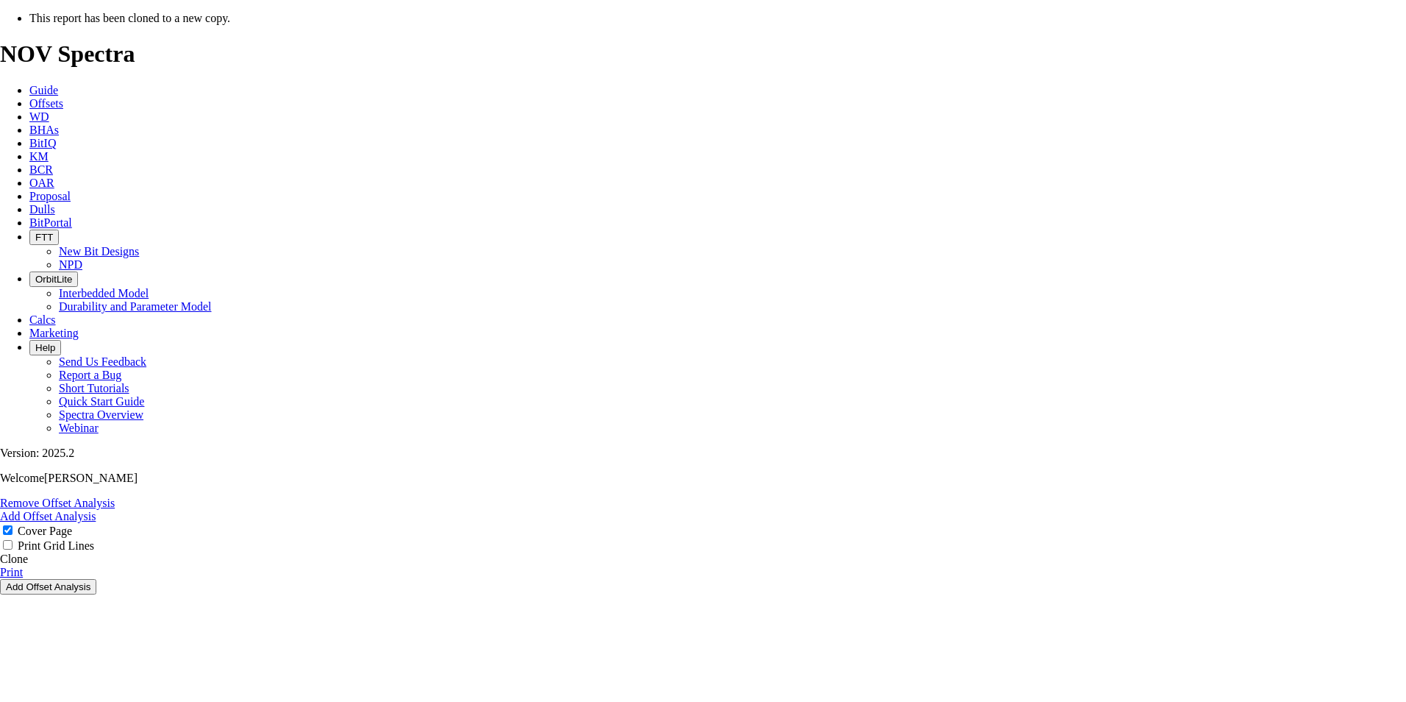
select select "field"
select select "location"
select select "province"
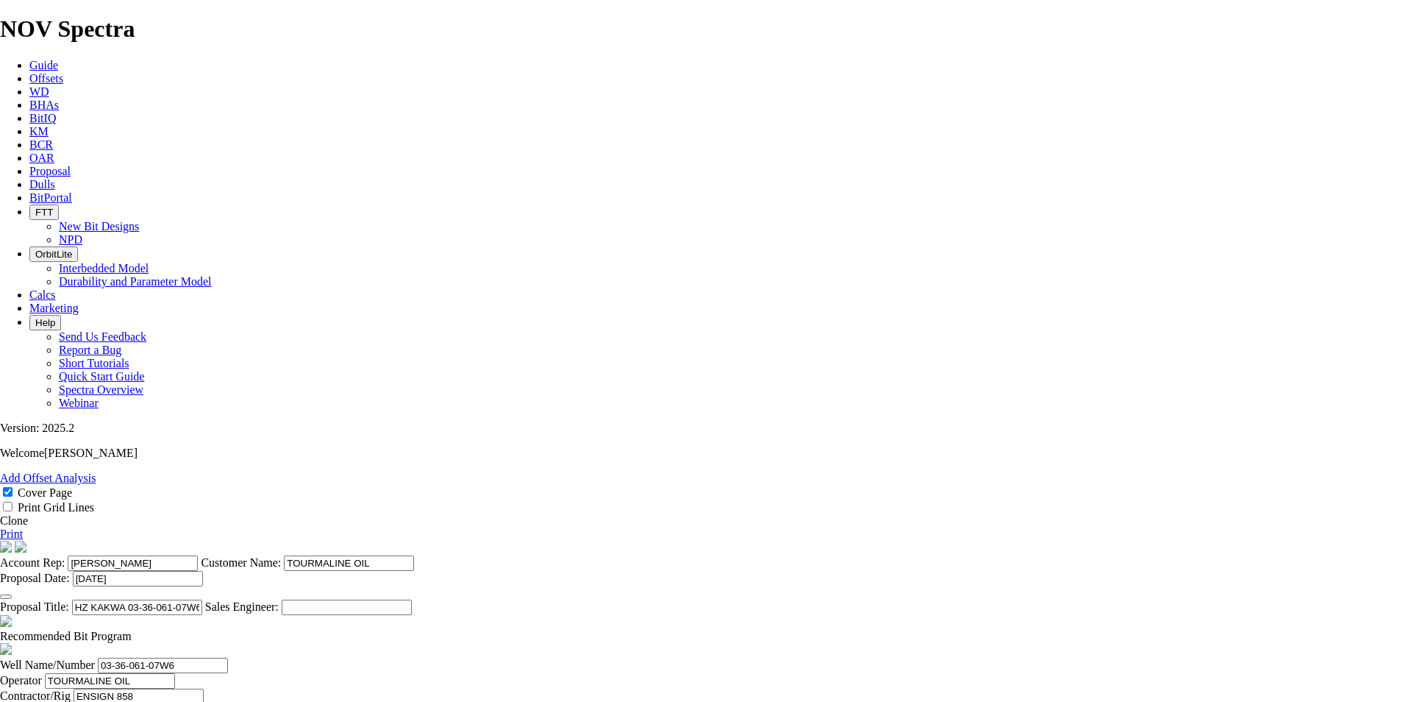
drag, startPoint x: 805, startPoint y: 559, endPoint x: 657, endPoint y: 565, distance: 147.9
click at [202, 599] on input "HZ KAKWA 03-36-061-07W6 (FALHER WELL)" at bounding box center [137, 606] width 130 height 15
click at [202, 599] on input "HZ KAKWA 05-25-061-07w6 (2 [PERSON_NAME])" at bounding box center [137, 606] width 130 height 15
drag, startPoint x: 718, startPoint y: 264, endPoint x: 649, endPoint y: 272, distance: 68.9
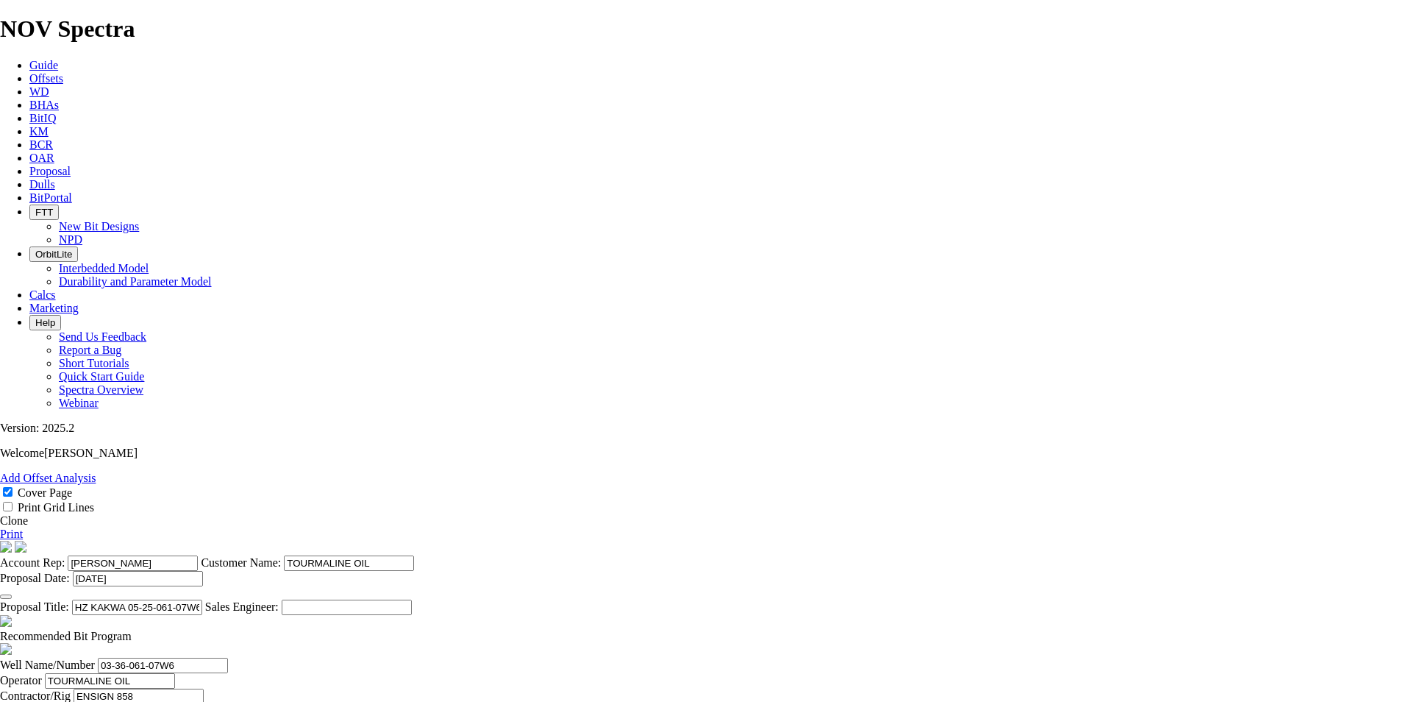
click at [202, 599] on input "HZ KAKWA 05-25-061-07W6 (2 [PERSON_NAME])" at bounding box center [137, 606] width 130 height 15
type input "HZ KAKWA 05-25-061-07W6 (2 [PERSON_NAME])"
drag, startPoint x: 424, startPoint y: 474, endPoint x: 239, endPoint y: 473, distance: 184.6
paste input "5-25"
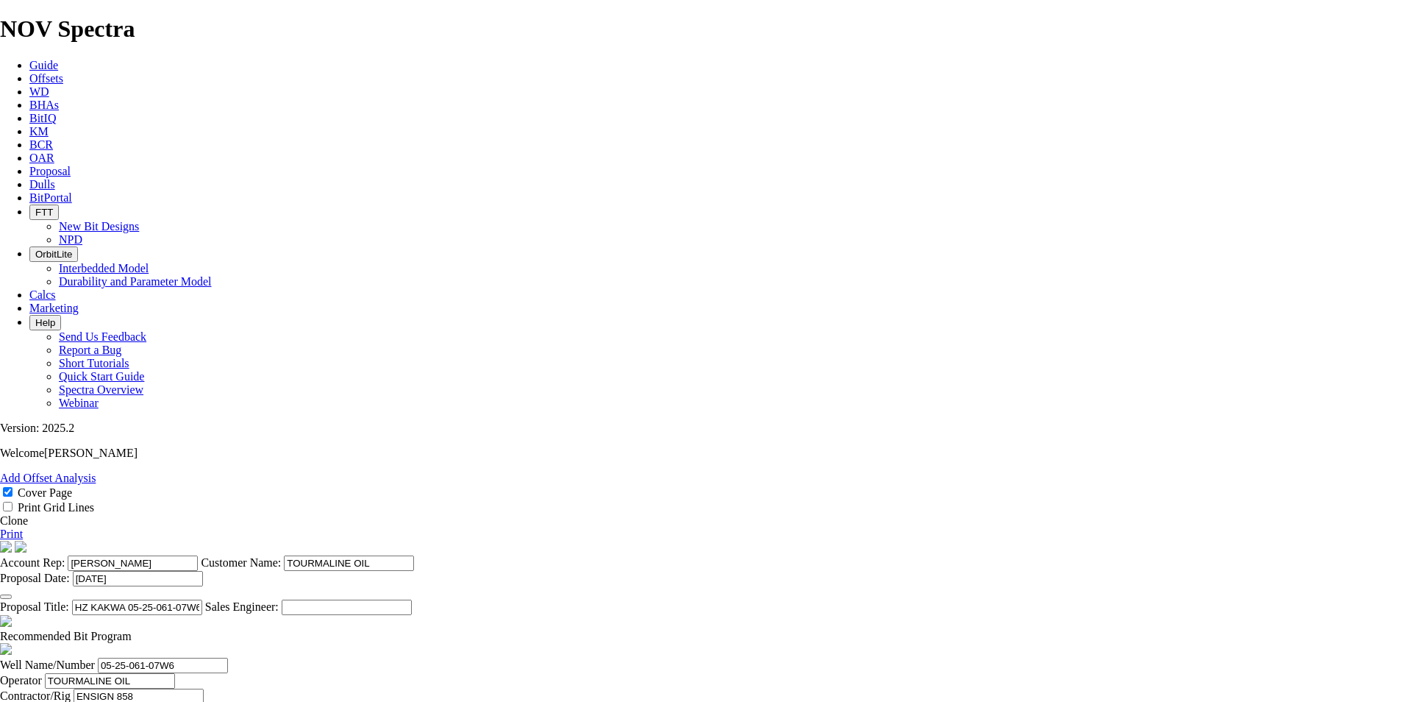
type input "05-25-061-07W6"
click at [132, 629] on span at bounding box center [132, 635] width 0 height 13
checkbox input "false"
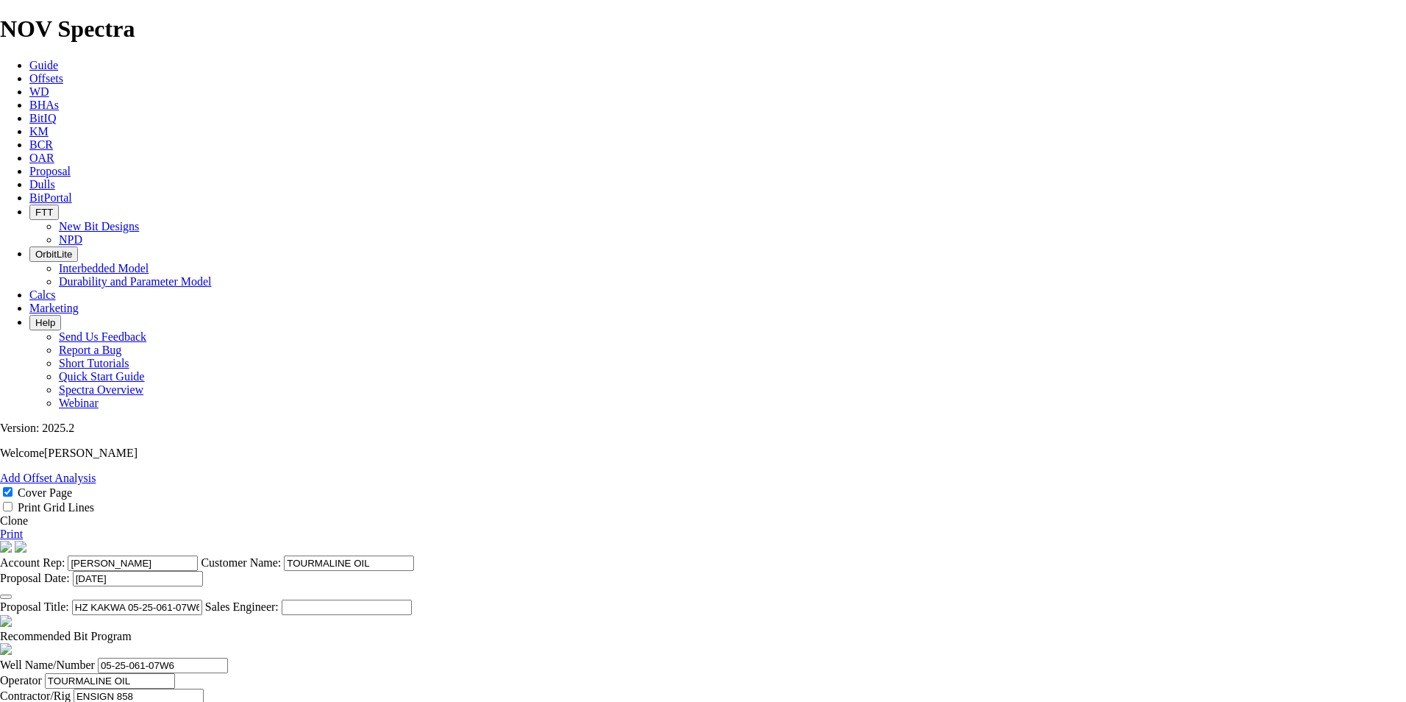
scroll to position [478, 0]
drag, startPoint x: 623, startPoint y: 465, endPoint x: 568, endPoint y: 465, distance: 55.2
type input "3036"
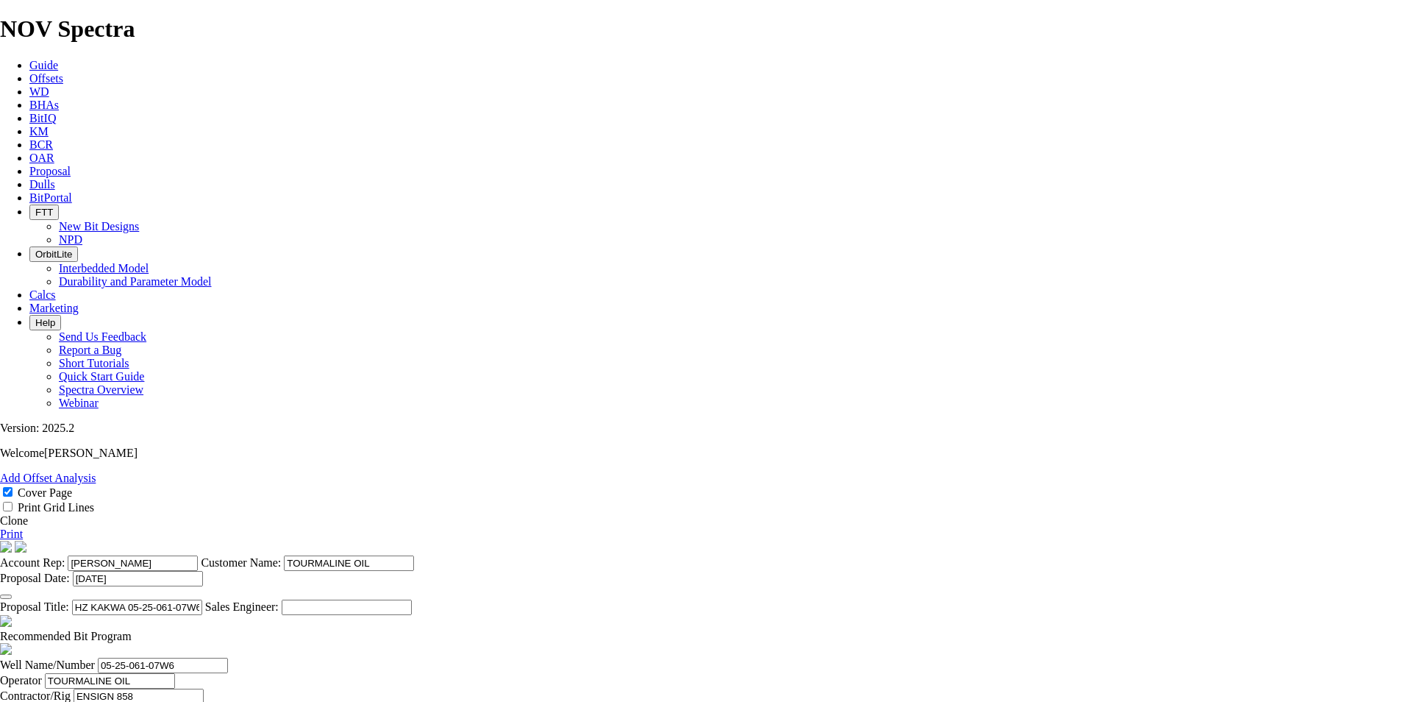
type input "1206"
type input "60.3"
drag, startPoint x: 393, startPoint y: 481, endPoint x: 376, endPoint y: 486, distance: 18.4
type input "TURN @ 3036m"
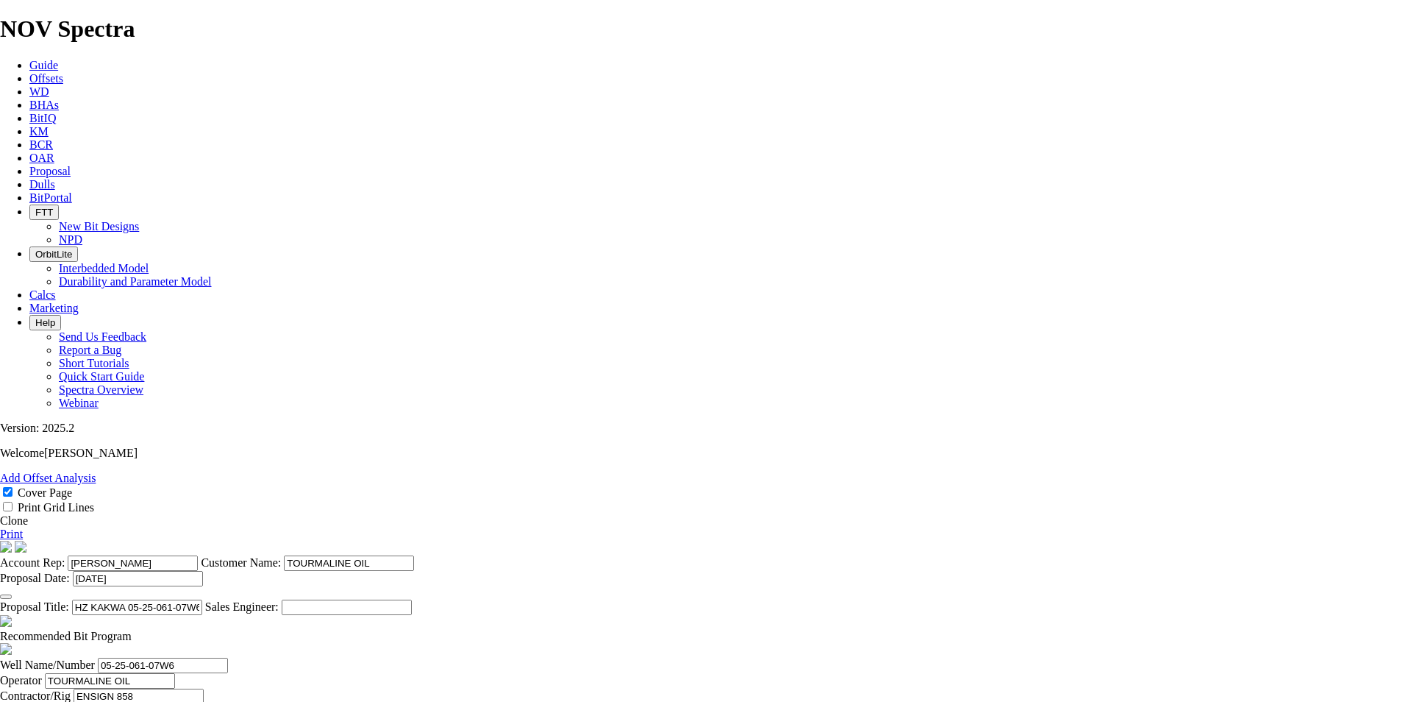
drag, startPoint x: 616, startPoint y: 497, endPoint x: 571, endPoint y: 498, distance: 44.1
type input "3605"
type input "569"
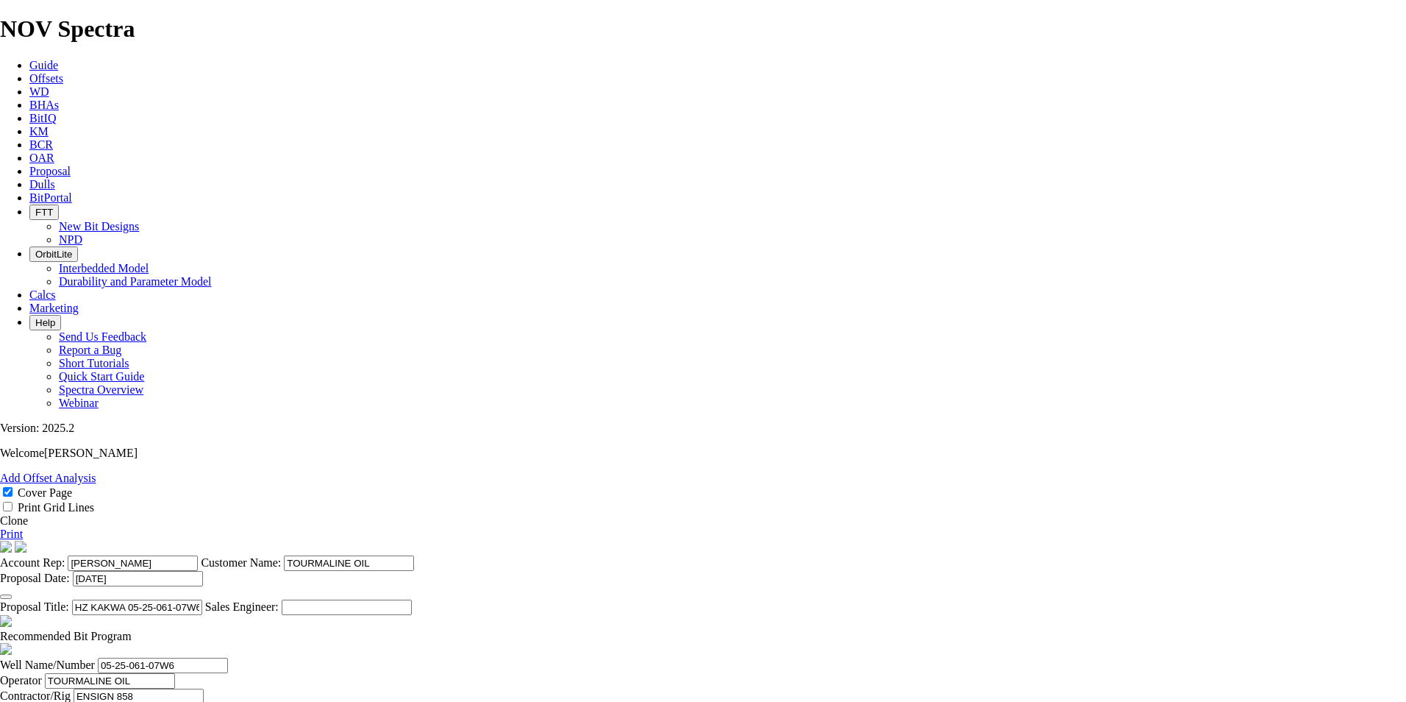
drag, startPoint x: 752, startPoint y: 504, endPoint x: 1085, endPoint y: 527, distance: 334.0
type input "37.933"
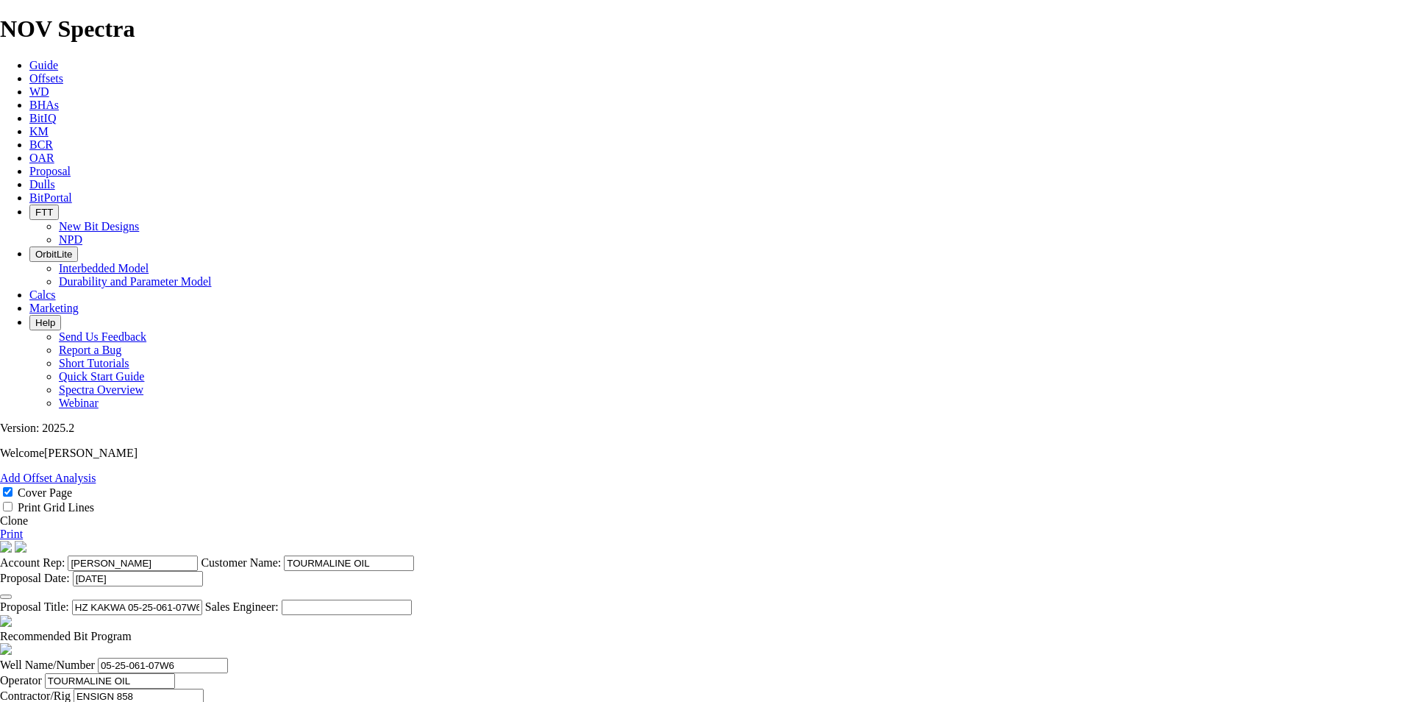
drag, startPoint x: 395, startPoint y: 517, endPoint x: 379, endPoint y: 521, distance: 16.6
type input "HEEL @ 3605m"
drag, startPoint x: 618, startPoint y: 533, endPoint x: 549, endPoint y: 530, distance: 69.2
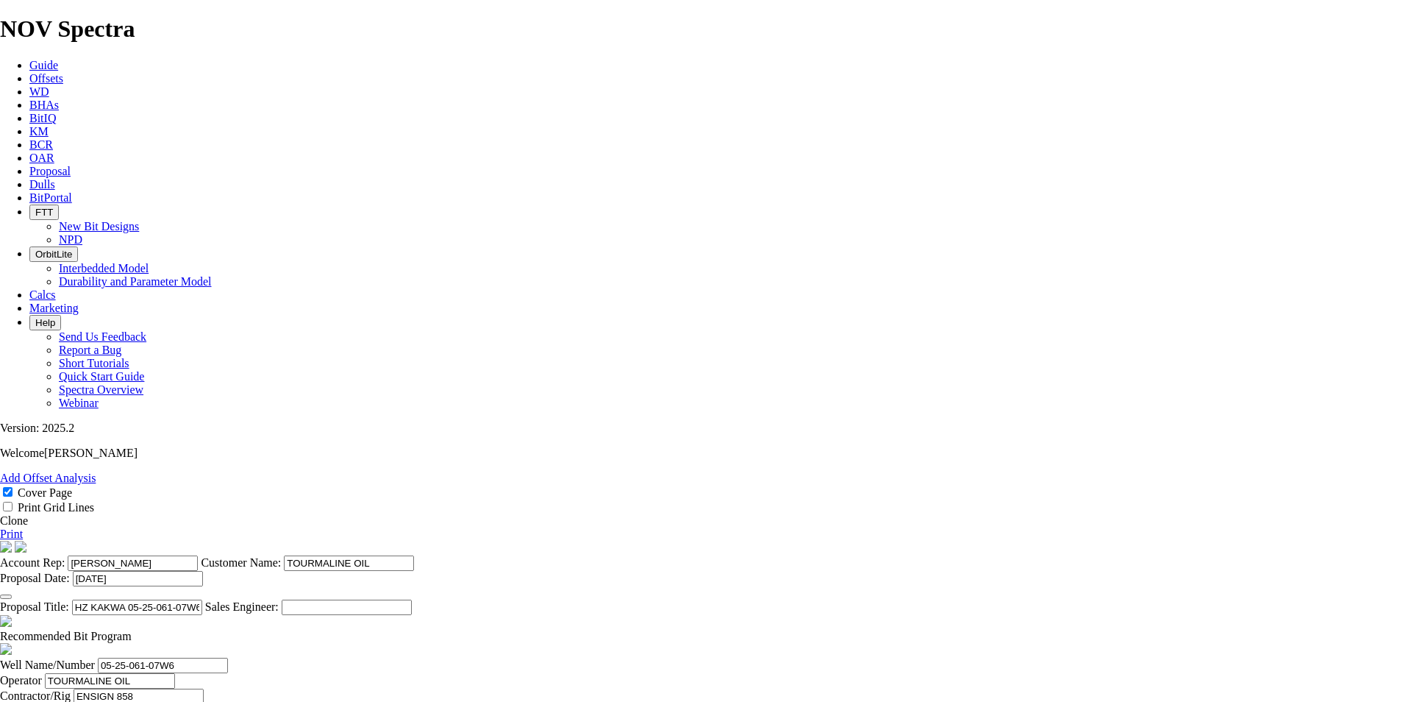
type input "5930"
type input "2325"
type input "93"
drag, startPoint x: 549, startPoint y: 533, endPoint x: 528, endPoint y: 541, distance: 22.6
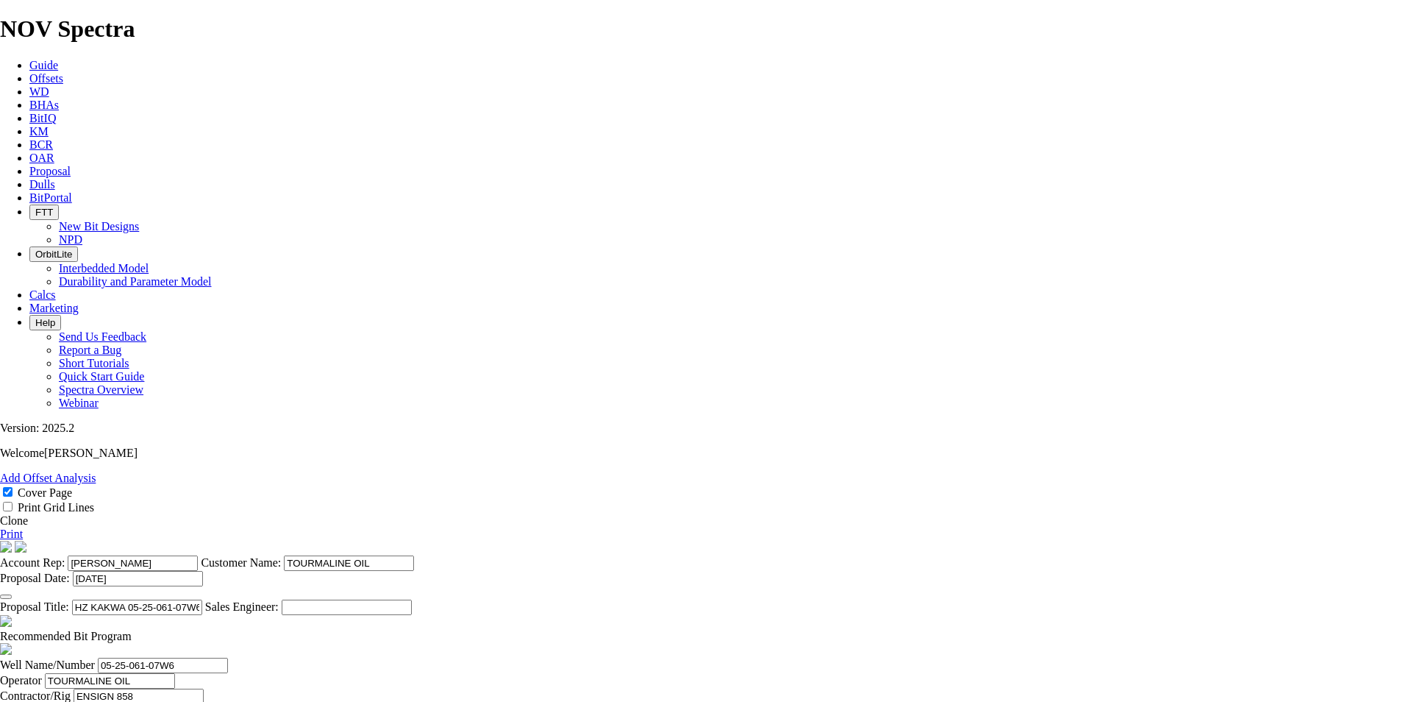
type input "TK63-N1"
type textarea "THE BIT RECOMMENDATIONS AND PRICING ABOVE ARE APPLICABLE TO BOTH [PERSON_NAME] …"
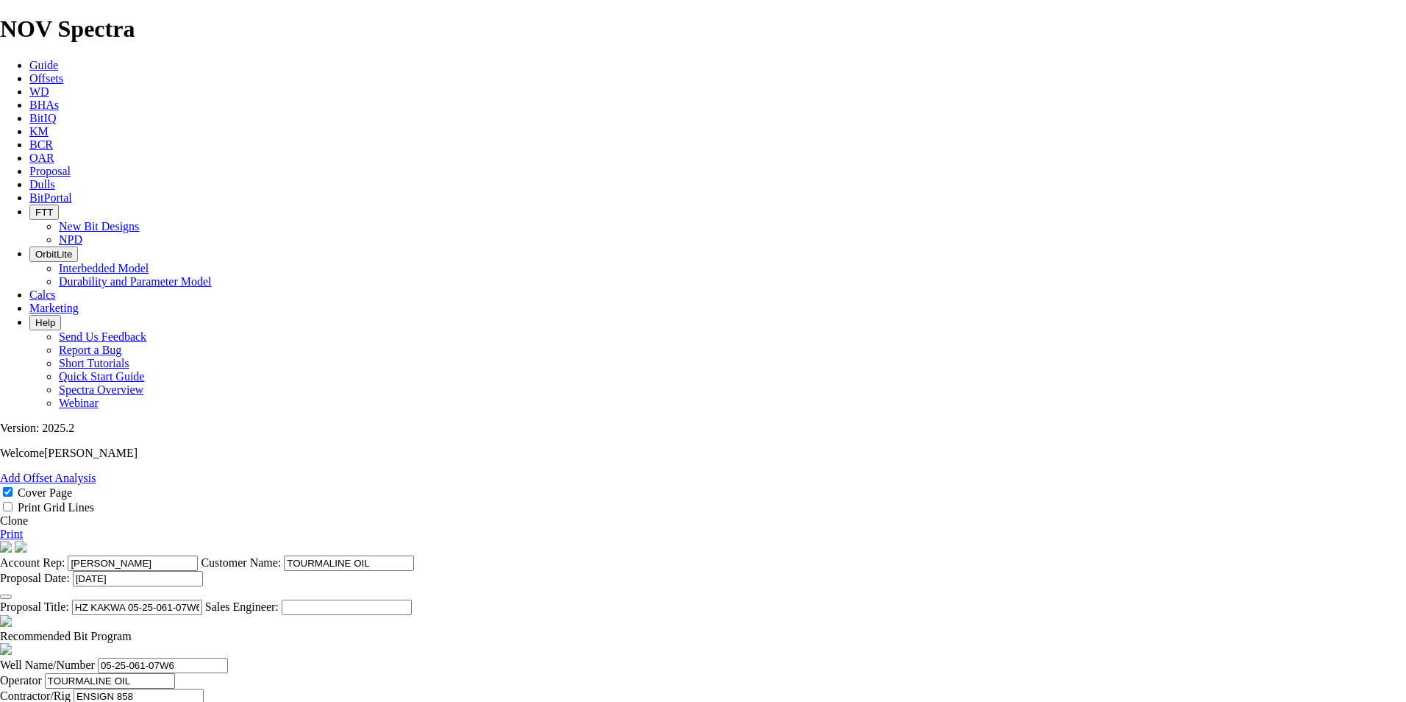
type input "TKC63-N1"
click at [23, 527] on link "Print" at bounding box center [11, 533] width 23 height 13
click at [71, 165] on span "Proposal" at bounding box center [49, 171] width 41 height 13
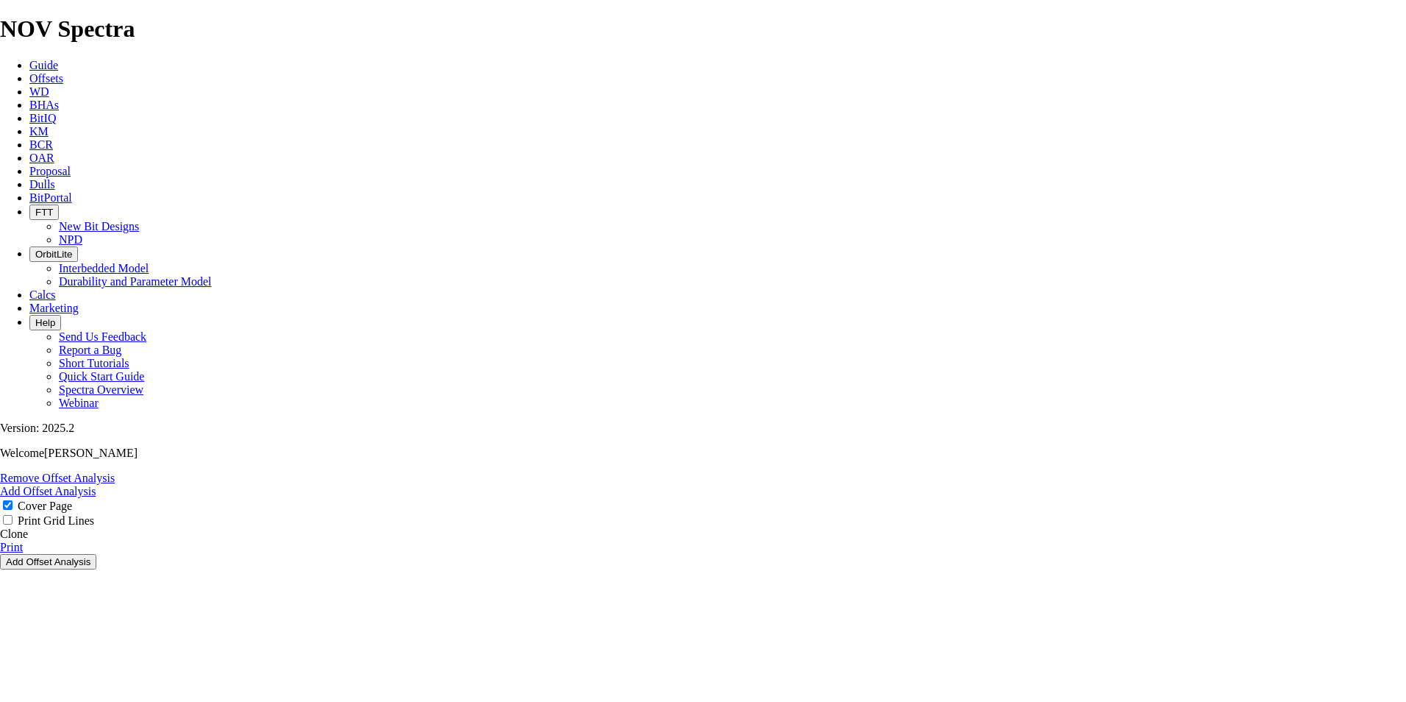
select select "field"
select select "location"
select select "province"
